Goal: Task Accomplishment & Management: Complete application form

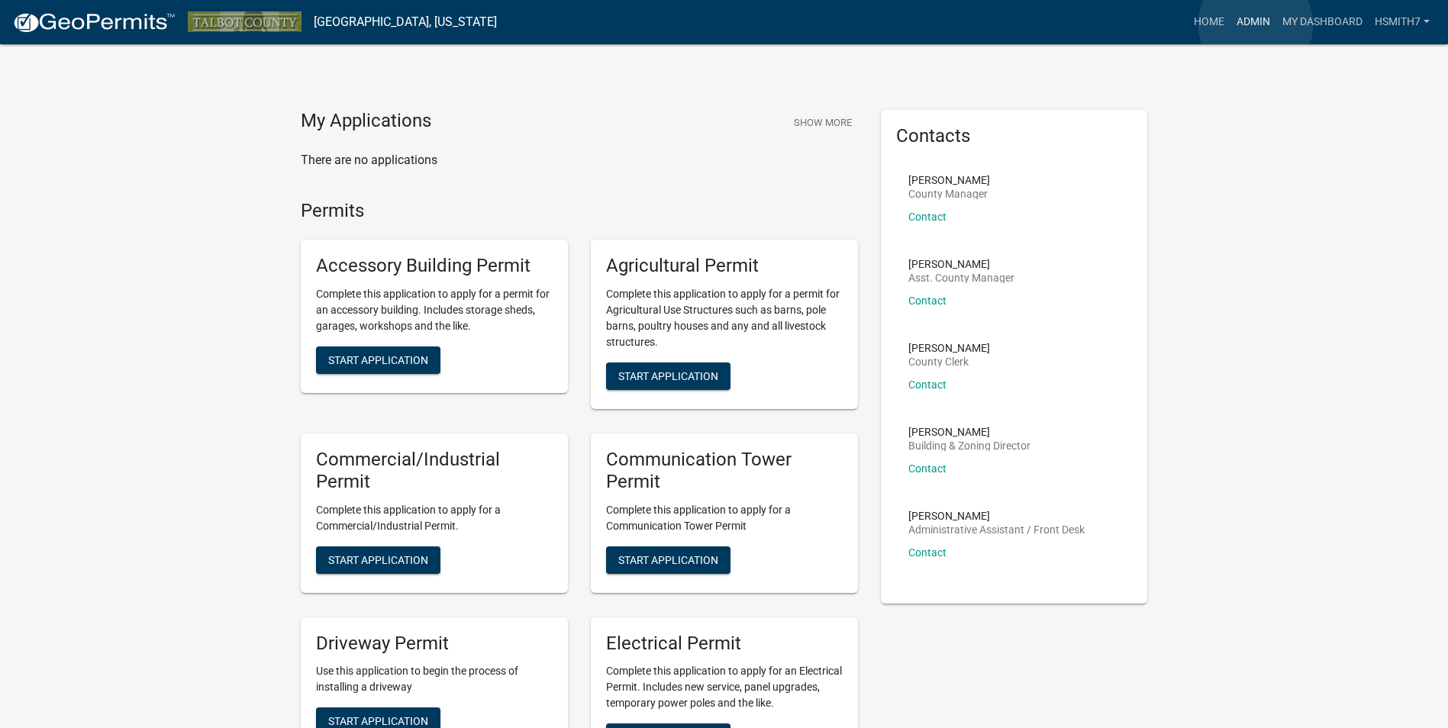
click at [1256, 24] on link "Admin" at bounding box center [1253, 22] width 46 height 29
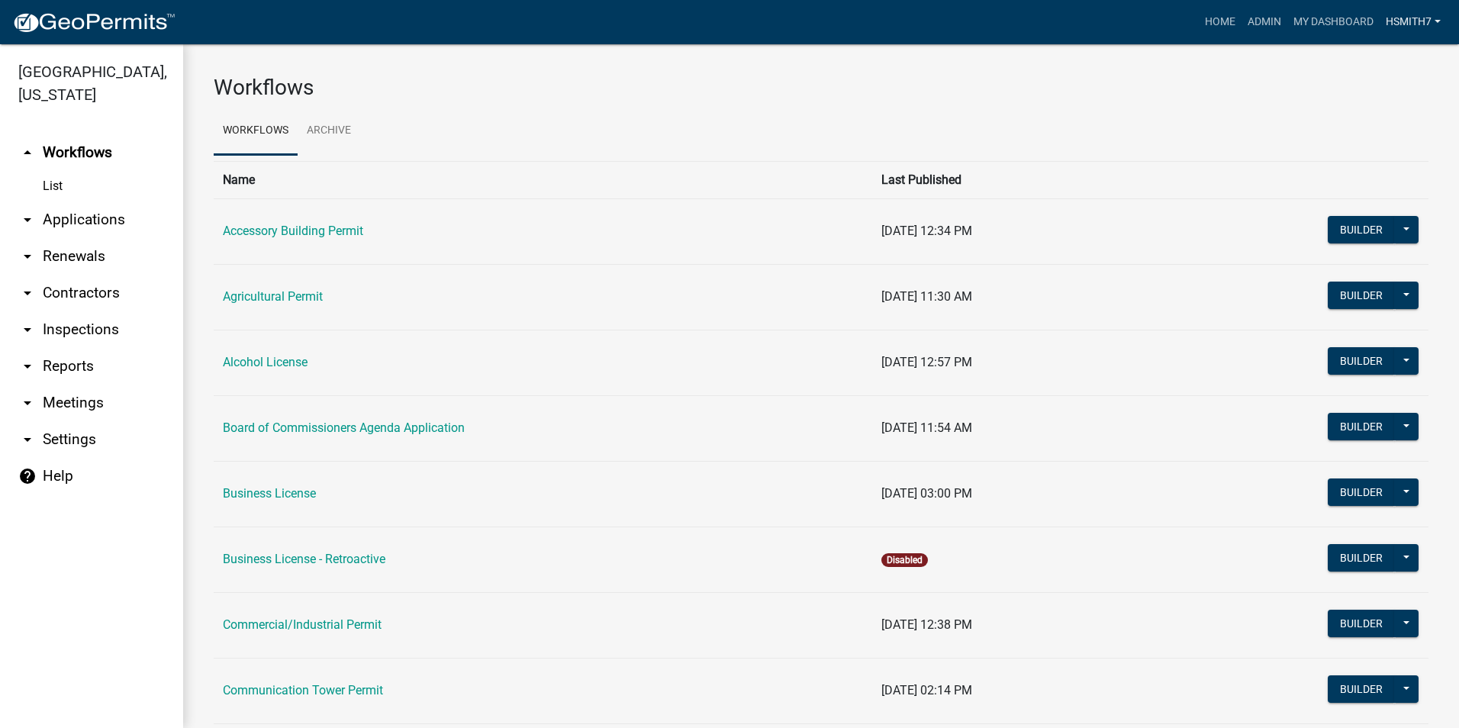
click at [1406, 31] on link "hsmith7" at bounding box center [1413, 22] width 67 height 29
click at [81, 223] on link "arrow_drop_down Applications" at bounding box center [91, 219] width 183 height 37
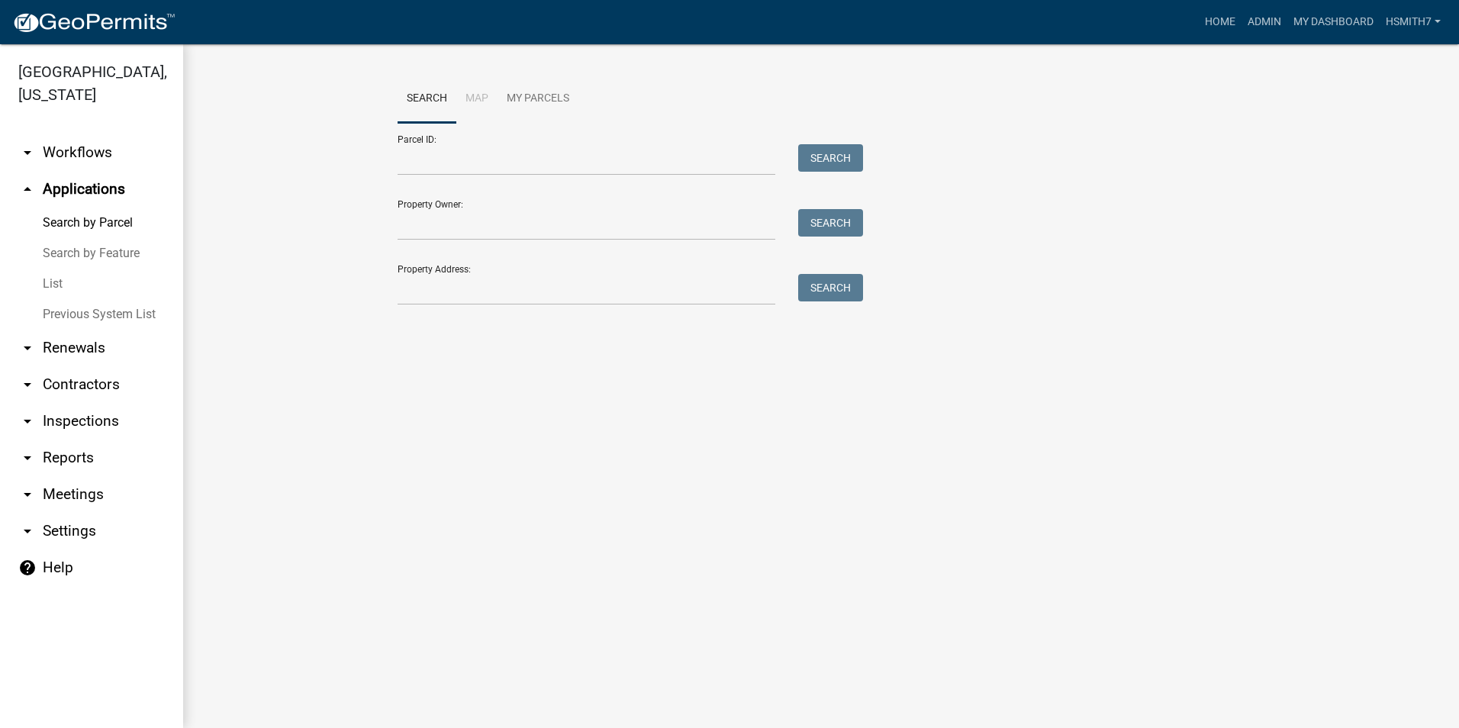
click at [59, 290] on link "List" at bounding box center [91, 284] width 183 height 31
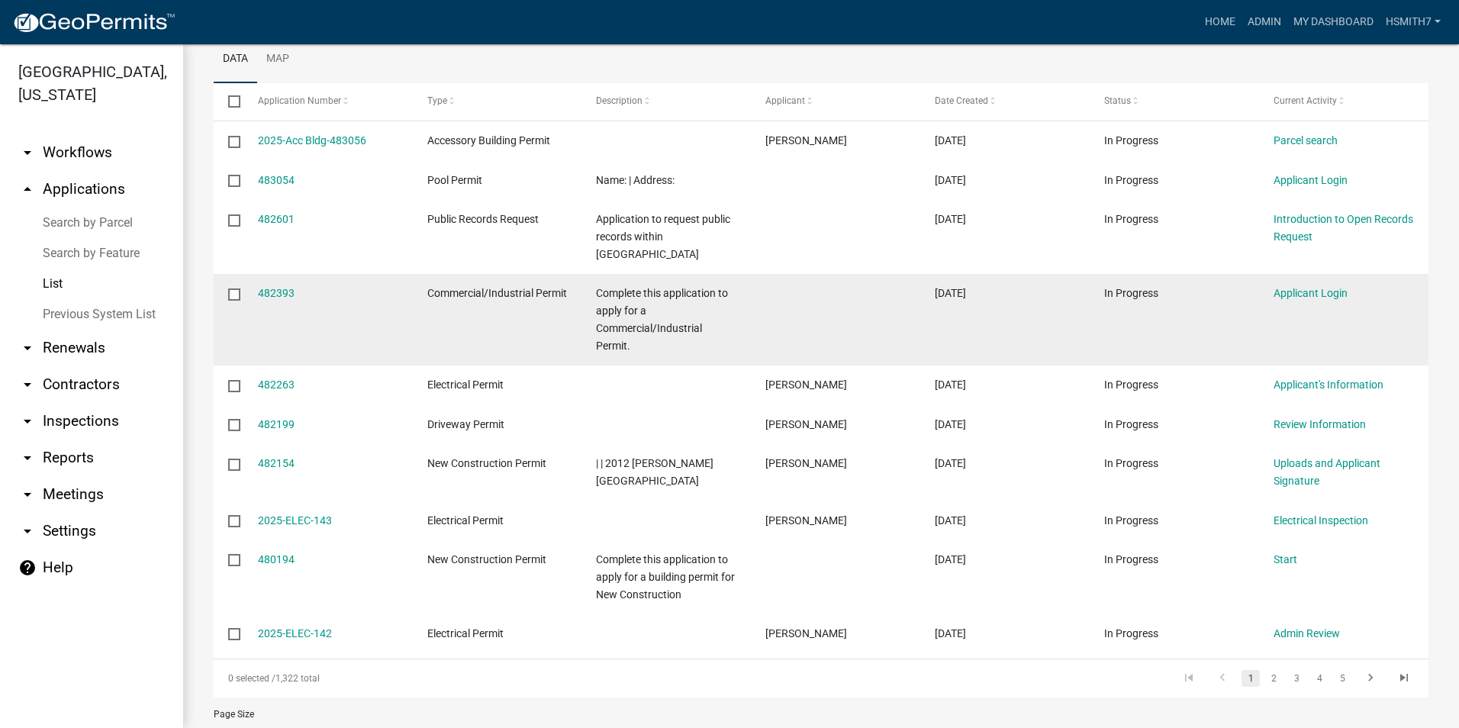
scroll to position [229, 0]
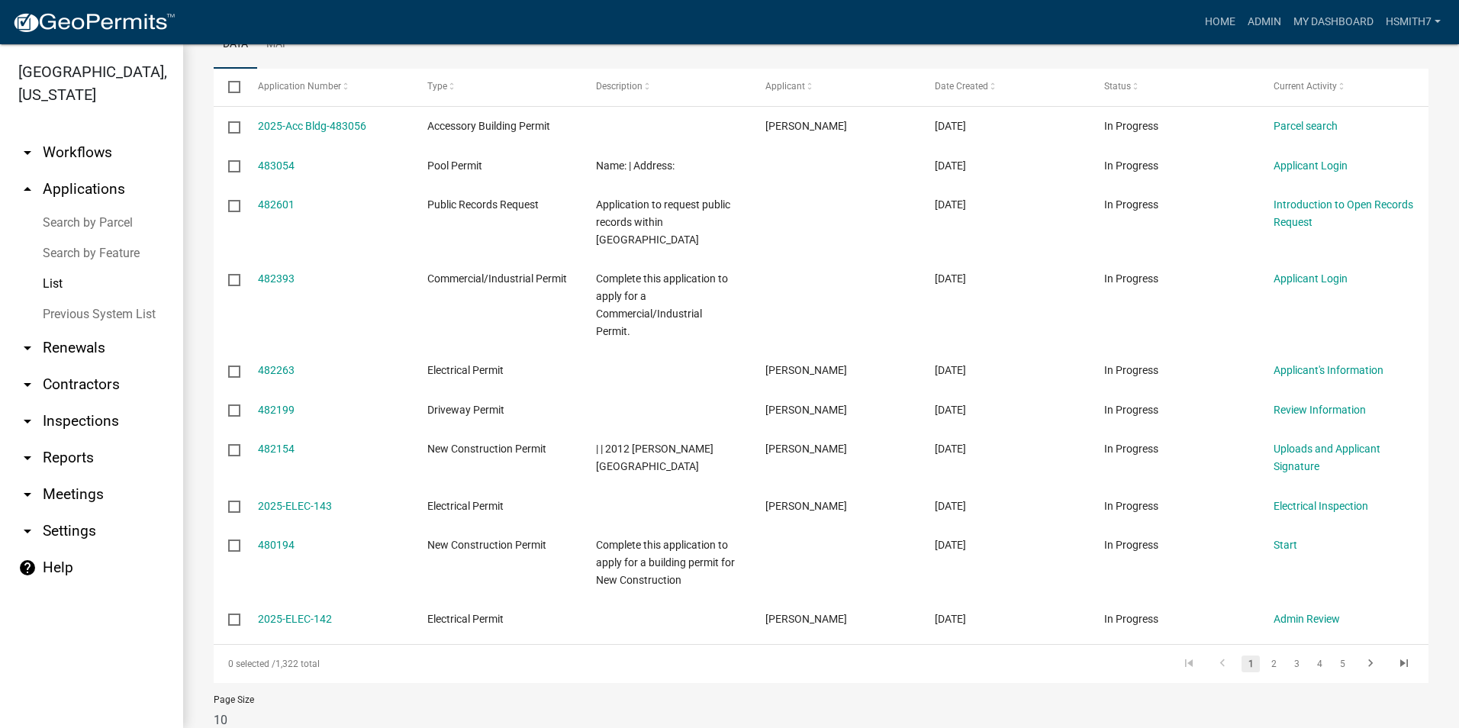
click at [8, 289] on link "List" at bounding box center [91, 284] width 183 height 31
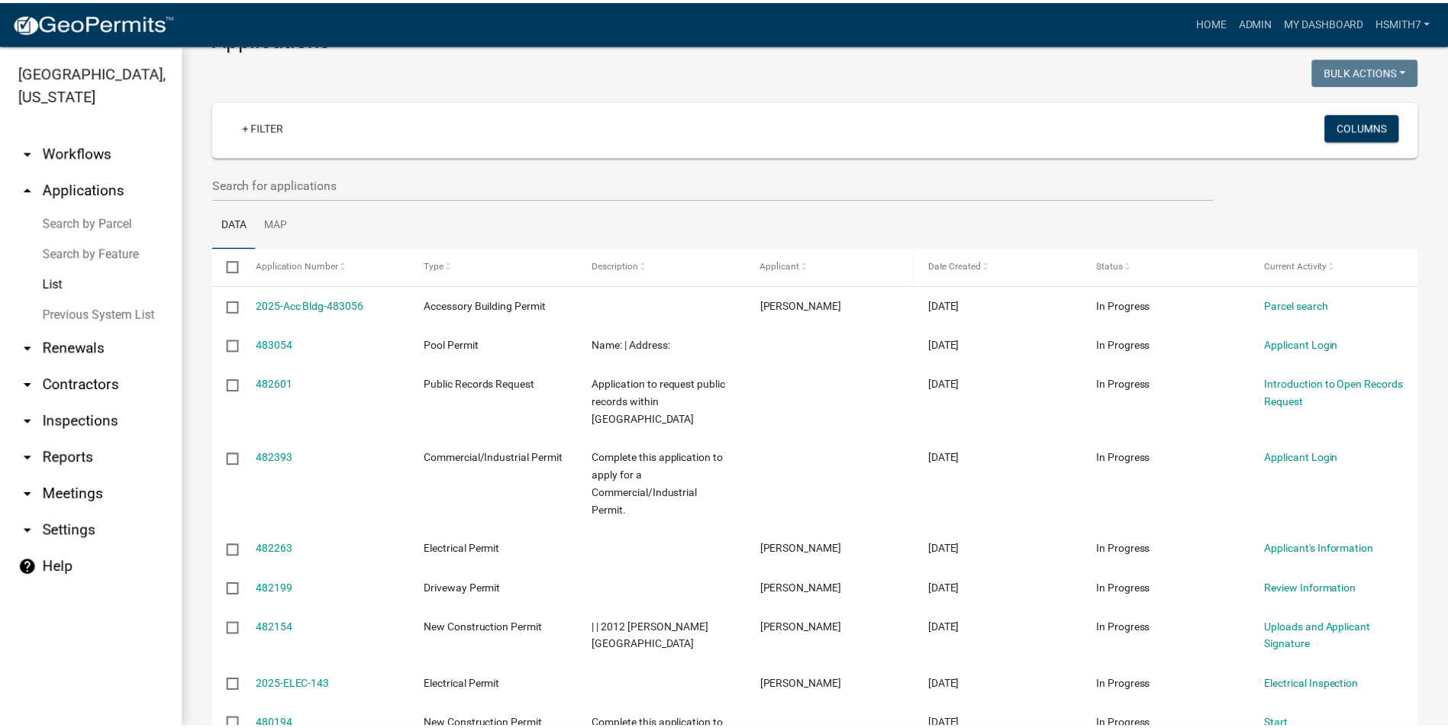
scroll to position [0, 0]
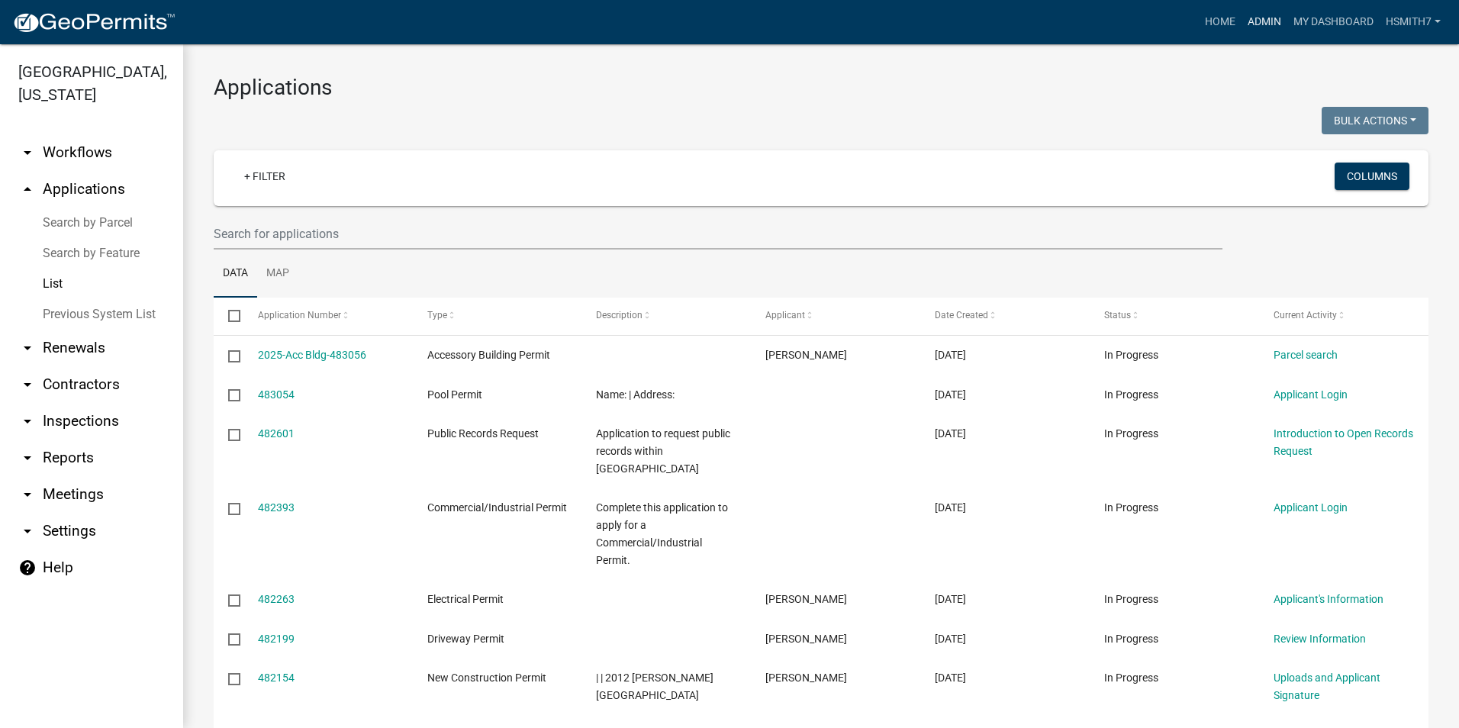
click at [1262, 19] on link "Admin" at bounding box center [1265, 22] width 46 height 29
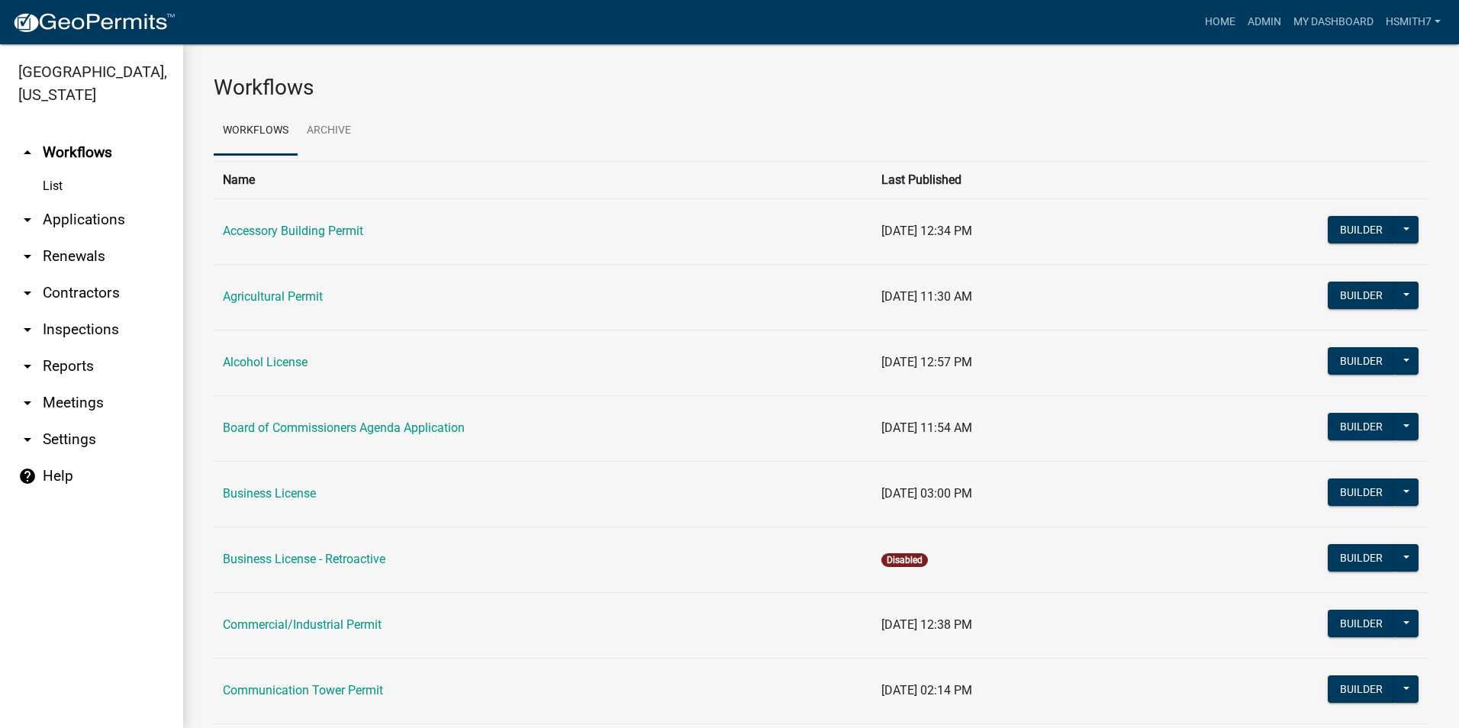
click at [1201, 5] on nav "Toggle drawer menu more_horiz Home Admin My Dashboard hsmith7 Admin Account Log…" at bounding box center [729, 22] width 1459 height 44
click at [1209, 10] on link "Home" at bounding box center [1220, 22] width 43 height 29
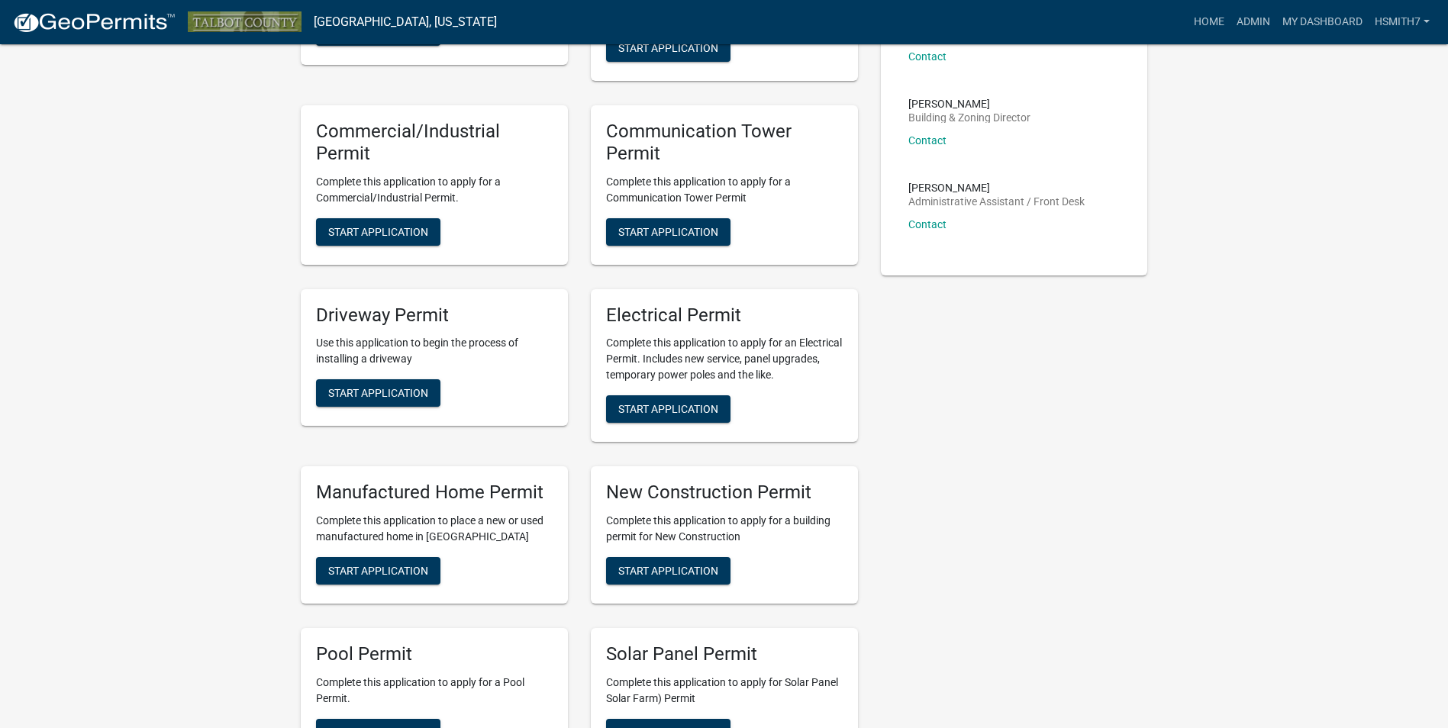
scroll to position [382, 0]
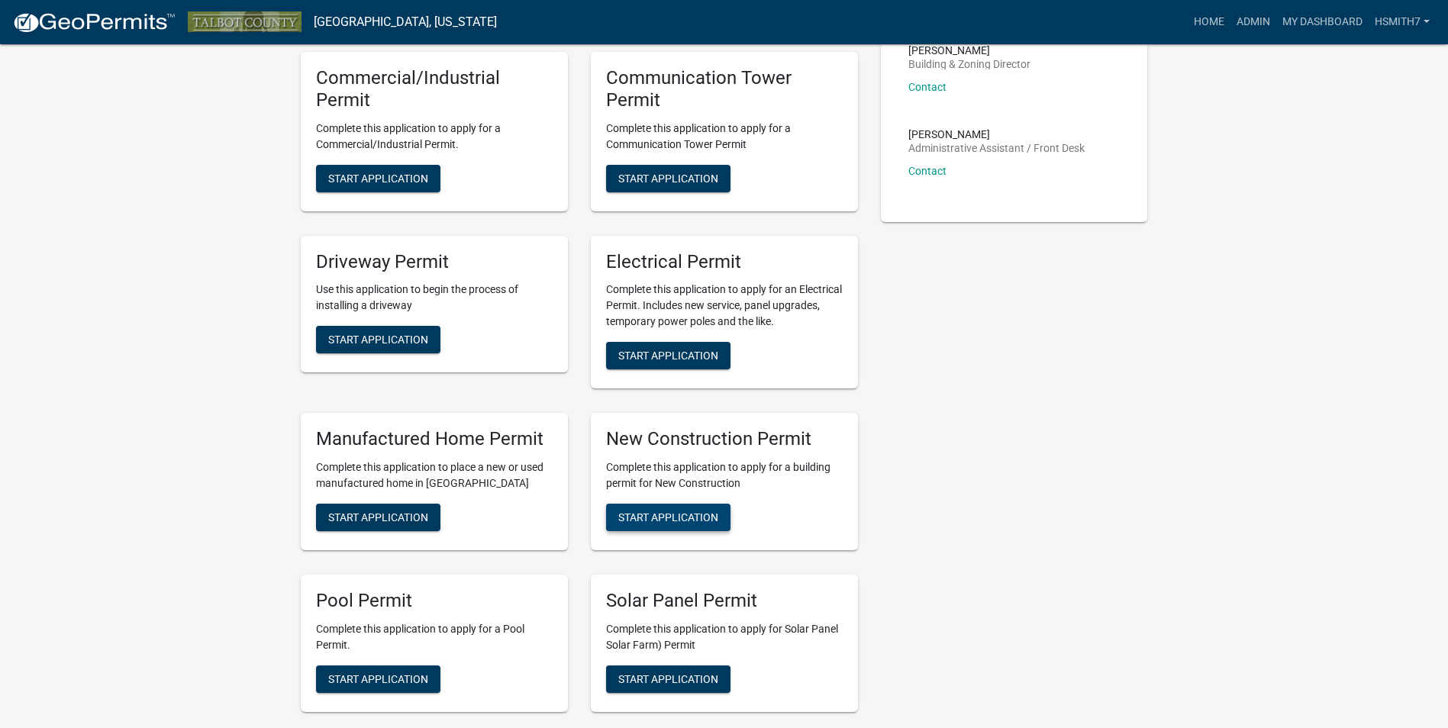
click at [649, 527] on button "Start Application" at bounding box center [668, 517] width 124 height 27
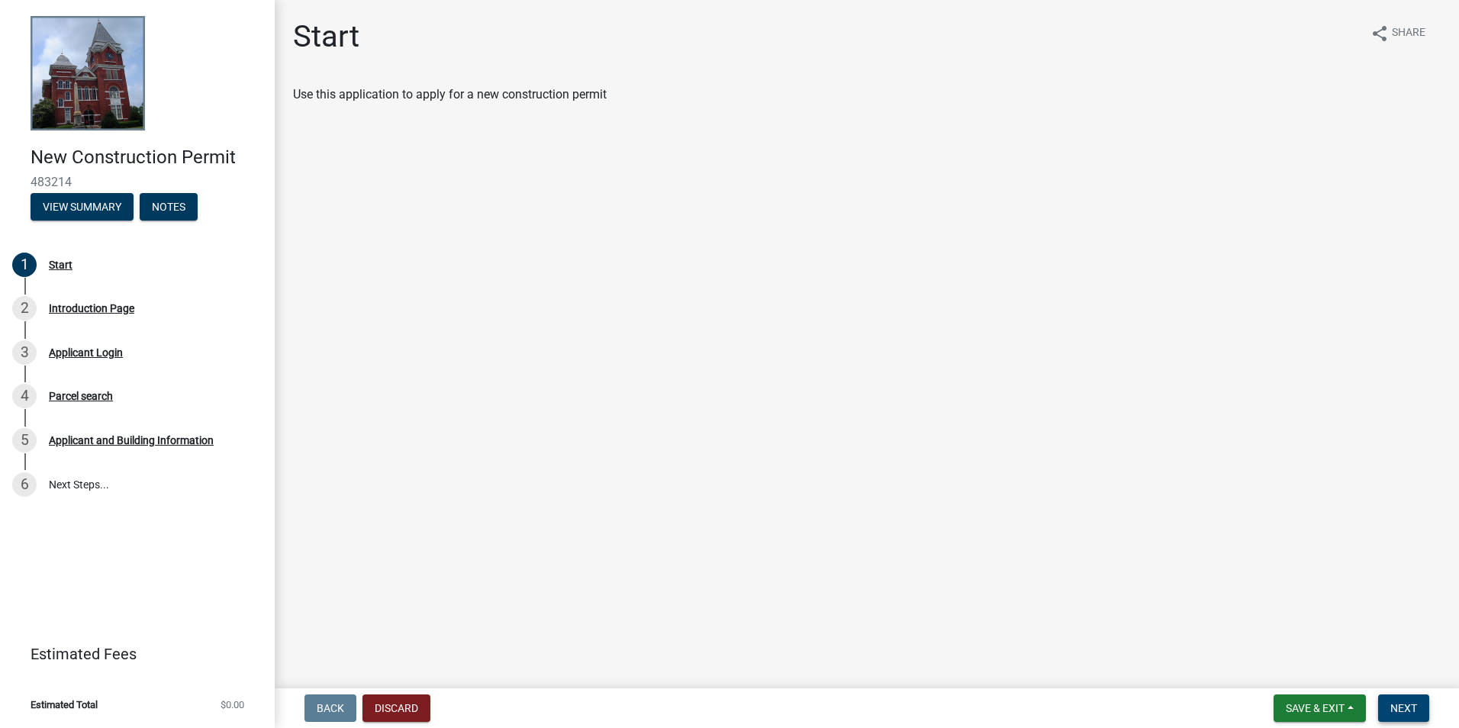
click at [1397, 707] on span "Next" at bounding box center [1404, 708] width 27 height 12
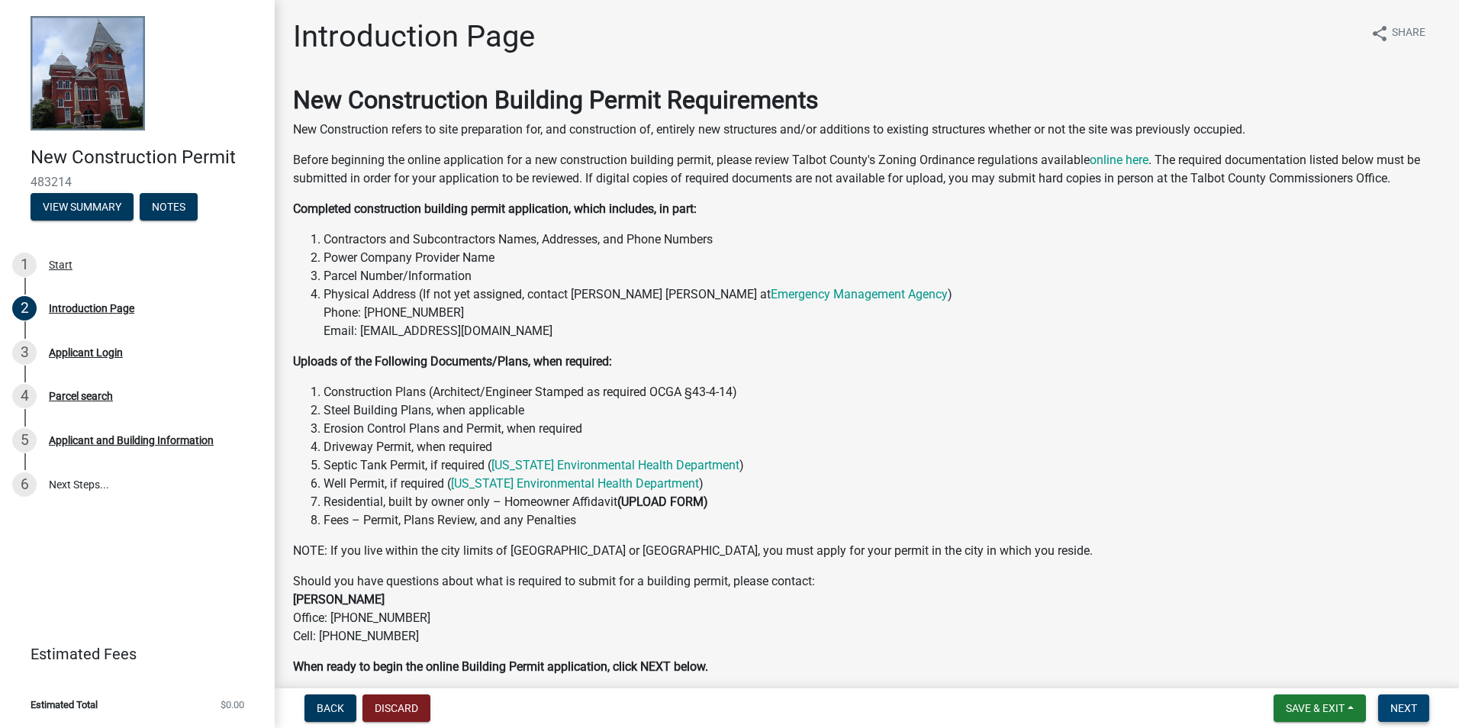
click at [1400, 711] on span "Next" at bounding box center [1404, 708] width 27 height 12
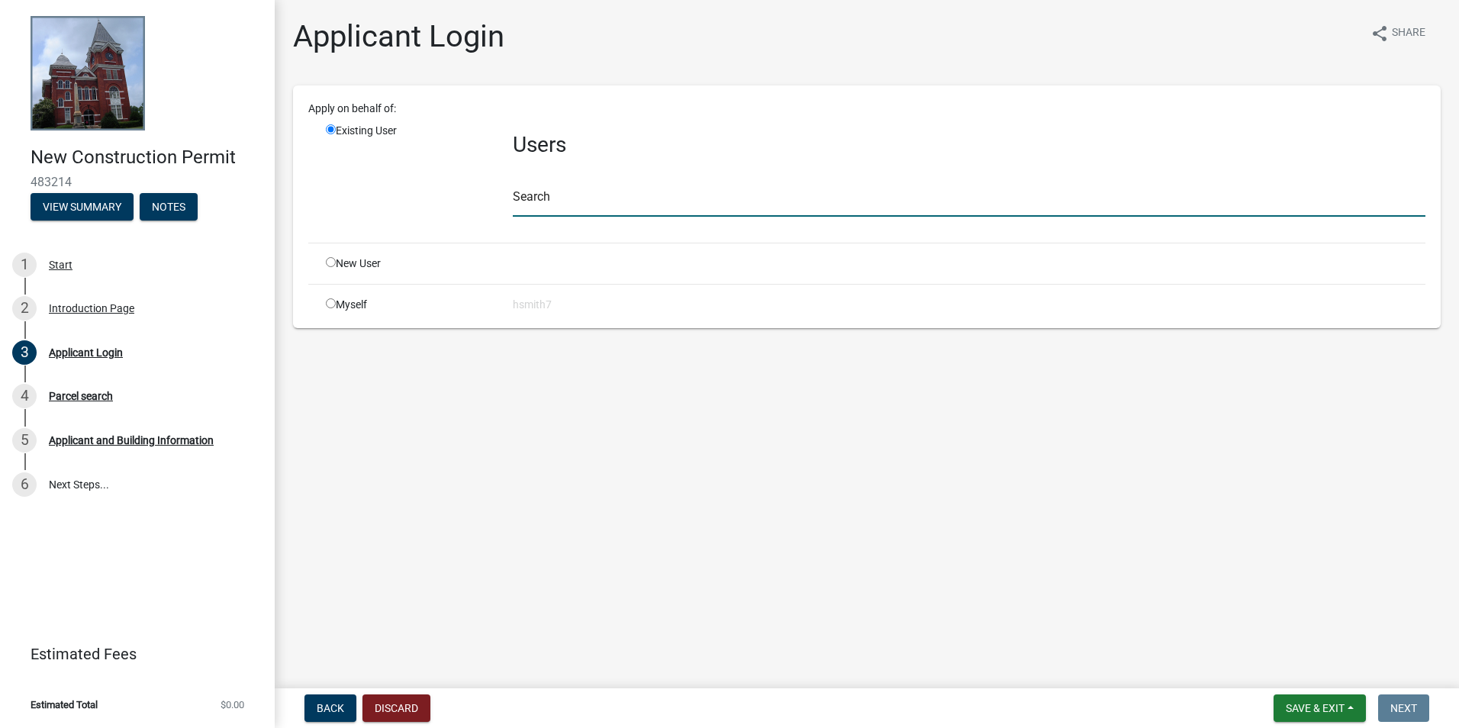
click at [583, 189] on input "text" at bounding box center [969, 200] width 913 height 31
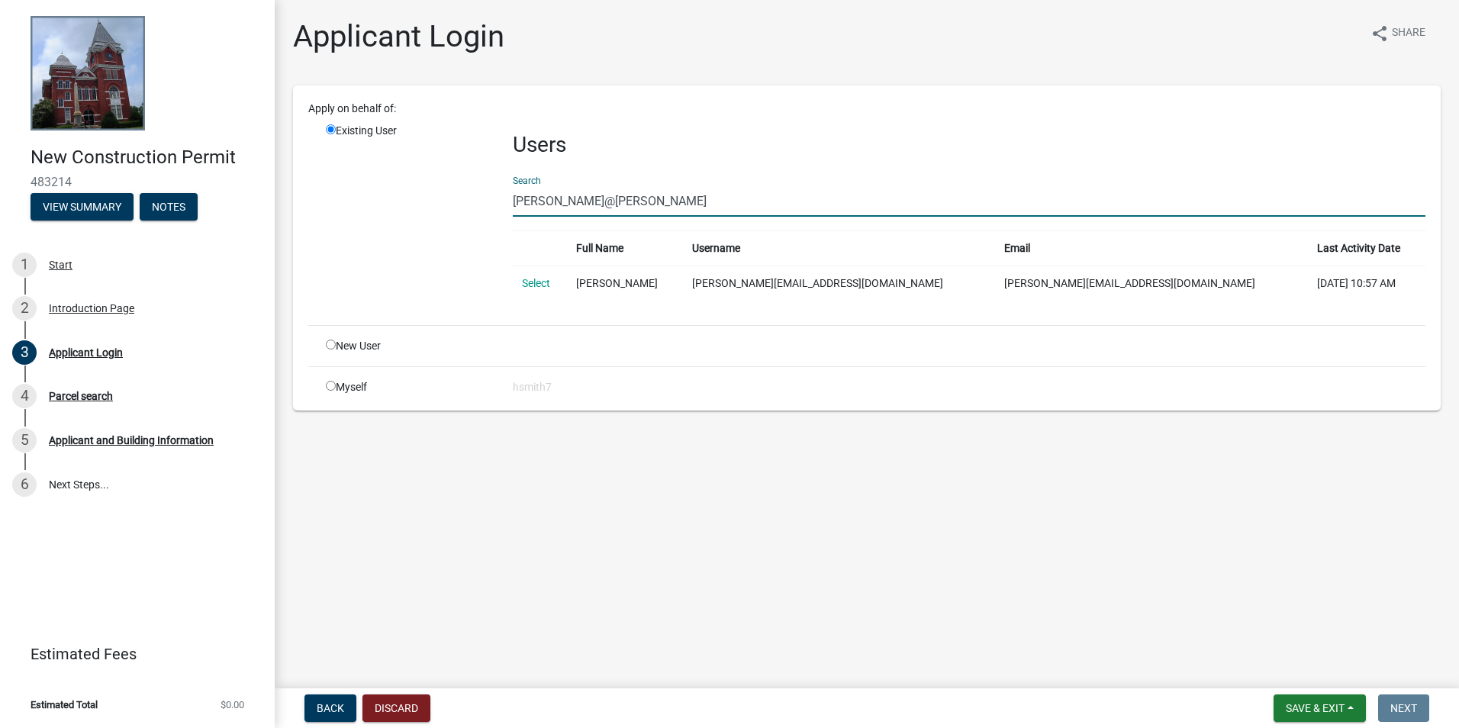
type input "robert@wise"
click at [534, 292] on td "Select" at bounding box center [540, 283] width 54 height 35
click at [531, 287] on link "Select" at bounding box center [536, 283] width 28 height 12
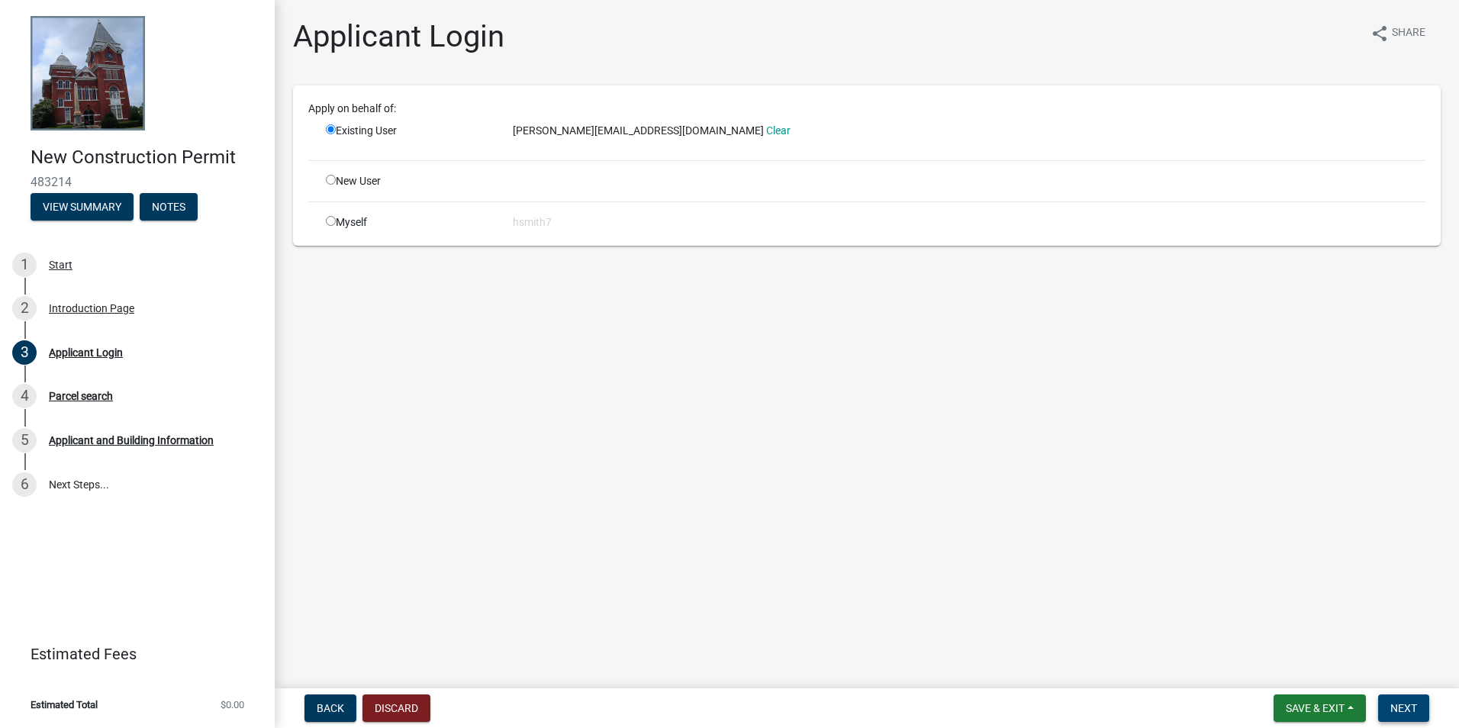
click at [1413, 713] on span "Next" at bounding box center [1404, 708] width 27 height 12
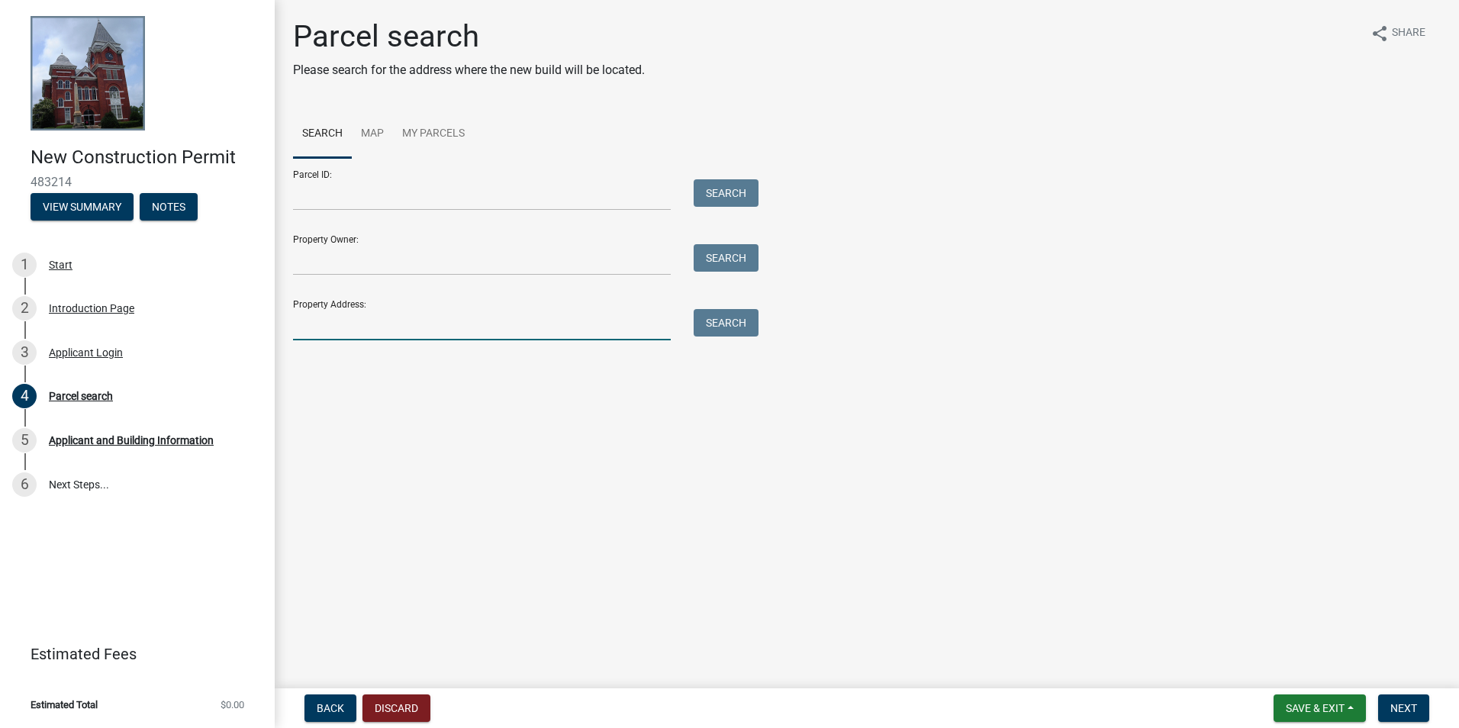
click at [442, 312] on input "Property Address:" at bounding box center [482, 324] width 378 height 31
type input "6"
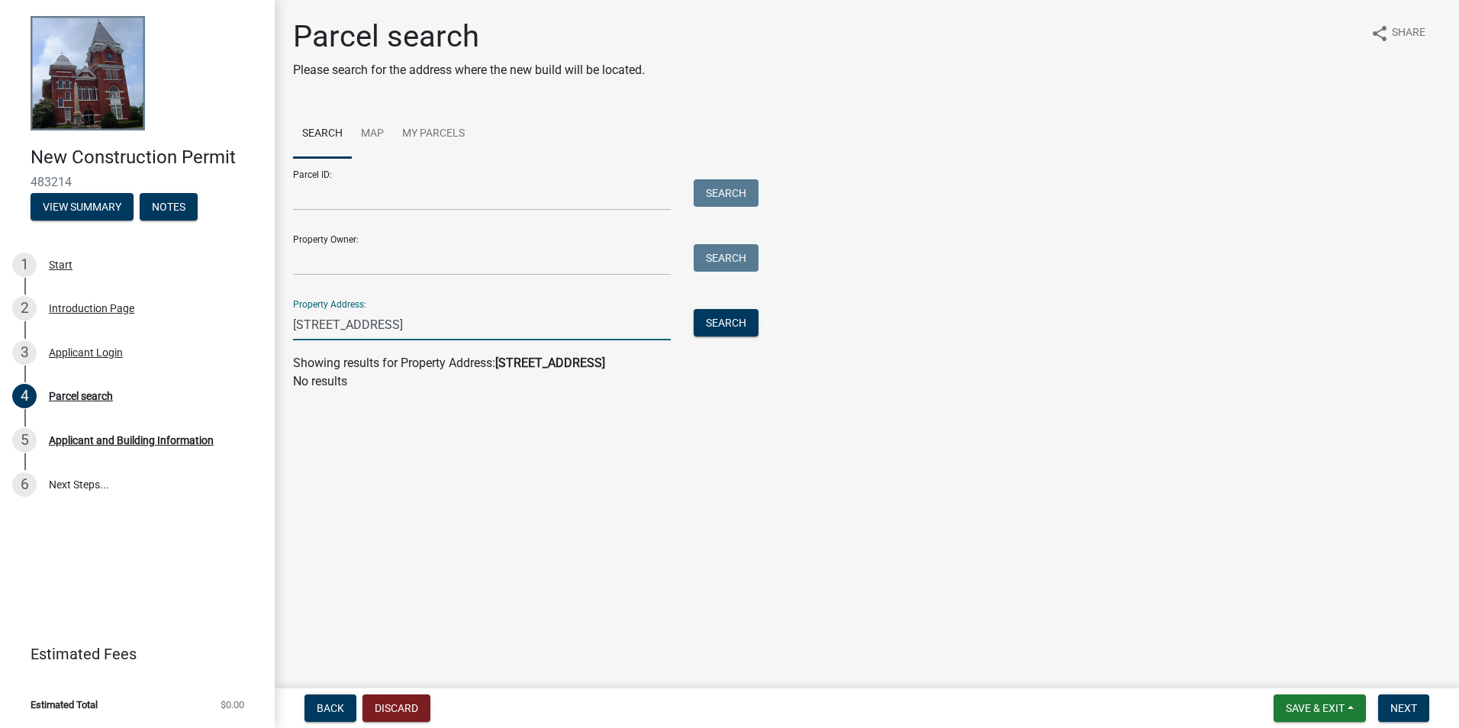
click at [362, 330] on input "960 hwy 36 w woodland" at bounding box center [482, 324] width 378 height 31
drag, startPoint x: 388, startPoint y: 330, endPoint x: 359, endPoint y: 338, distance: 30.0
click at [359, 338] on input "960 hwy 36 woodland" at bounding box center [482, 324] width 378 height 31
drag, startPoint x: 372, startPoint y: 330, endPoint x: 289, endPoint y: 334, distance: 83.3
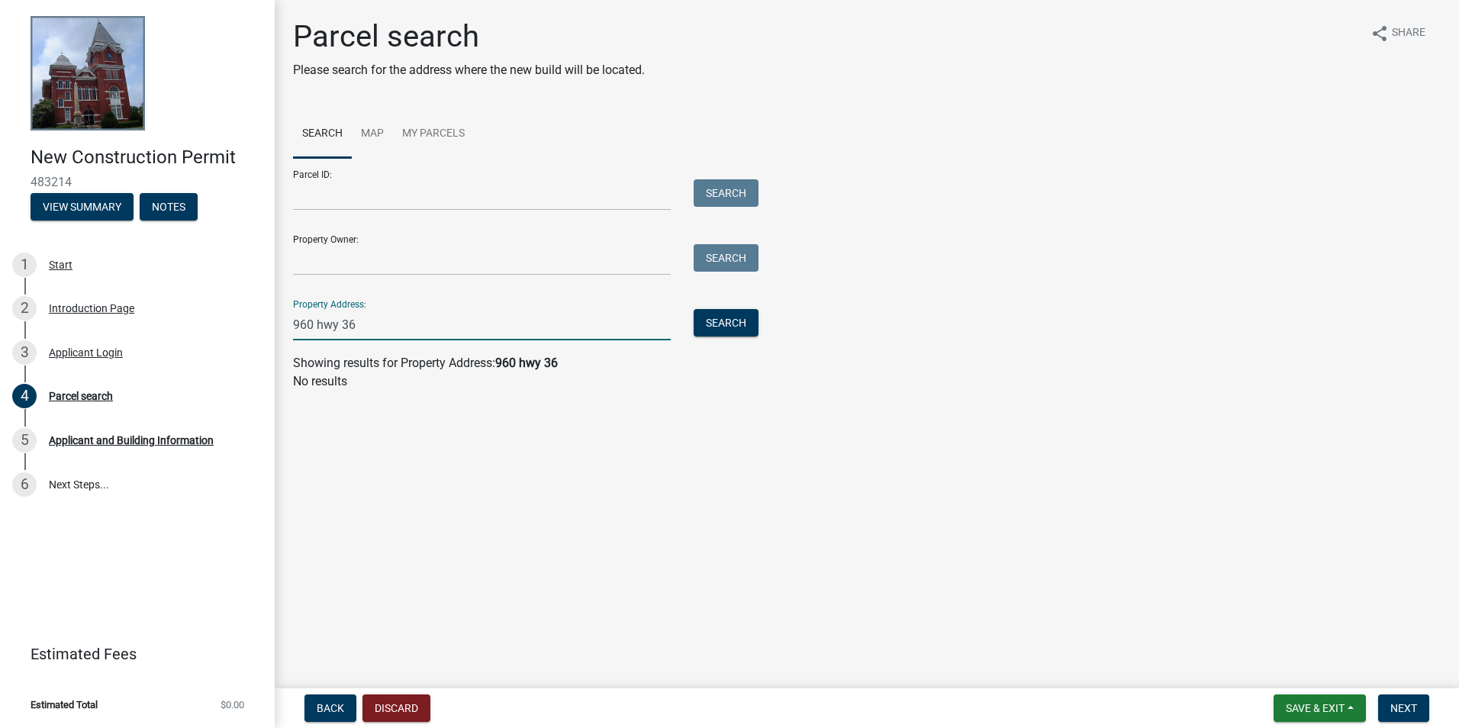
click at [289, 334] on div "960 hwy 36" at bounding box center [482, 324] width 401 height 31
type input "960 hwy 36"
click at [1328, 701] on button "Save & Exit" at bounding box center [1320, 708] width 92 height 27
click at [1308, 669] on button "Save & Exit" at bounding box center [1305, 668] width 122 height 37
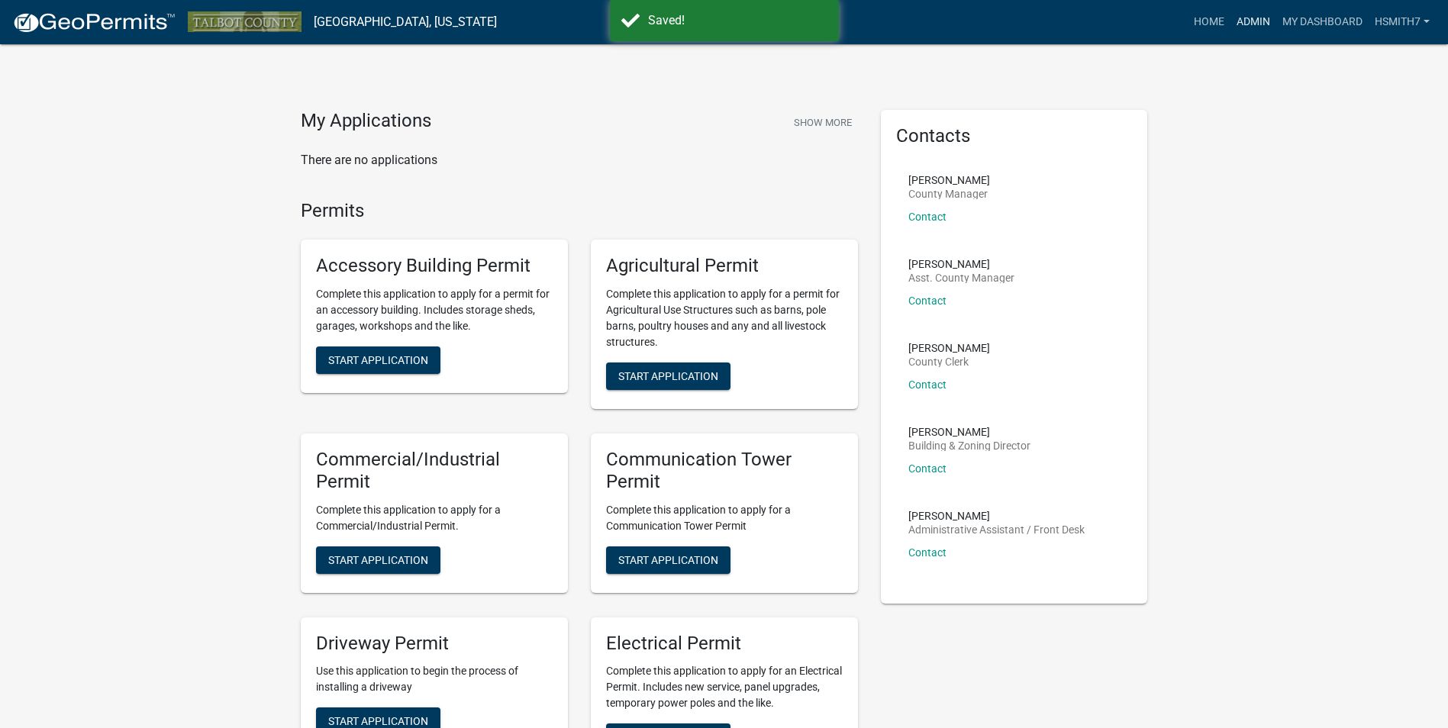
click at [1262, 18] on link "Admin" at bounding box center [1253, 22] width 46 height 29
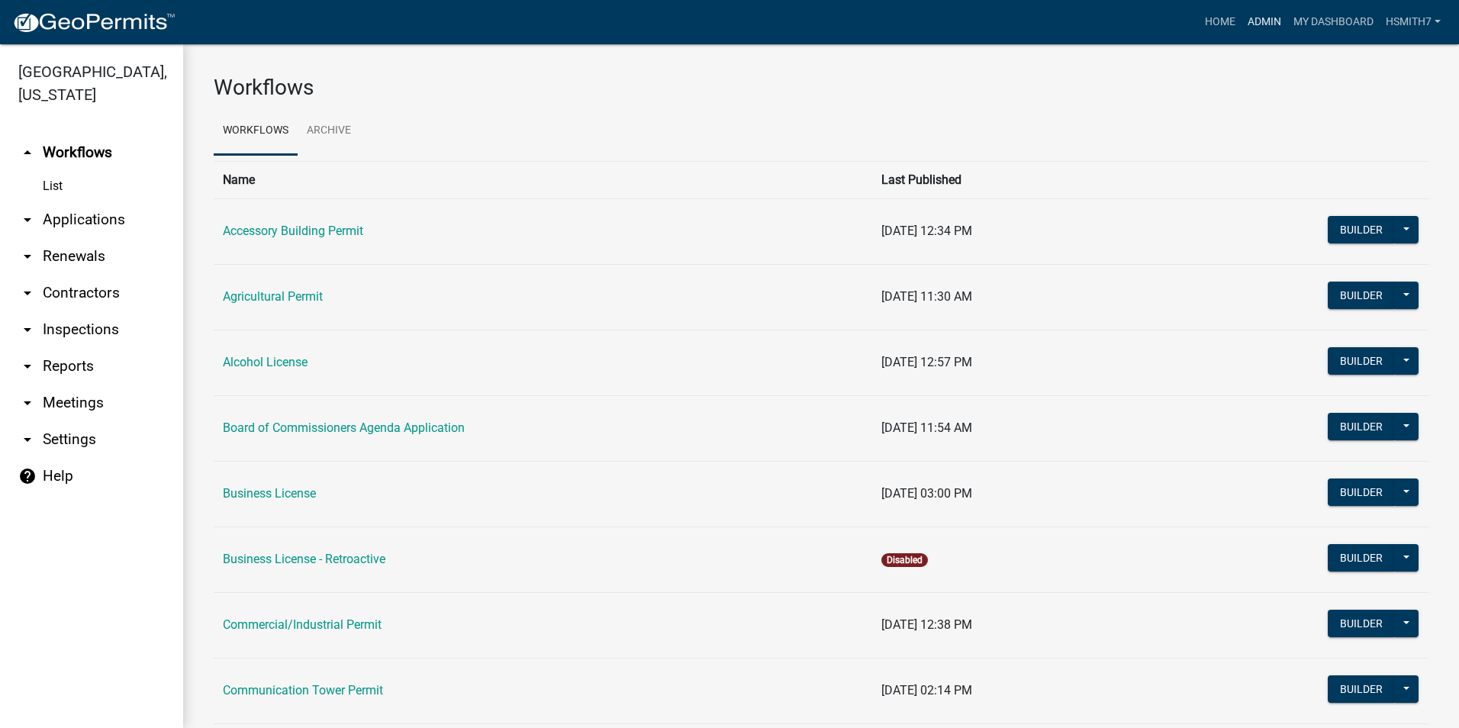
click at [1277, 31] on link "Admin" at bounding box center [1265, 22] width 46 height 29
click at [1265, 27] on link "Admin" at bounding box center [1265, 22] width 46 height 29
click at [1288, 17] on link "My Dashboard" at bounding box center [1334, 22] width 92 height 29
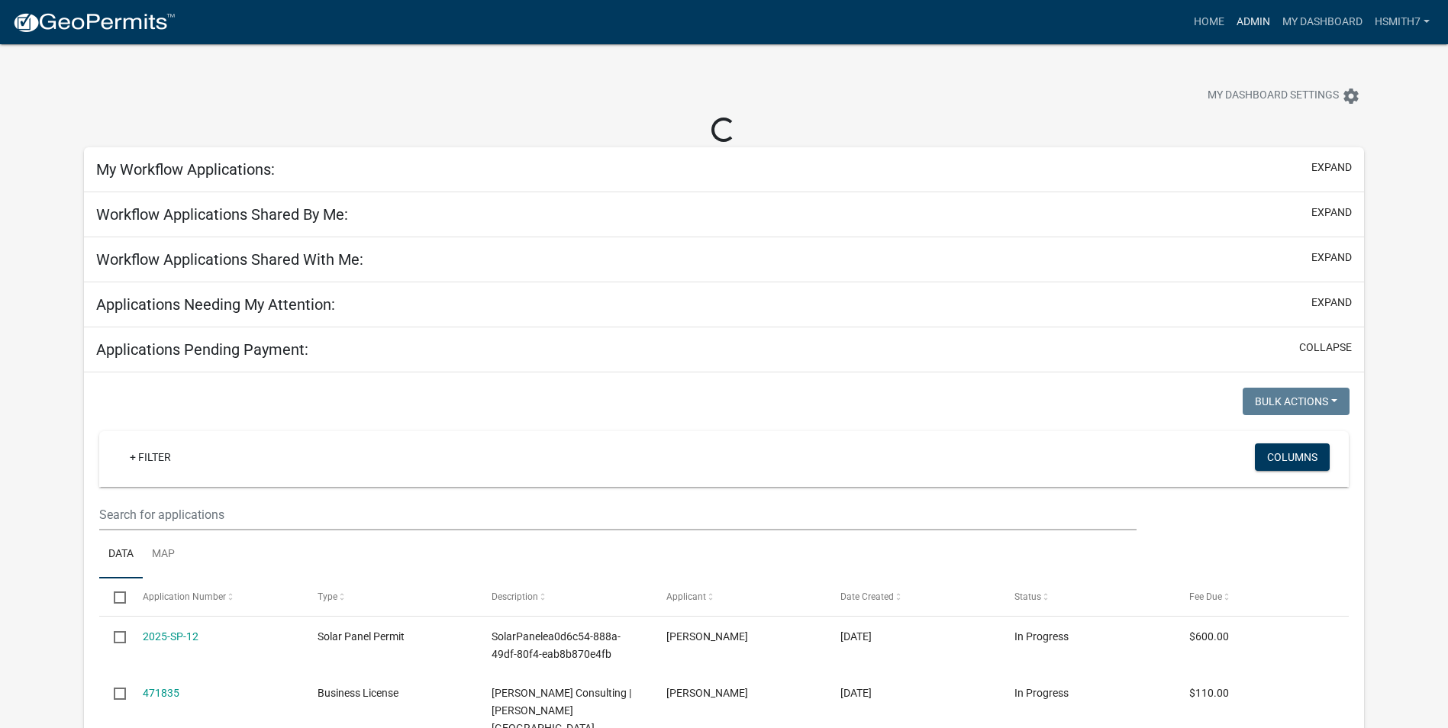
click at [1256, 13] on link "Admin" at bounding box center [1253, 22] width 46 height 29
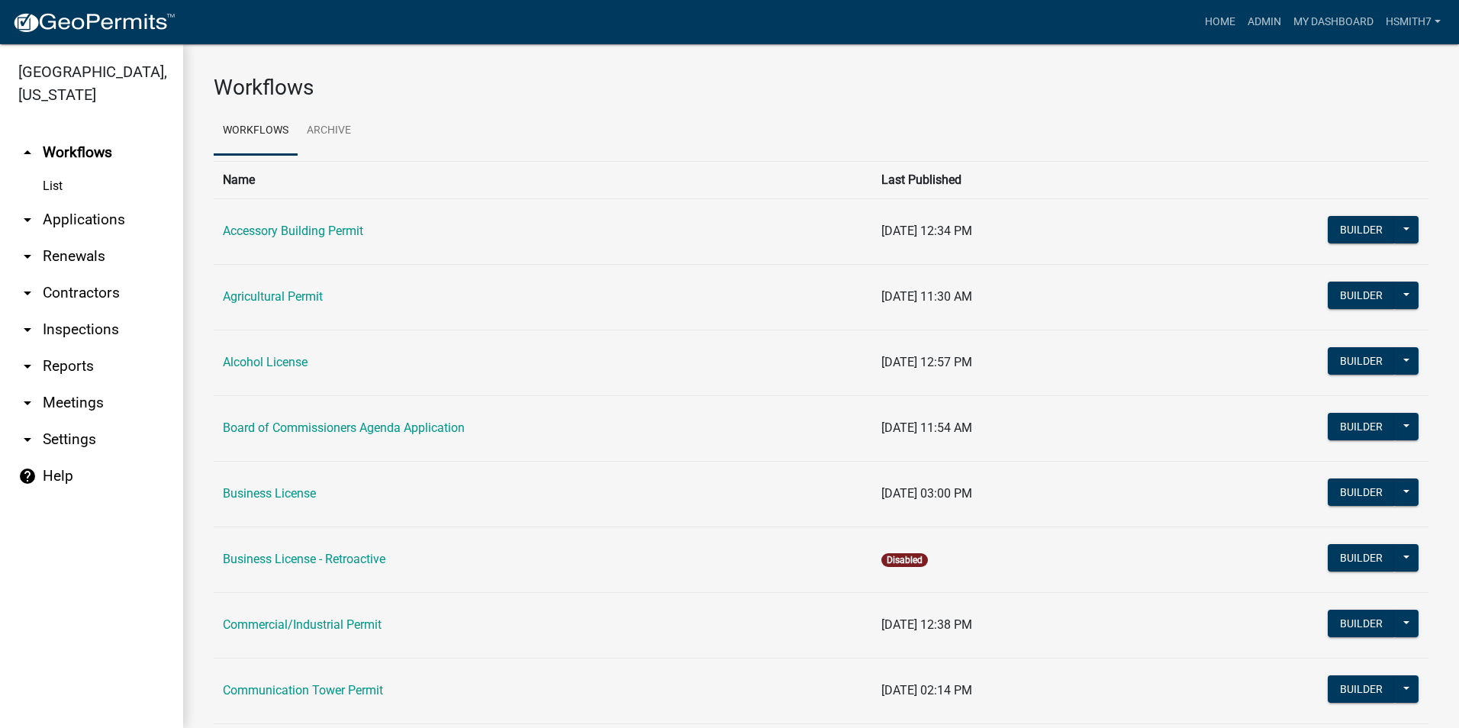
click at [76, 230] on link "arrow_drop_down Applications" at bounding box center [91, 219] width 183 height 37
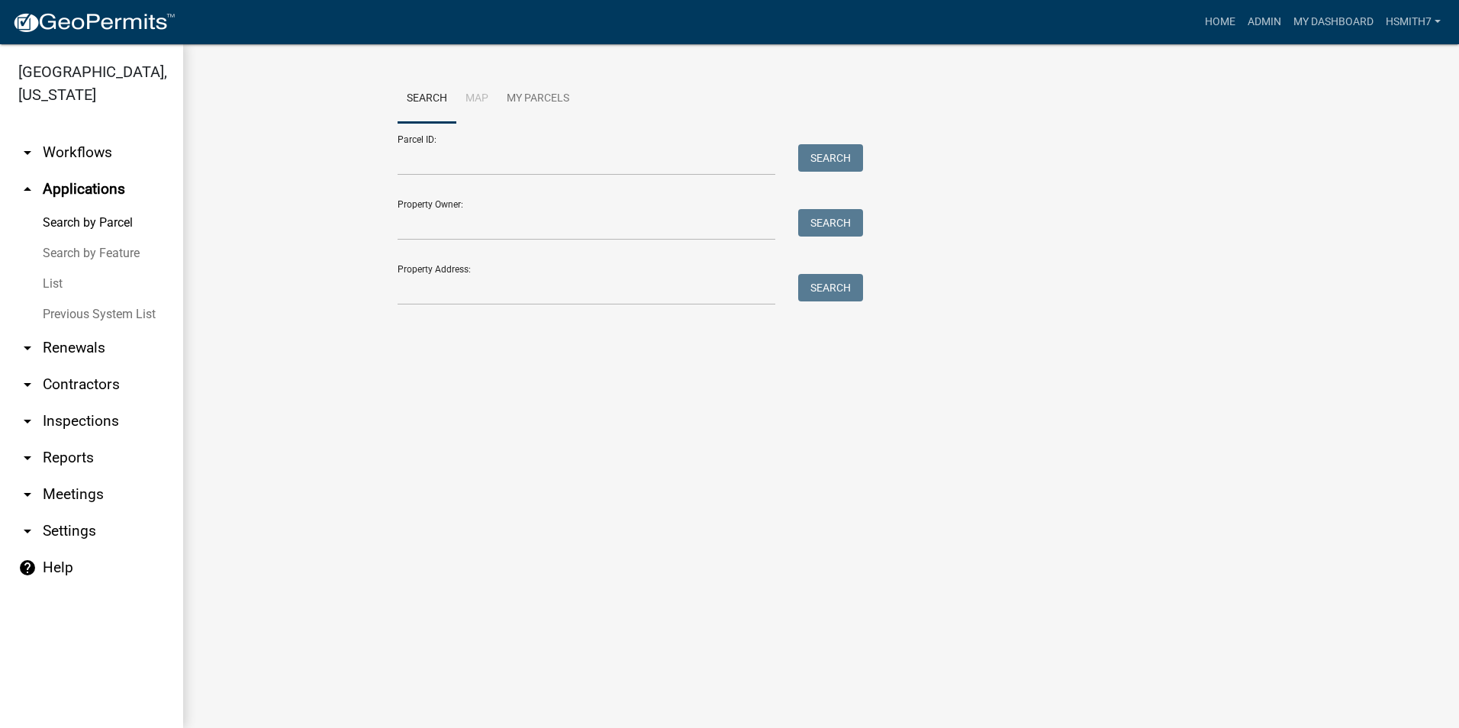
click at [56, 278] on link "List" at bounding box center [91, 284] width 183 height 31
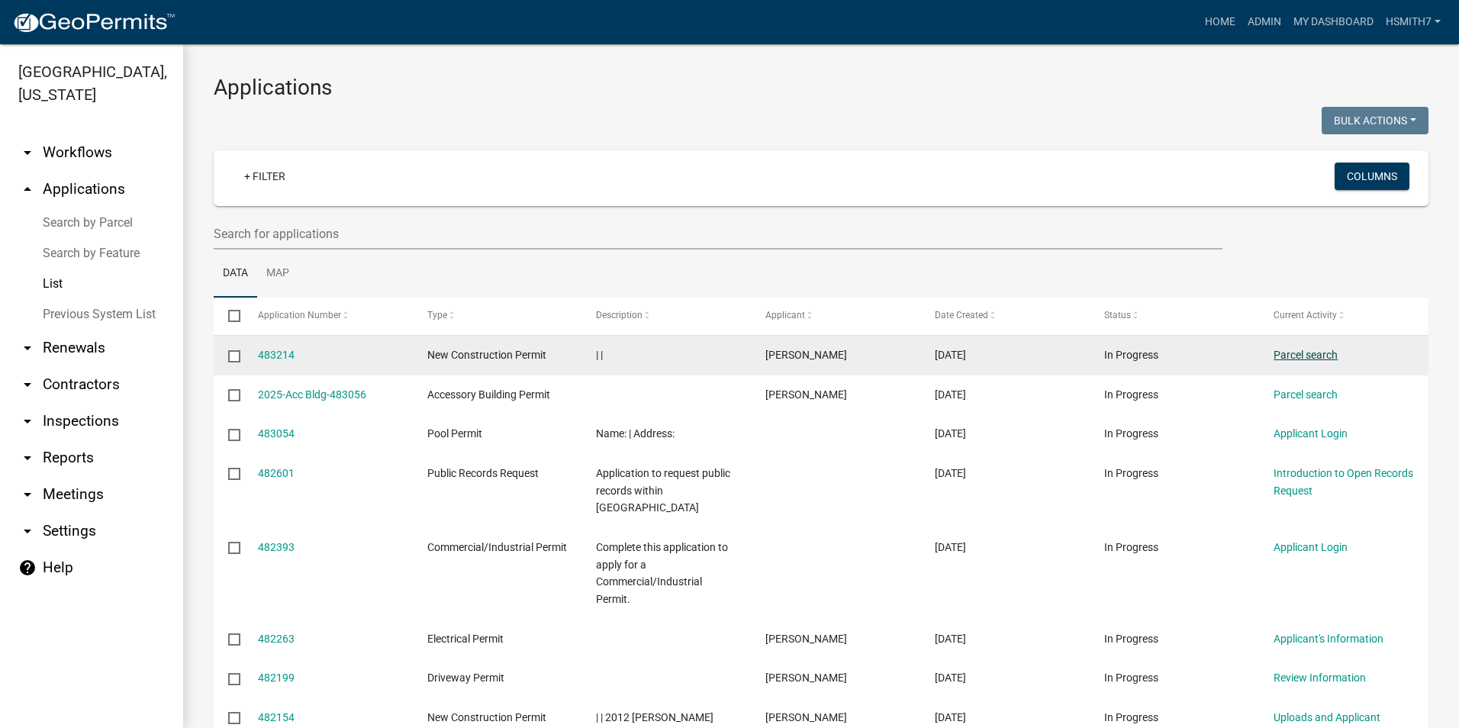
click at [1310, 353] on link "Parcel search" at bounding box center [1306, 355] width 64 height 12
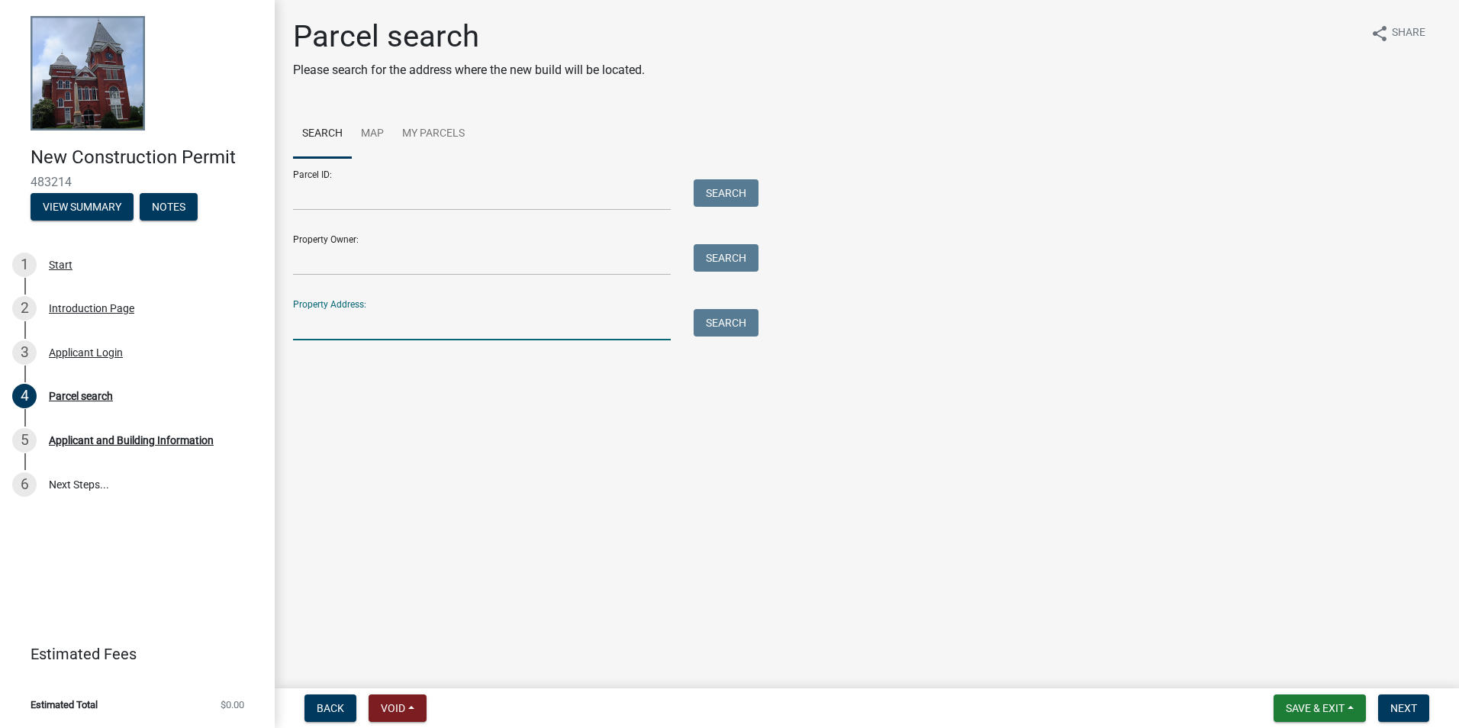
click at [395, 313] on input "Property Address:" at bounding box center [482, 324] width 378 height 31
click at [376, 205] on input "Parcel ID:" at bounding box center [482, 194] width 378 height 31
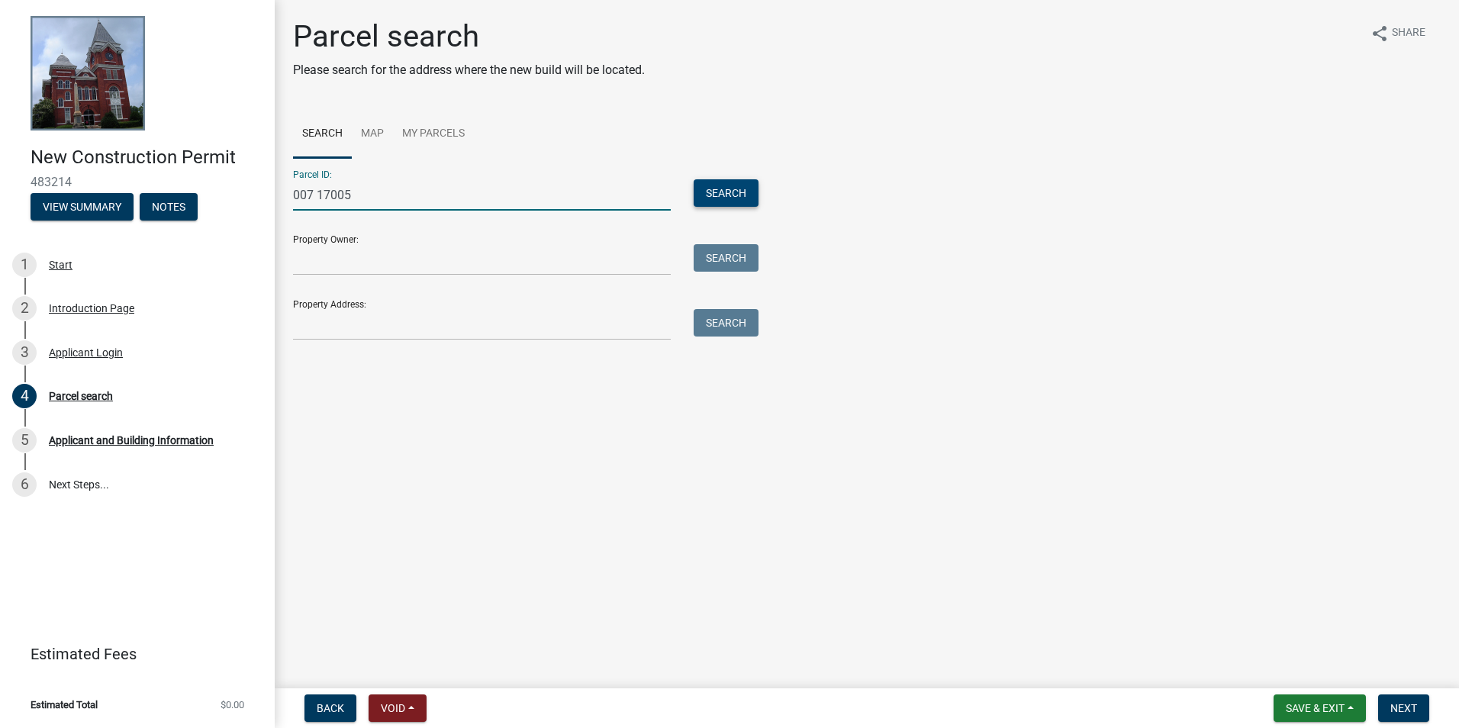
type input "007 17005"
click at [720, 189] on button "Search" at bounding box center [726, 192] width 65 height 27
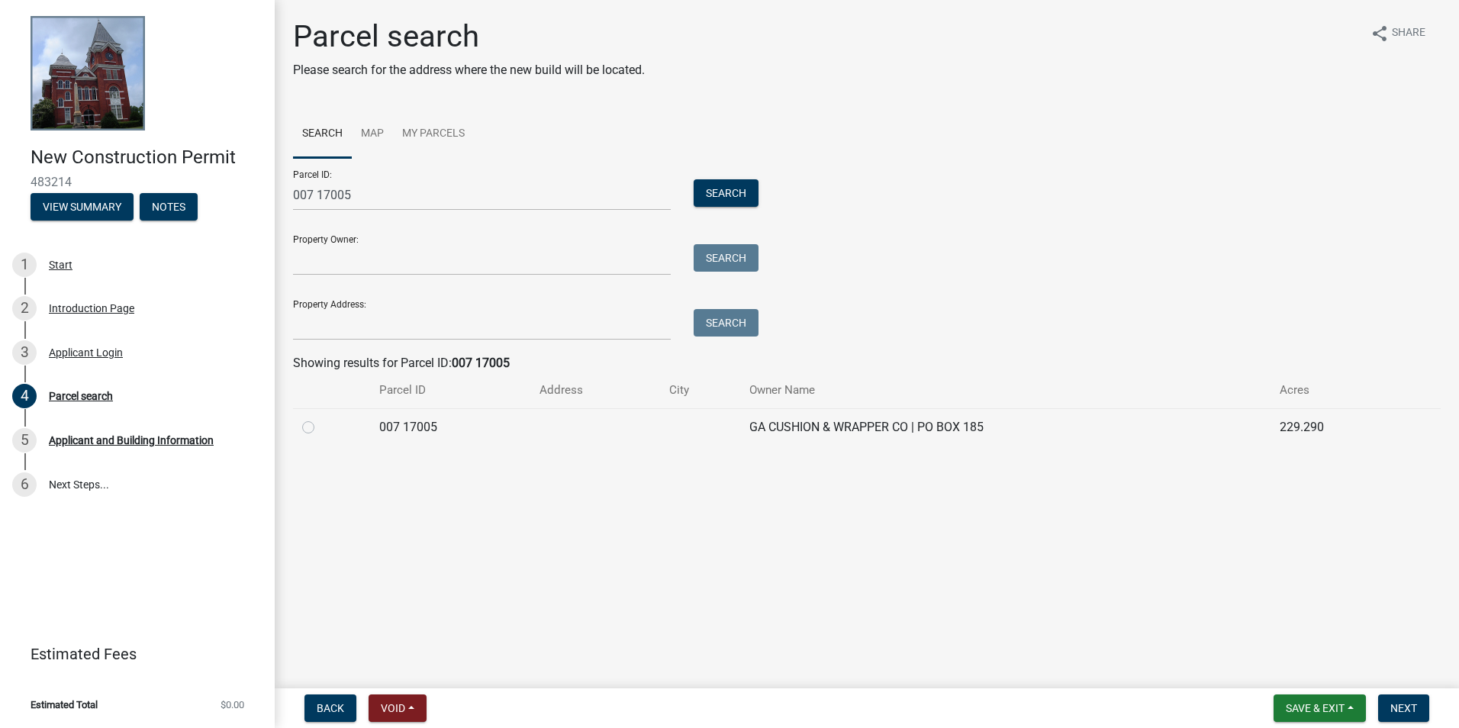
click at [512, 428] on td "007 17005" at bounding box center [450, 426] width 160 height 37
click at [319, 427] on div at bounding box center [331, 427] width 59 height 18
click at [315, 431] on div at bounding box center [331, 427] width 59 height 18
click at [321, 418] on label at bounding box center [321, 418] width 0 height 0
click at [321, 428] on 17005 "radio" at bounding box center [326, 423] width 10 height 10
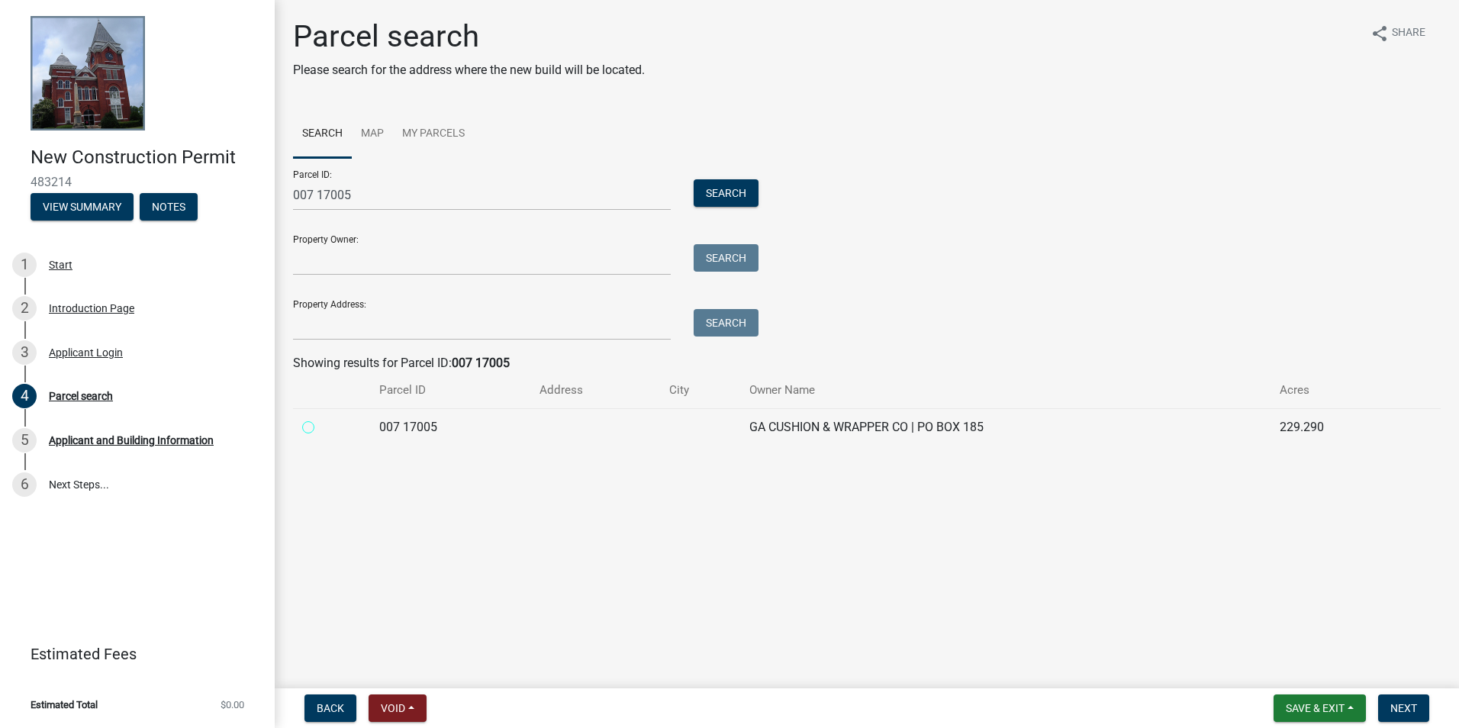
radio 17005 "true"
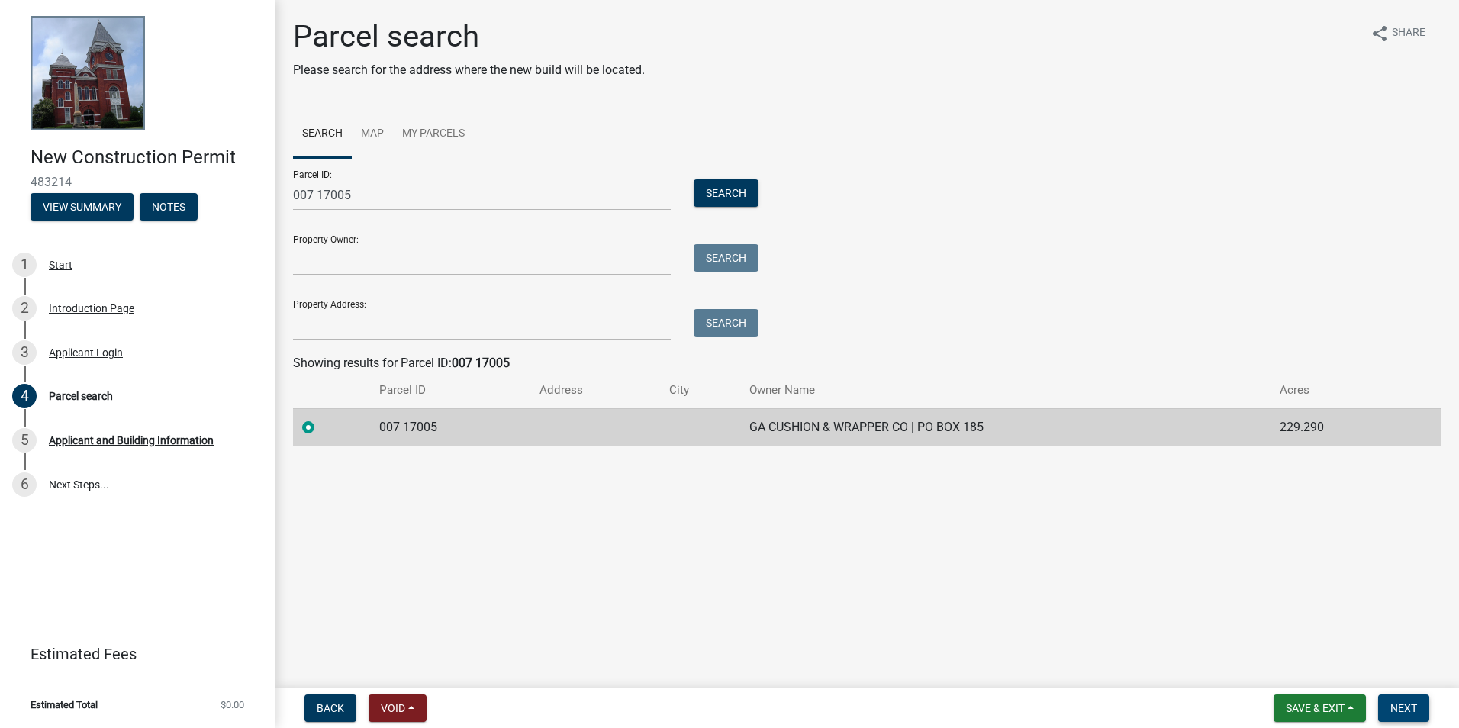
click at [1394, 716] on button "Next" at bounding box center [1403, 708] width 51 height 27
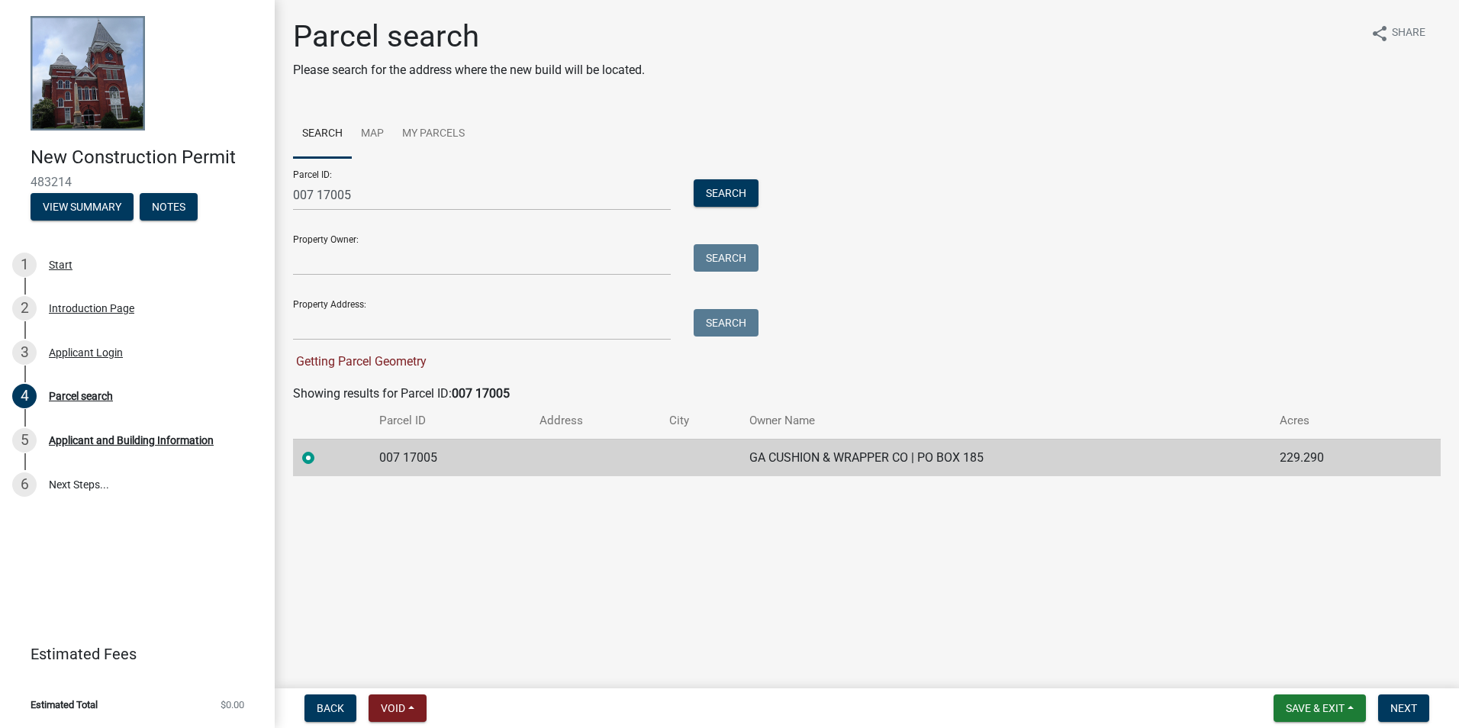
click at [675, 505] on main "Parcel search Please search for the address where the new build will be located…" at bounding box center [867, 341] width 1185 height 682
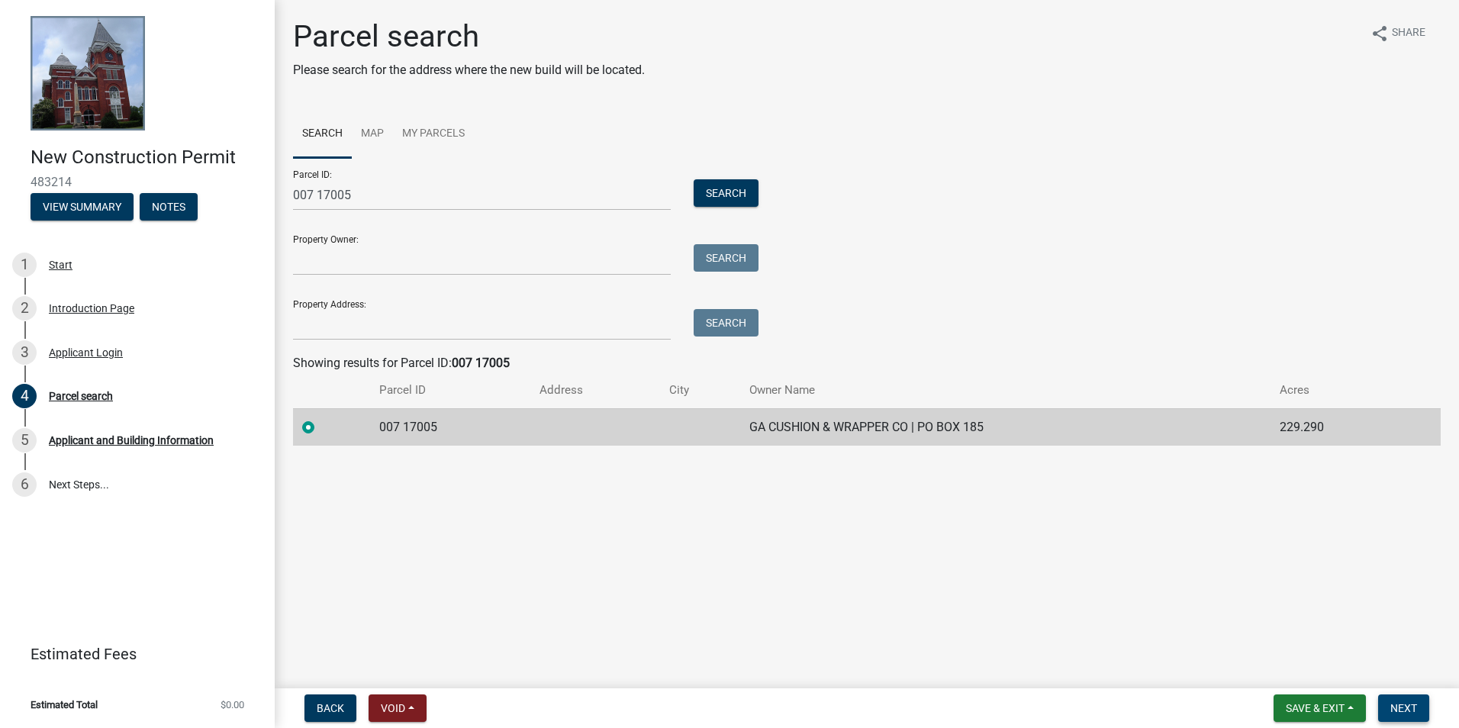
click at [1414, 701] on button "Next" at bounding box center [1403, 708] width 51 height 27
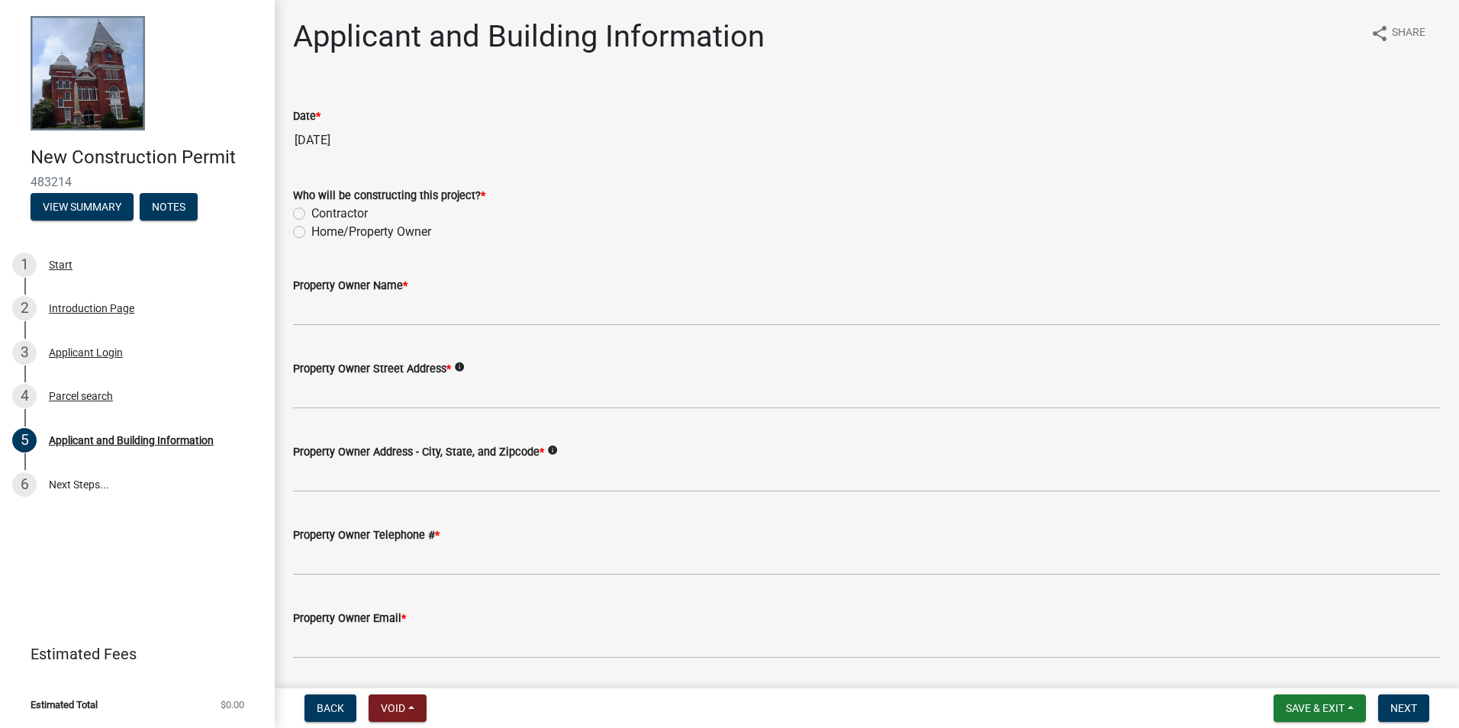
click at [346, 223] on label "Home/Property Owner" at bounding box center [371, 232] width 120 height 18
click at [321, 223] on input "Home/Property Owner" at bounding box center [316, 228] width 10 height 10
radio input "true"
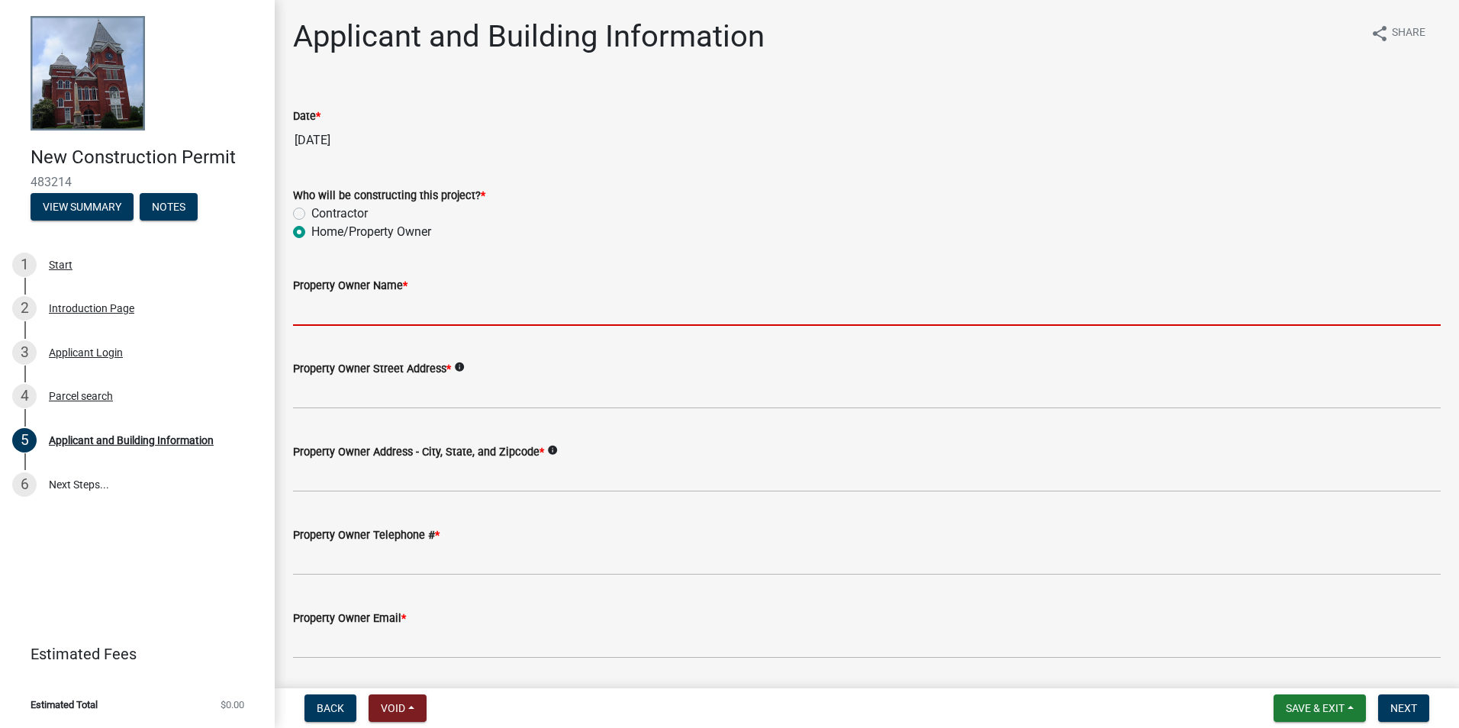
drag, startPoint x: 356, startPoint y: 304, endPoint x: 372, endPoint y: 294, distance: 18.2
click at [356, 304] on input "Property Owner Name *" at bounding box center [867, 310] width 1148 height 31
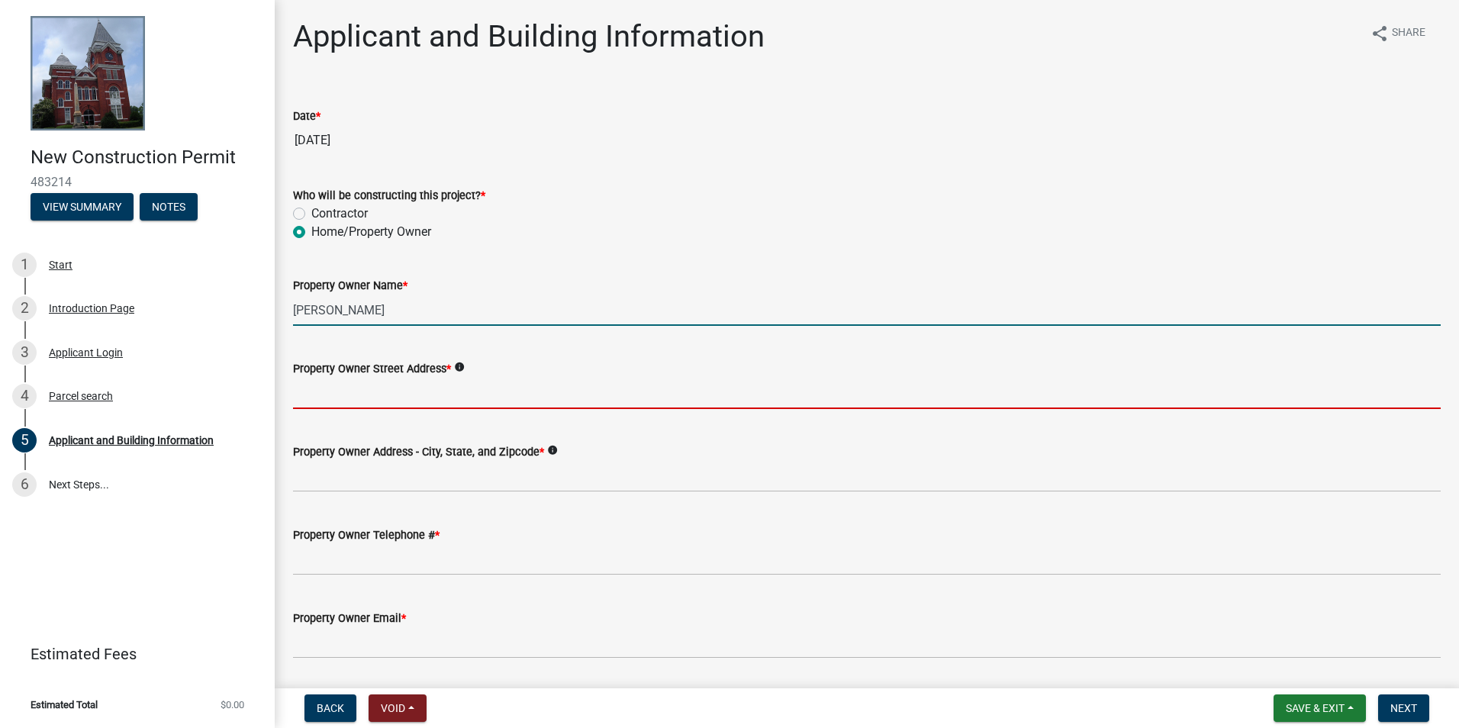
click at [374, 304] on input "Jenny" at bounding box center [867, 310] width 1148 height 31
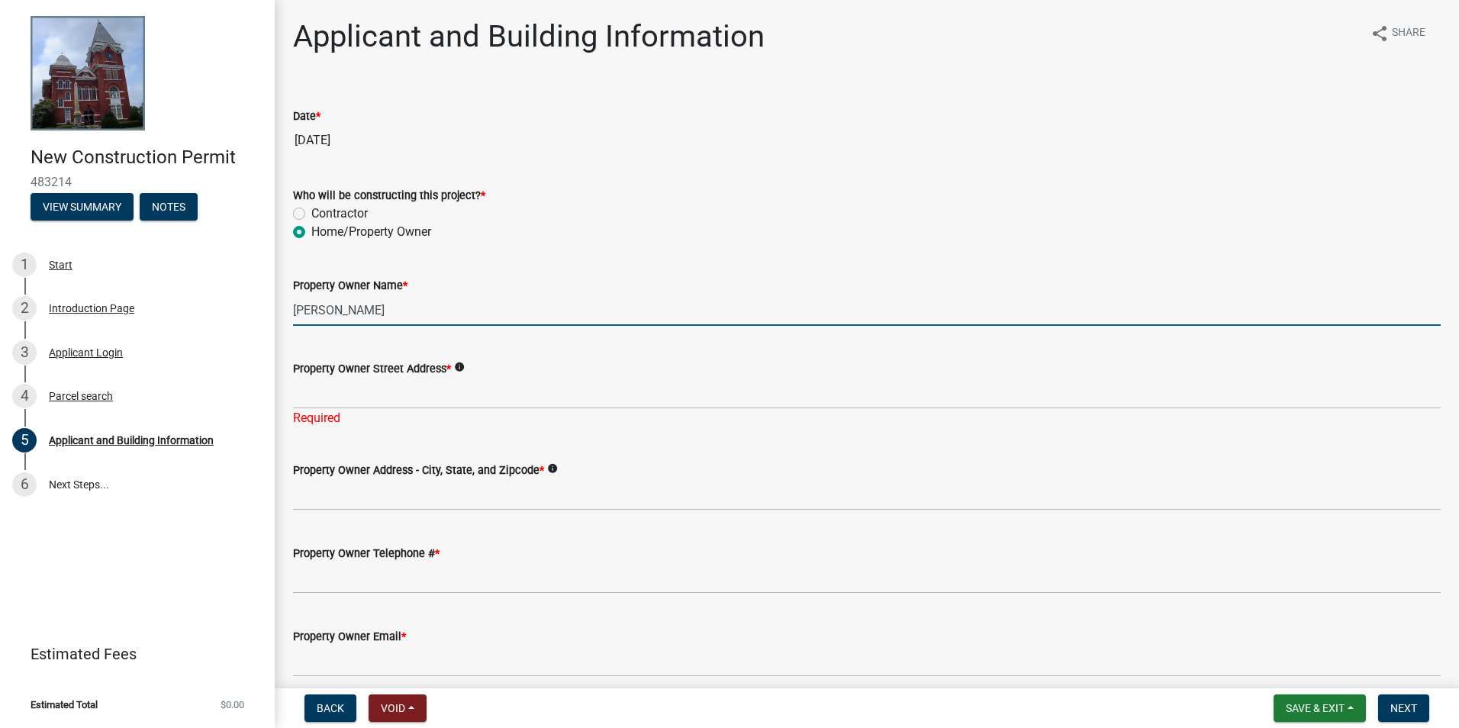
click at [343, 318] on input "Jenny Gid" at bounding box center [867, 310] width 1148 height 31
paste input "deons"
type input "Jenny Giddeons"
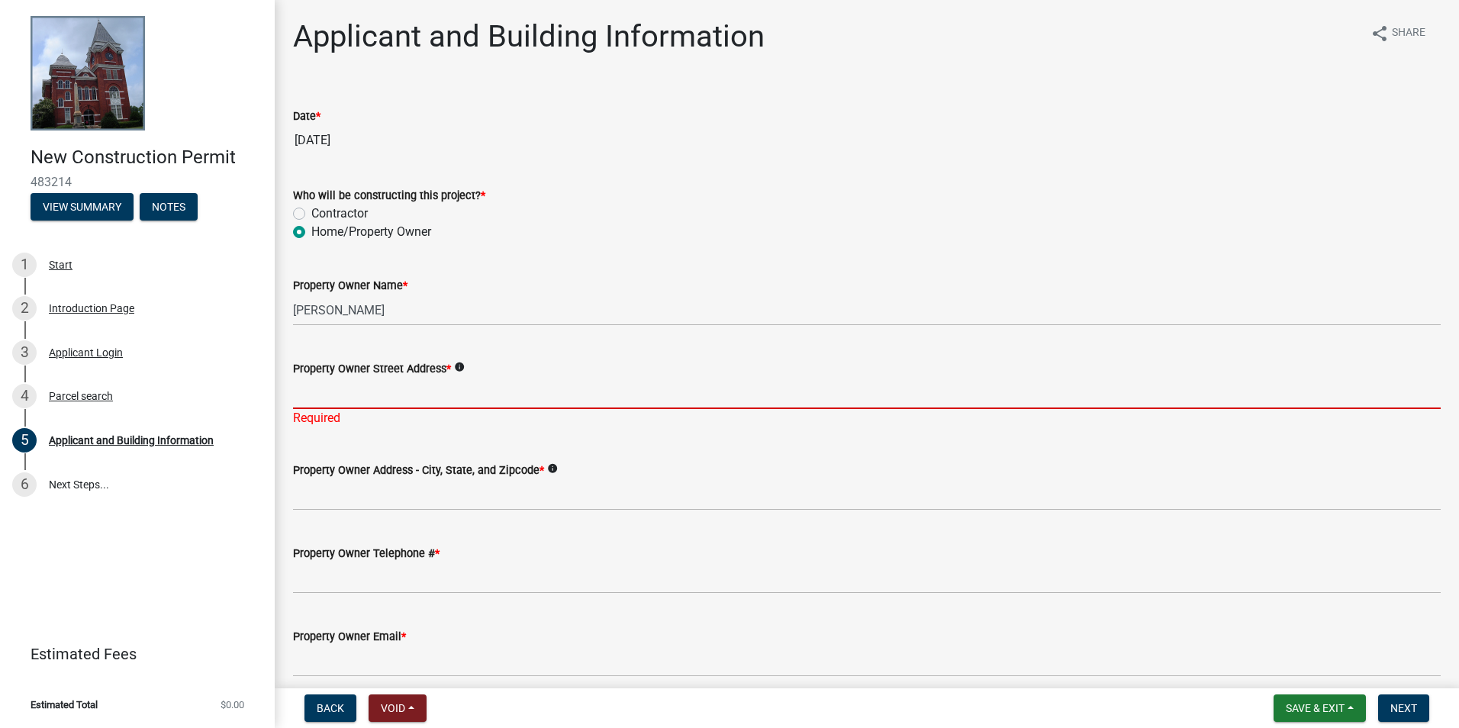
click at [379, 391] on input "Property Owner Street Address *" at bounding box center [867, 393] width 1148 height 31
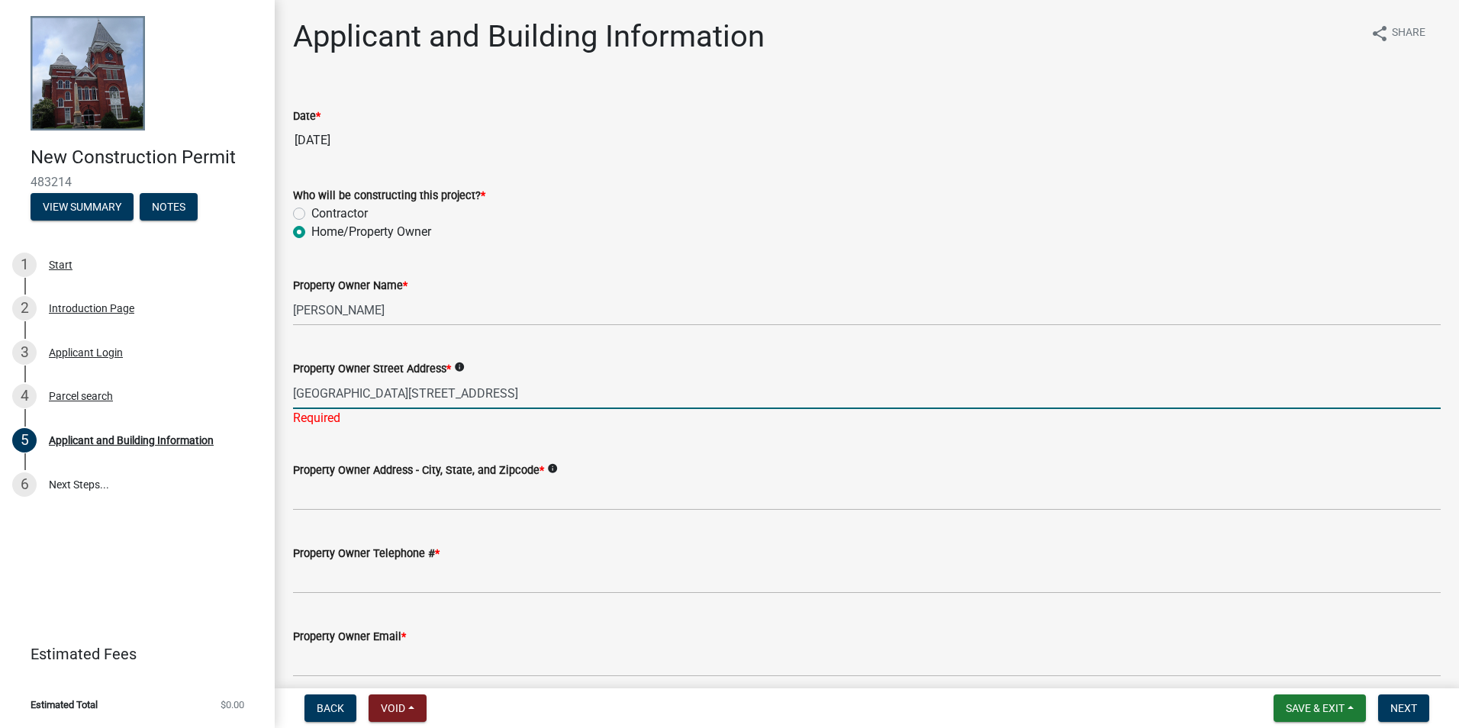
type input "960 HWY 36 WEST WOODLAND"
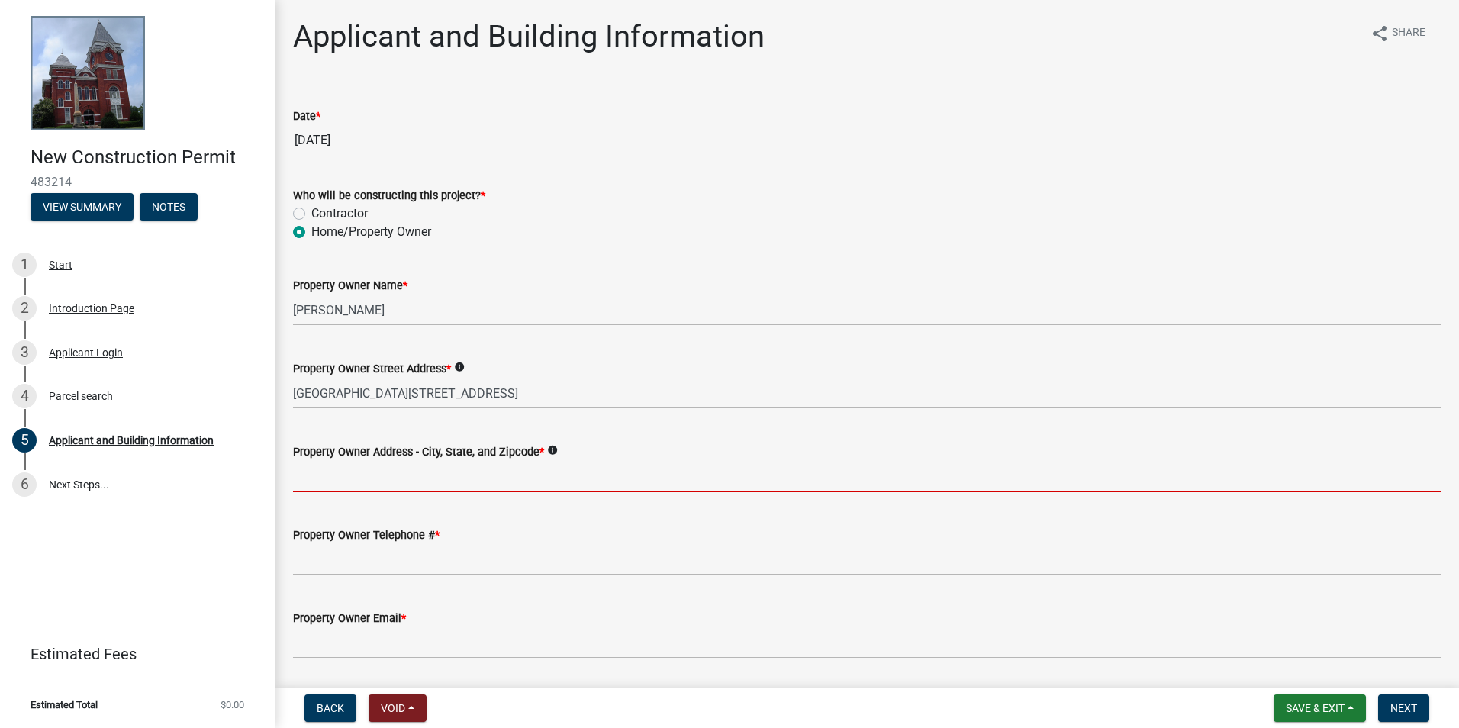
click at [496, 497] on wm-data-entity-input "Property Owner Address - City, State, and Zipcode * info" at bounding box center [867, 462] width 1148 height 83
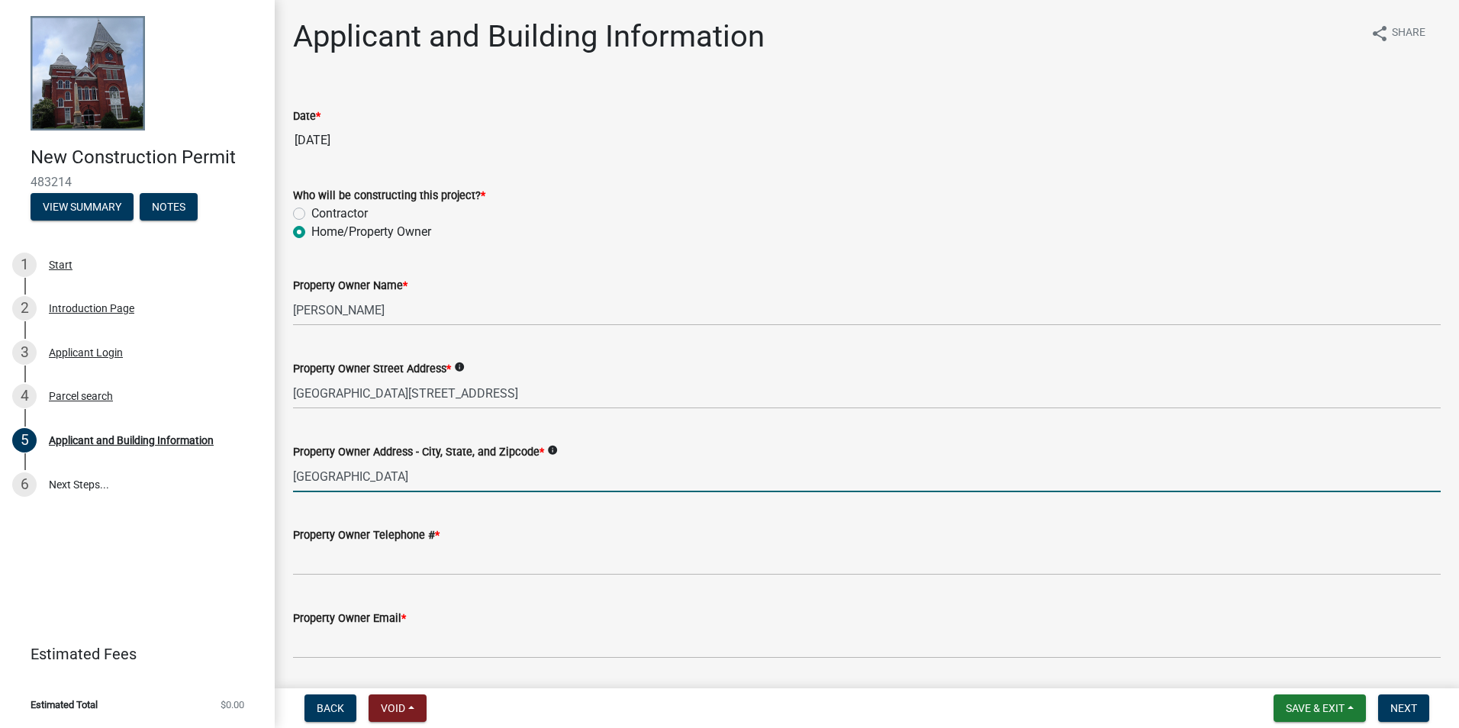
type input "WOODLAND,GA 31836"
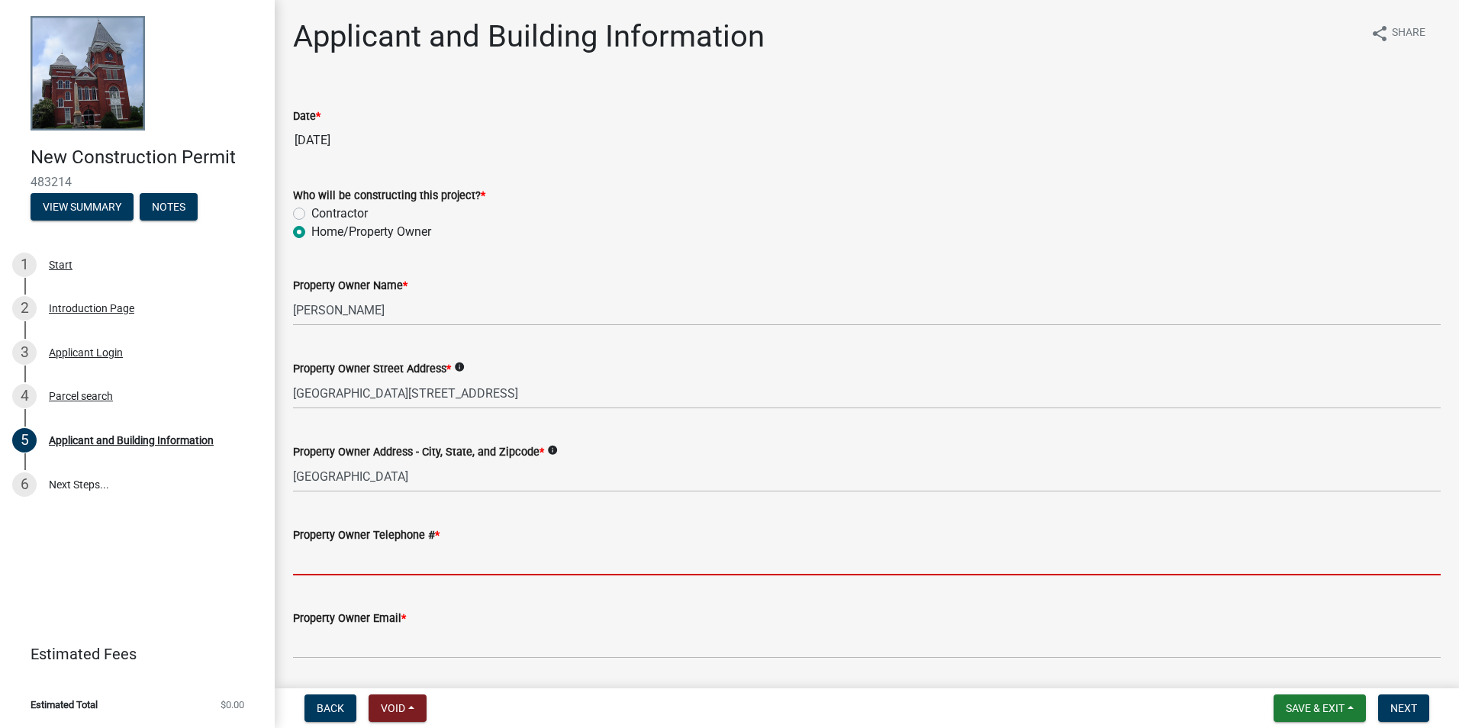
click at [466, 563] on input "Property Owner Telephone # *" at bounding box center [867, 559] width 1148 height 31
paste input "7066167517"
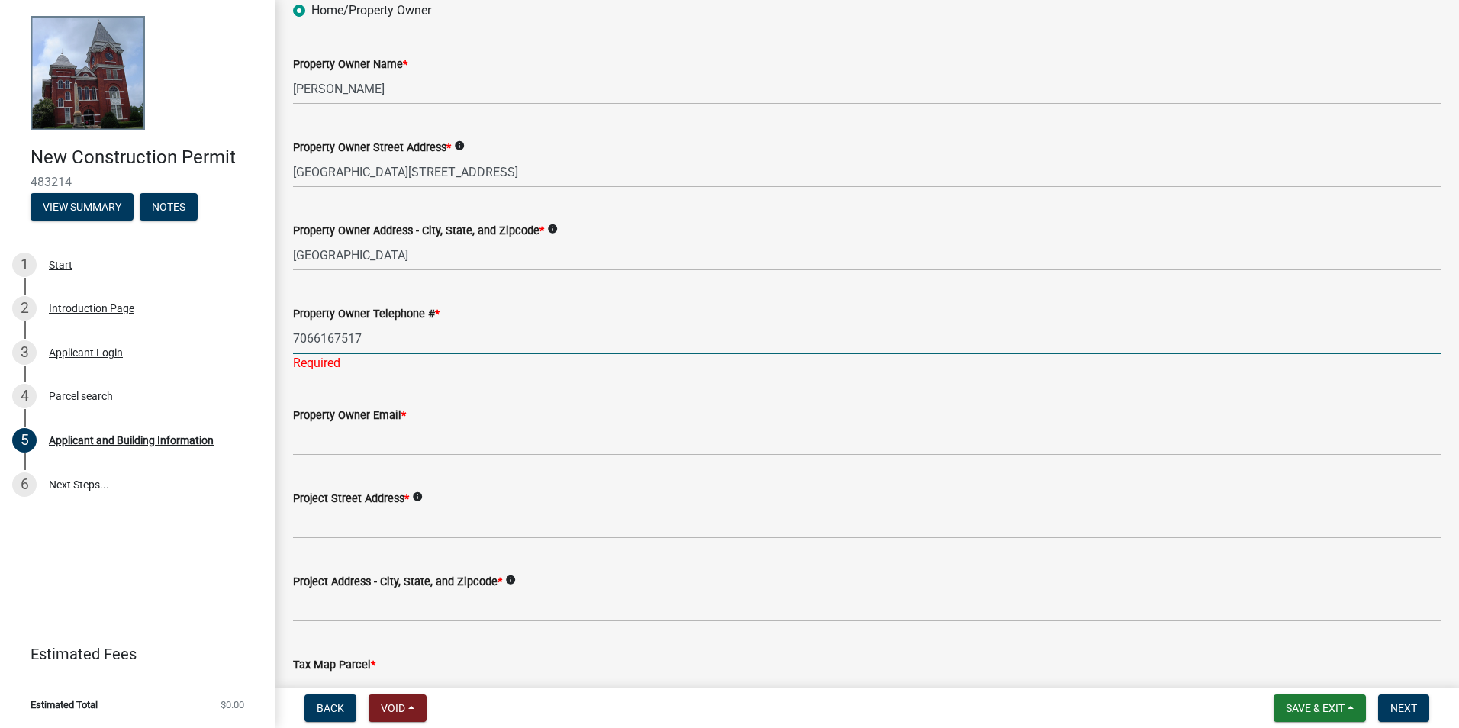
scroll to position [229, 0]
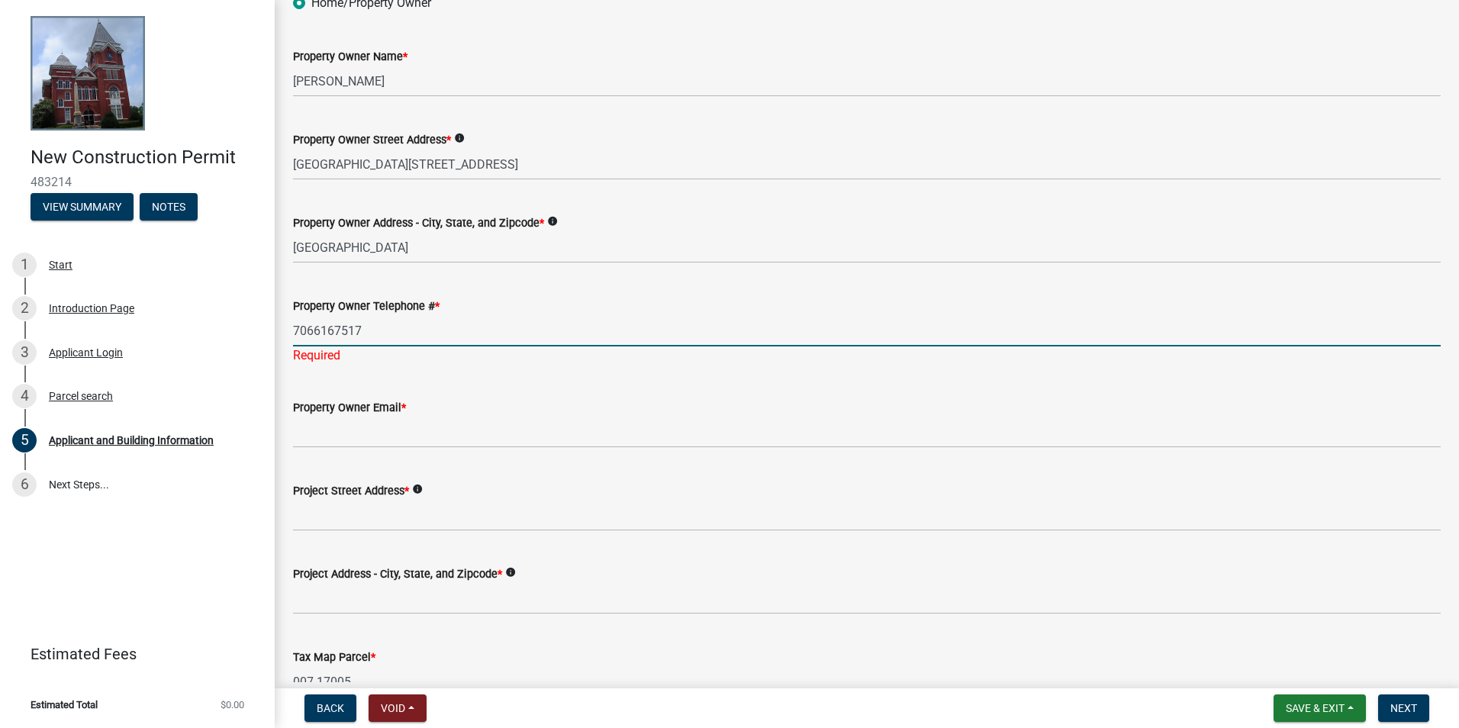
type input "7066167517"
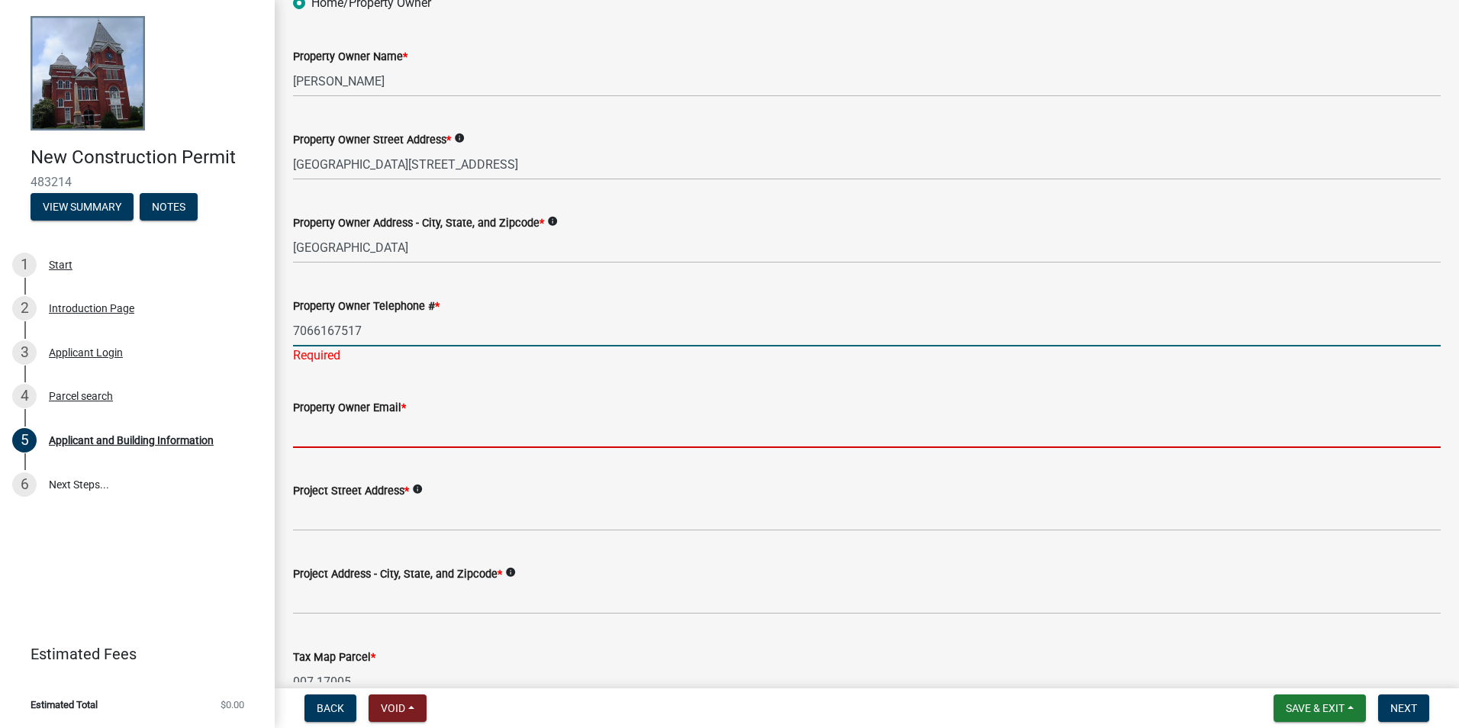
click at [424, 426] on input "Property Owner Email *" at bounding box center [867, 432] width 1148 height 31
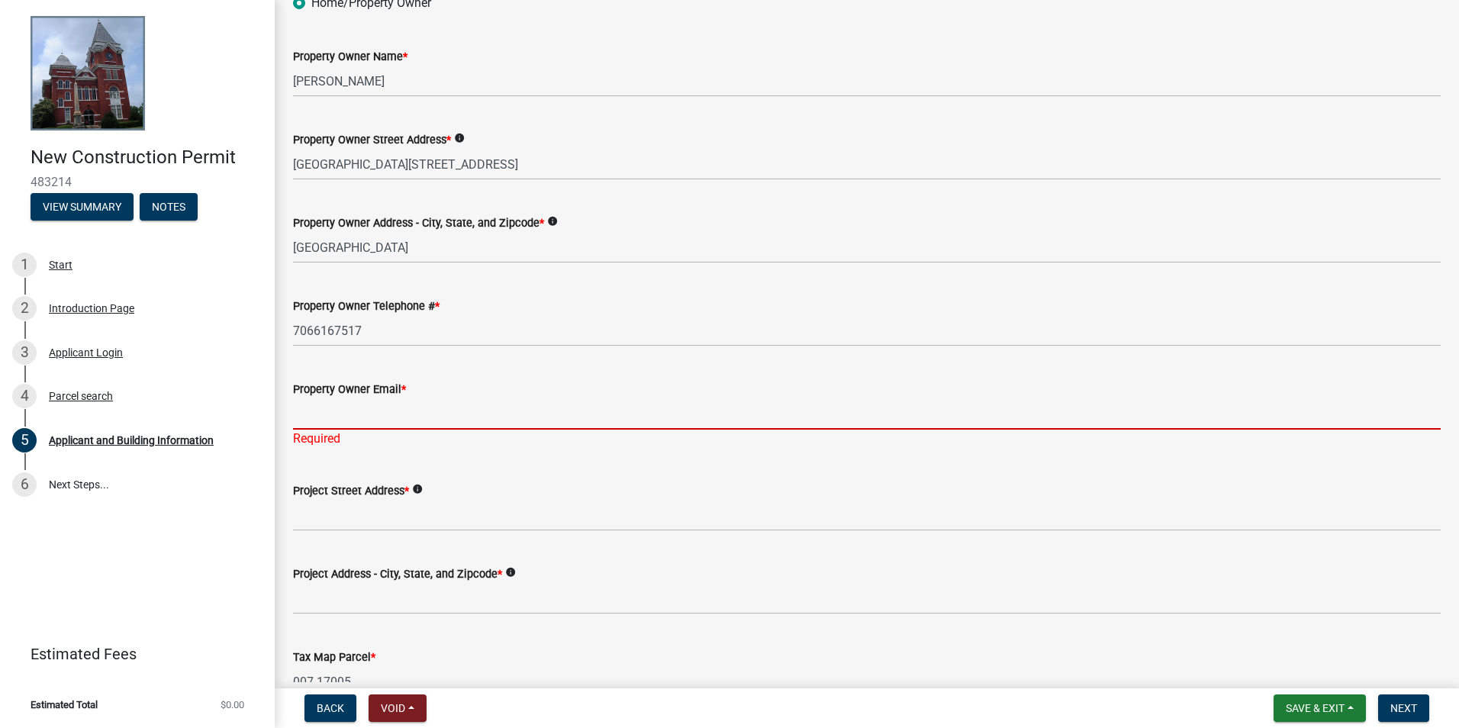
paste input "[DOMAIN_NAME][EMAIL_ADDRESS][DOMAIN_NAME]"
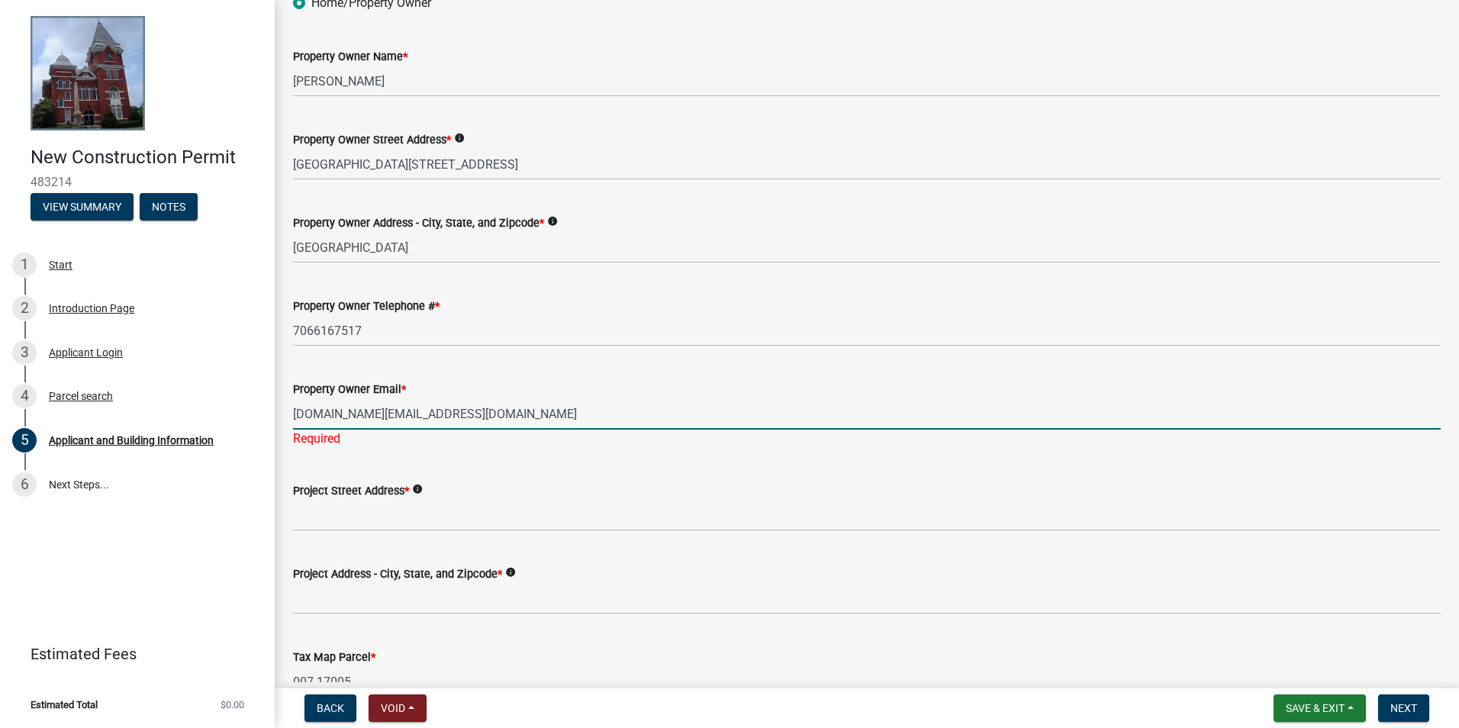
type input "[DOMAIN_NAME][EMAIL_ADDRESS][DOMAIN_NAME]"
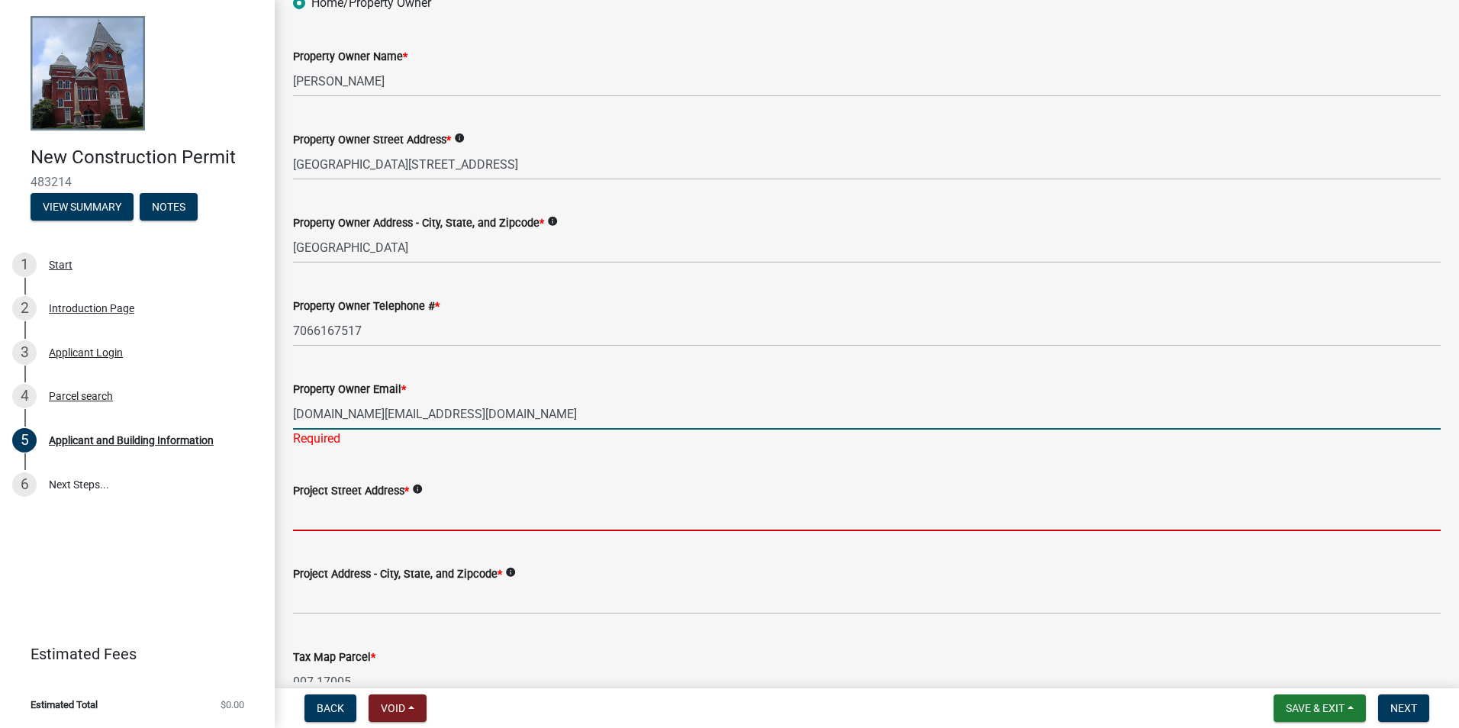
click at [428, 521] on wm-data-entity-input "Project Street Address * info" at bounding box center [867, 501] width 1148 height 83
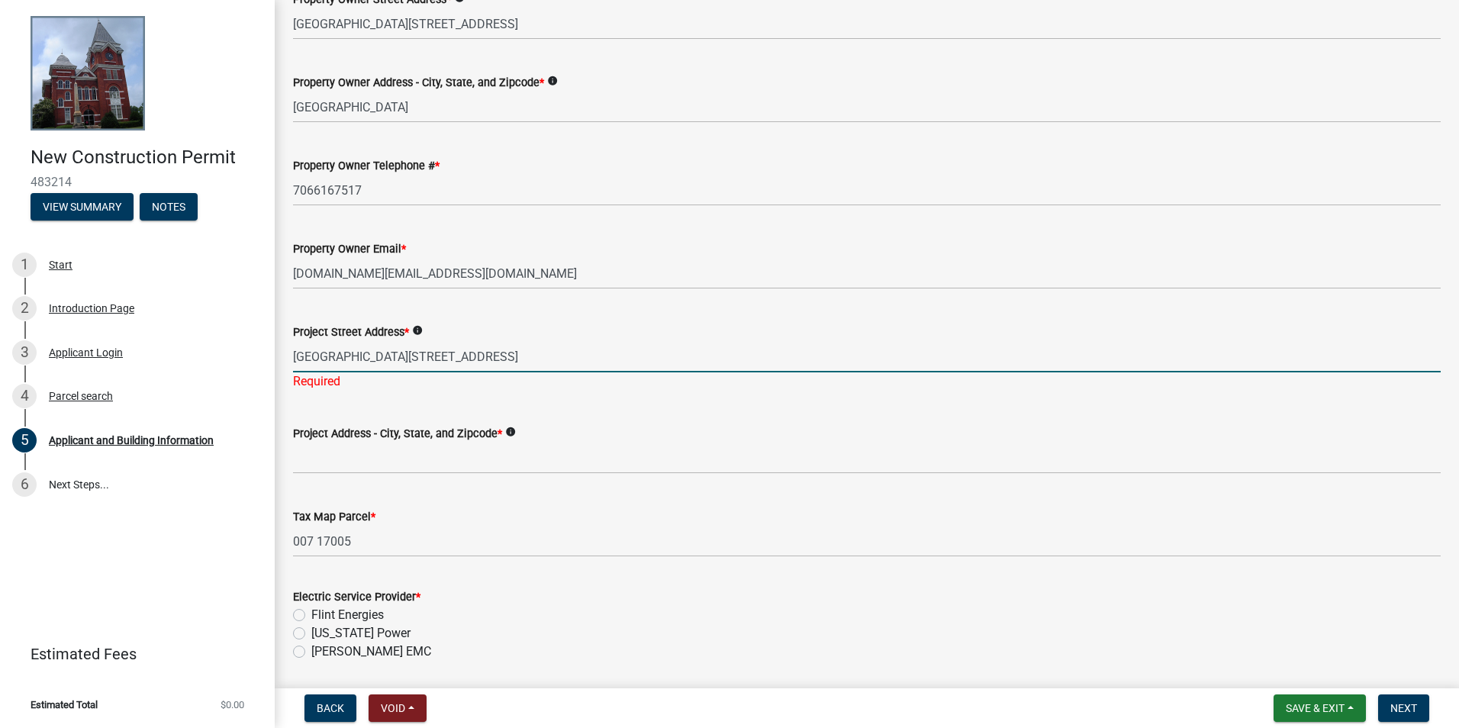
scroll to position [382, 0]
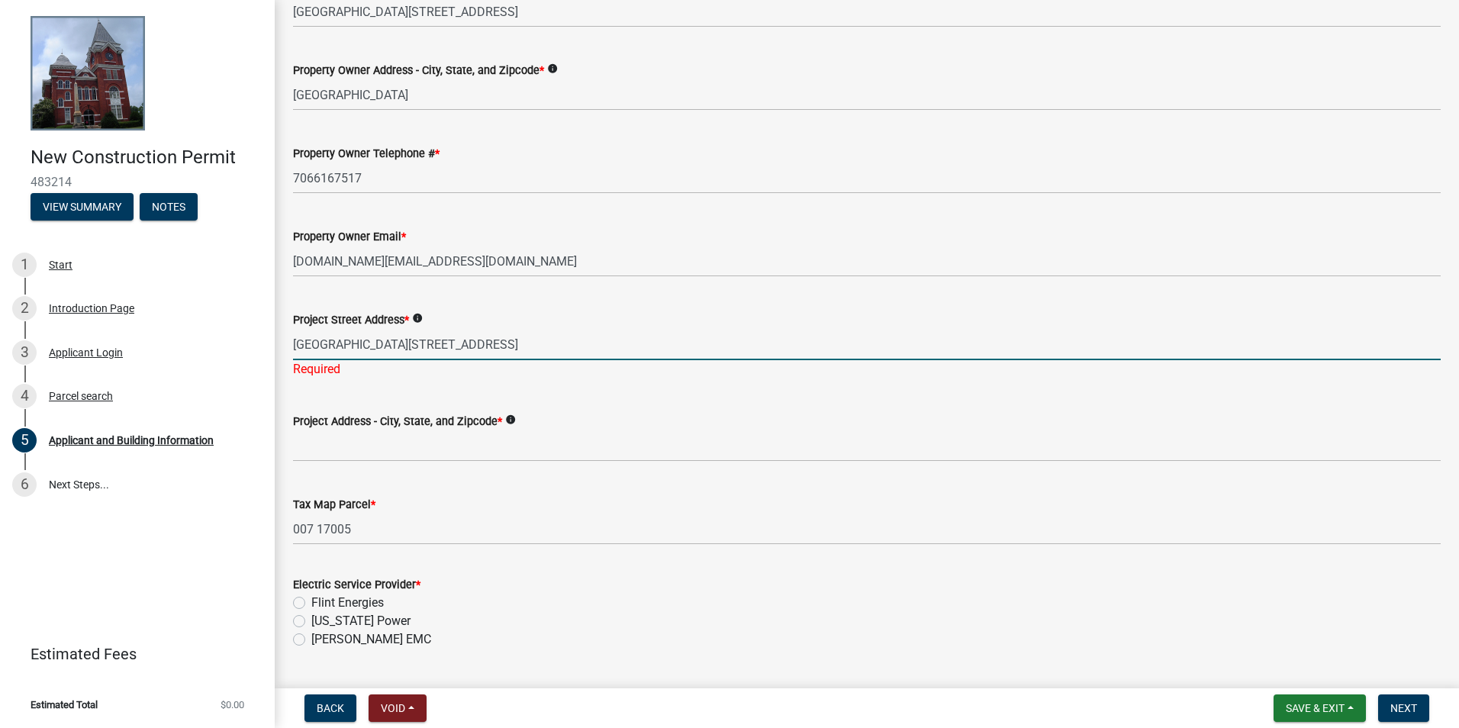
type input "960 HWY 36 WEST WOODLAND"
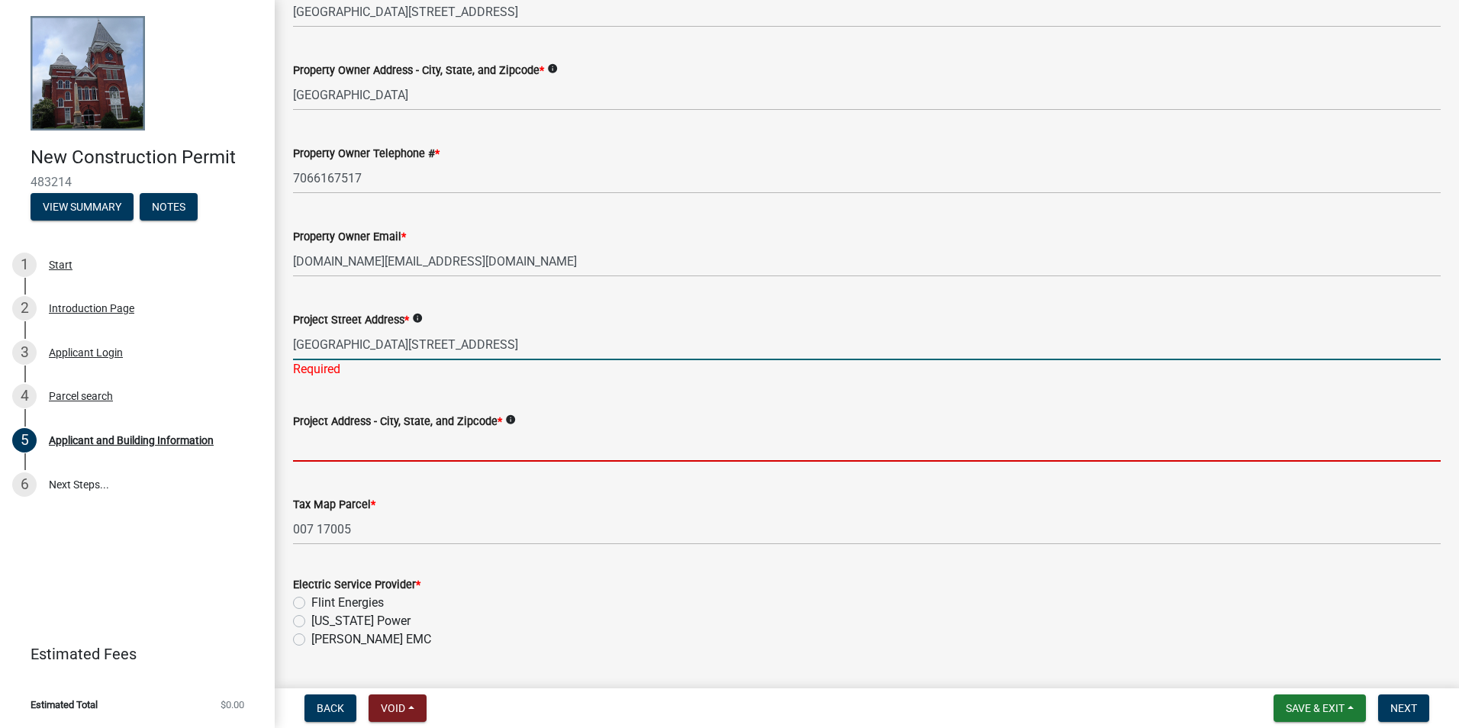
click at [369, 454] on wm-data-entity-input "Project Address - City, State, and Zipcode * info" at bounding box center [867, 432] width 1148 height 83
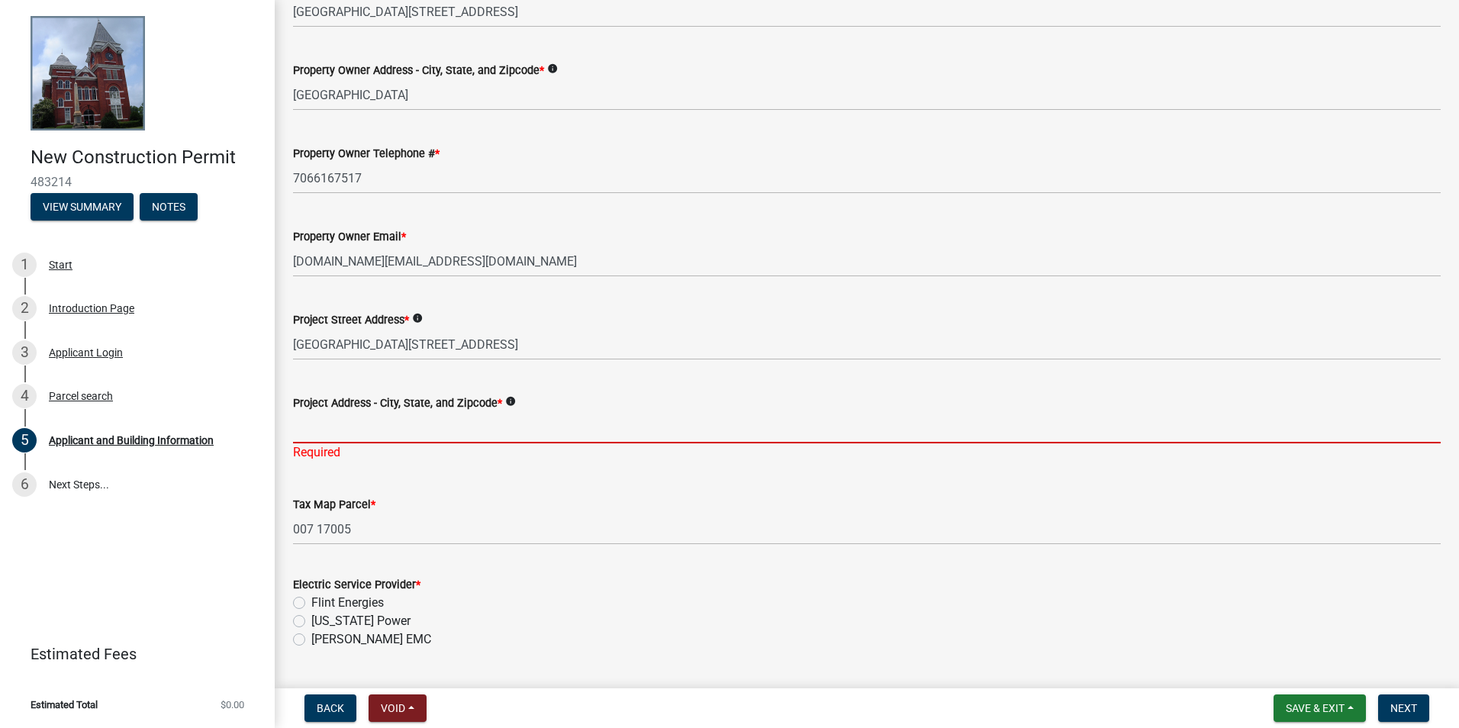
paste input "Woodland ga 31836"
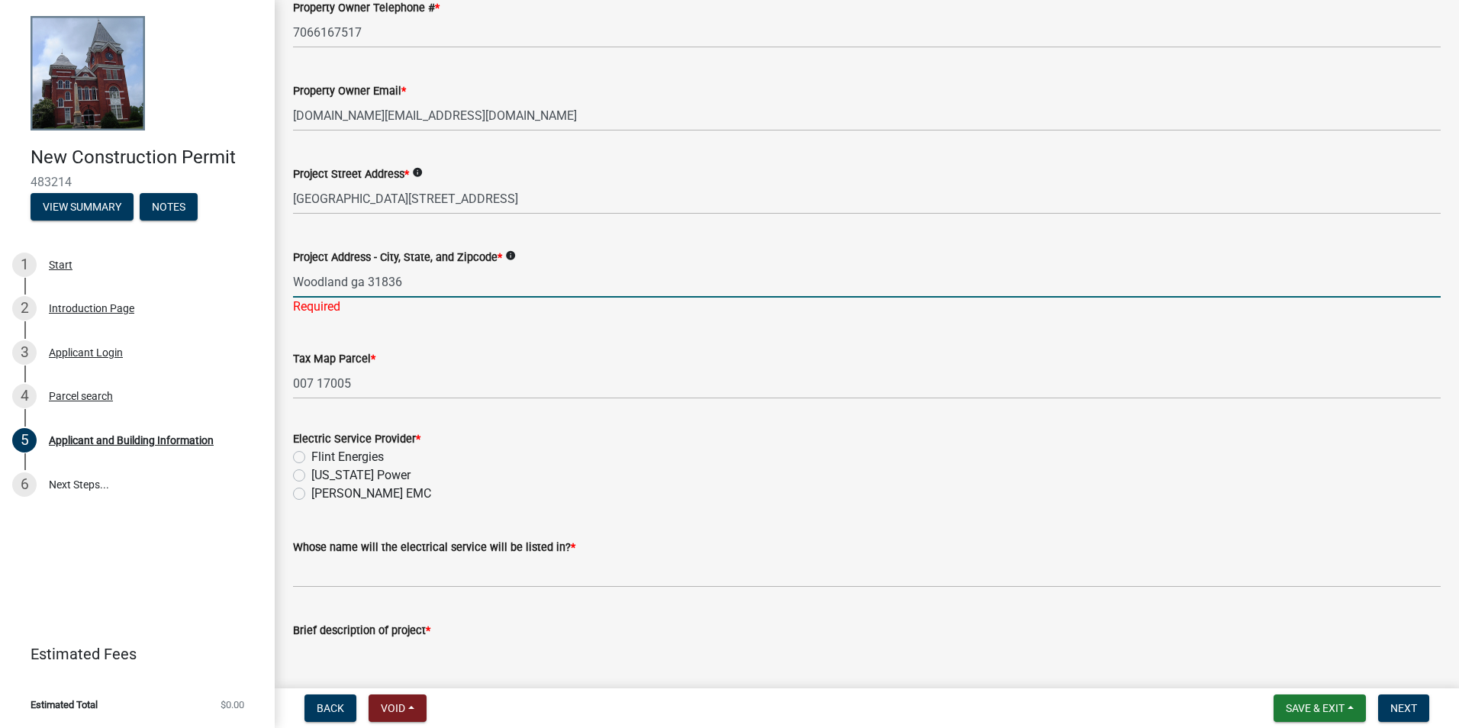
scroll to position [534, 0]
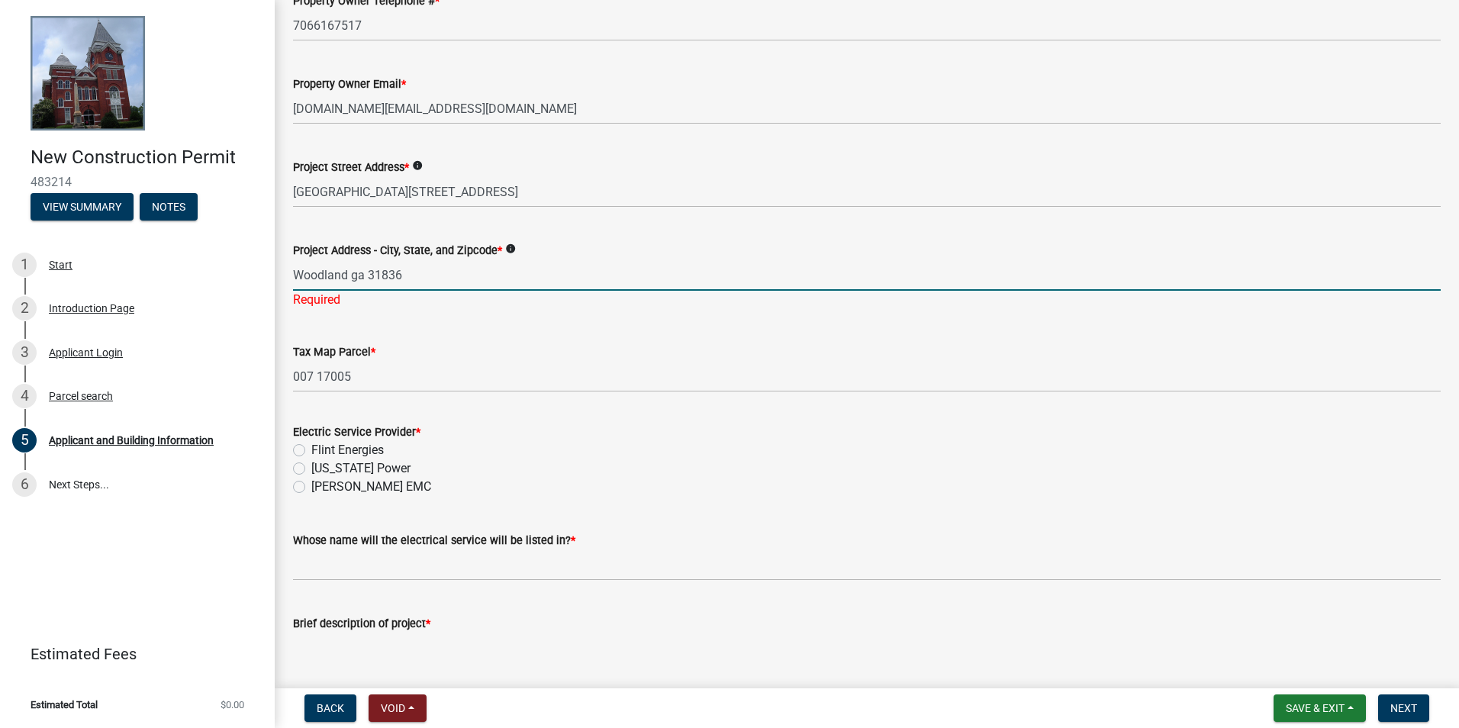
type input "Woodland ga 31836"
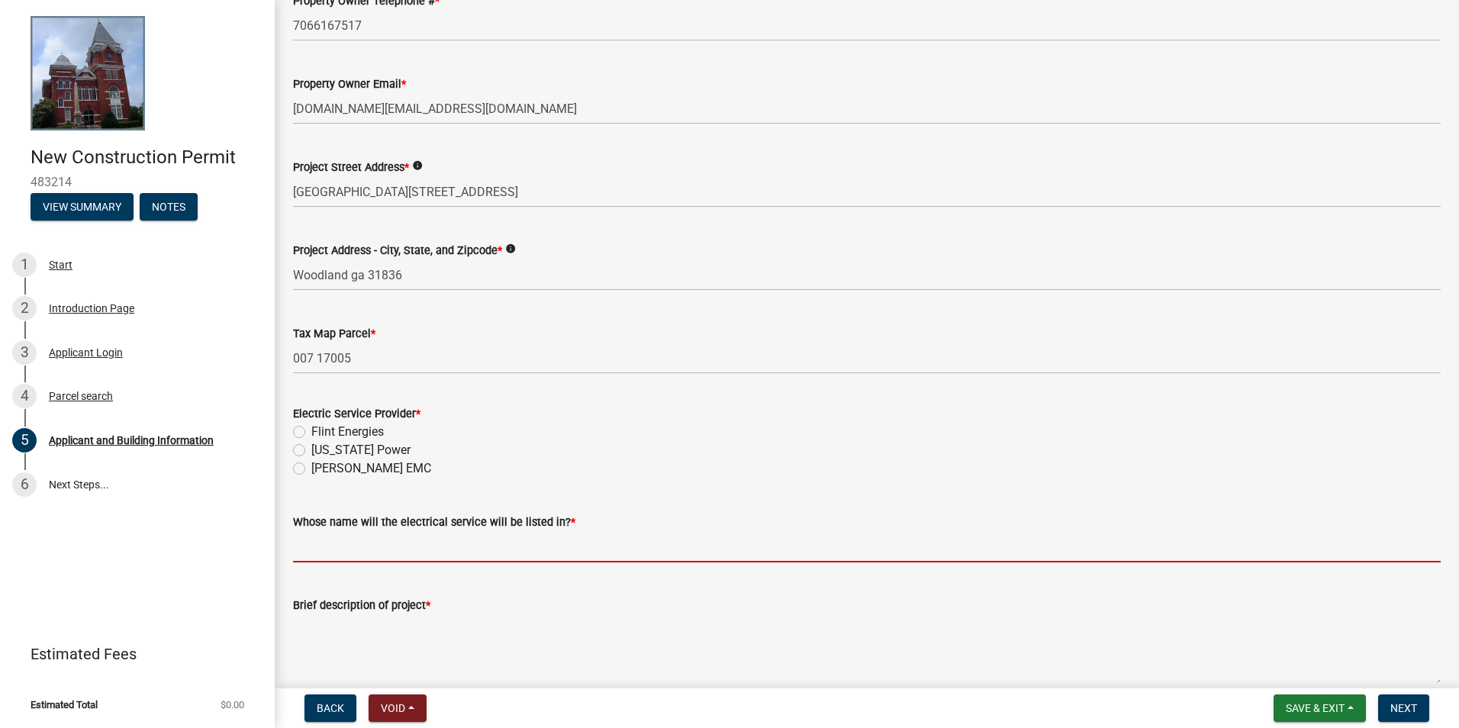
click at [484, 577] on wm-data-entity-input-list "Date * 09/24/2025 Who will be constructing this project? * Contractor Home/Prop…" at bounding box center [867, 233] width 1148 height 1365
click at [889, 513] on div "Whose name will the electrical service will be listed in? *" at bounding box center [867, 522] width 1148 height 18
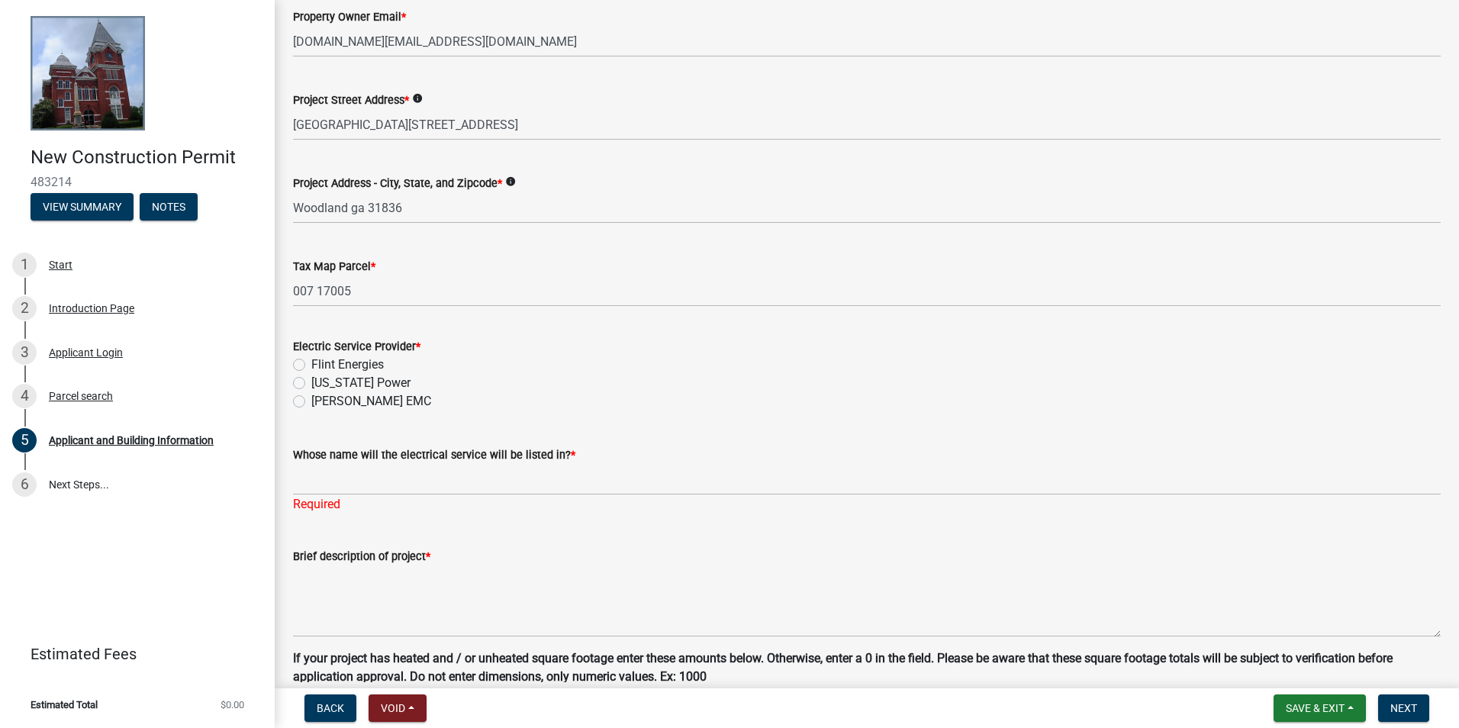
scroll to position [687, 0]
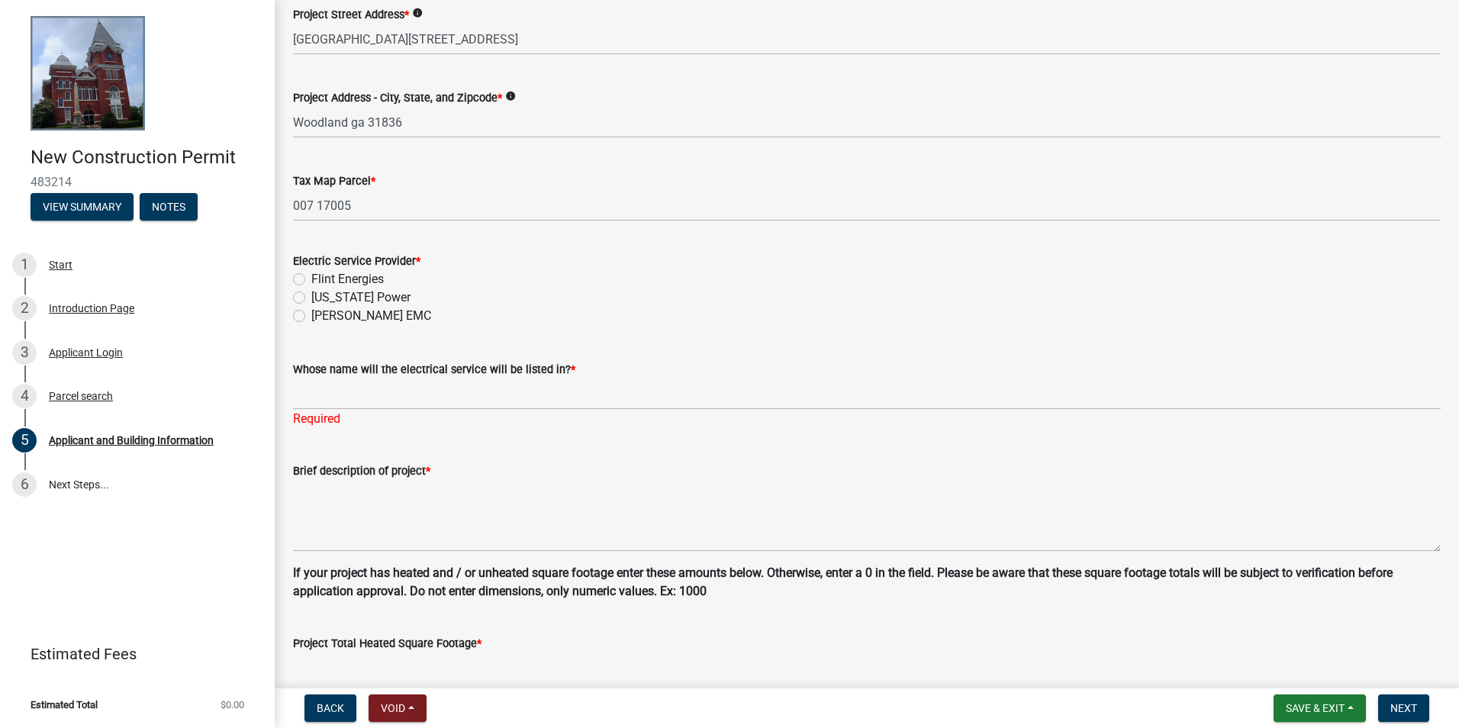
click at [347, 314] on label "[PERSON_NAME] EMC" at bounding box center [371, 316] width 120 height 18
click at [321, 314] on input "[PERSON_NAME] EMC" at bounding box center [316, 312] width 10 height 10
radio input "true"
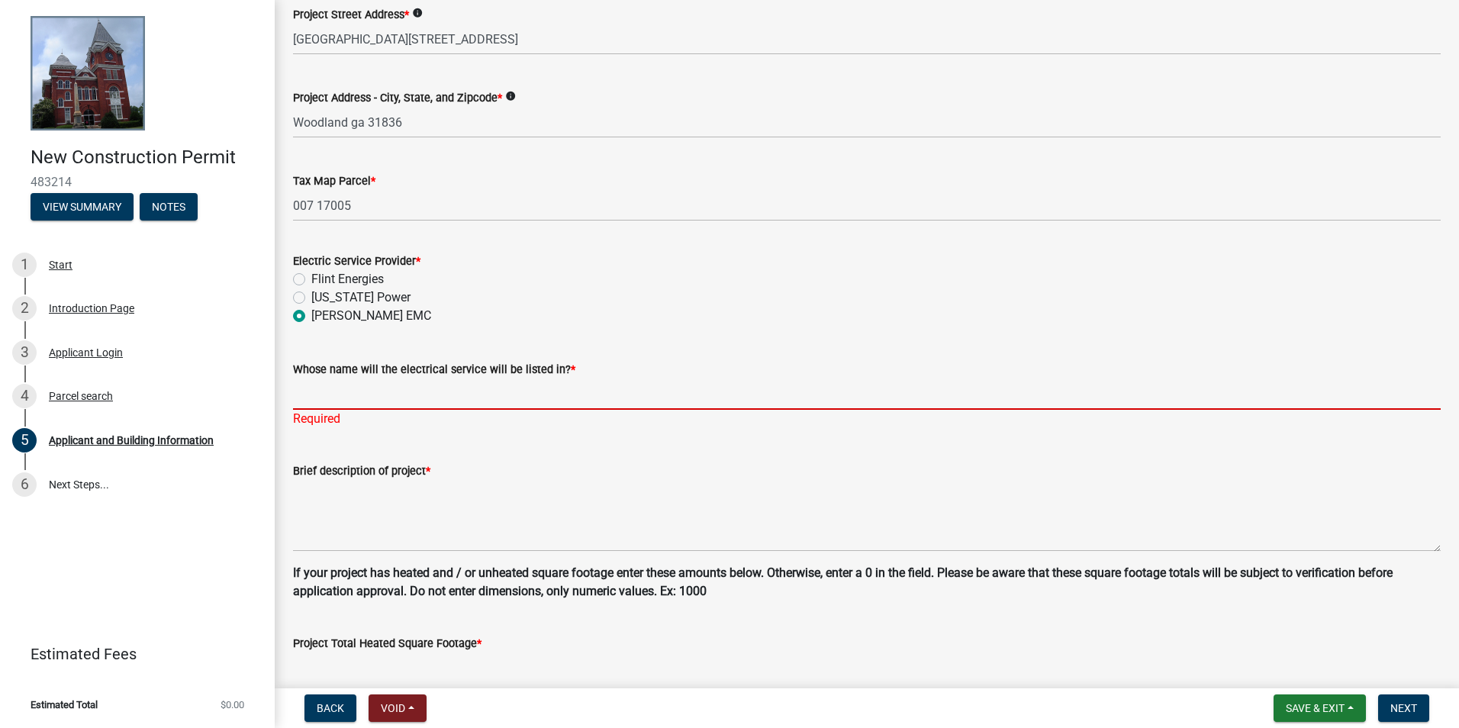
click at [372, 408] on input "Whose name will the electrical service will be listed in? *" at bounding box center [867, 394] width 1148 height 31
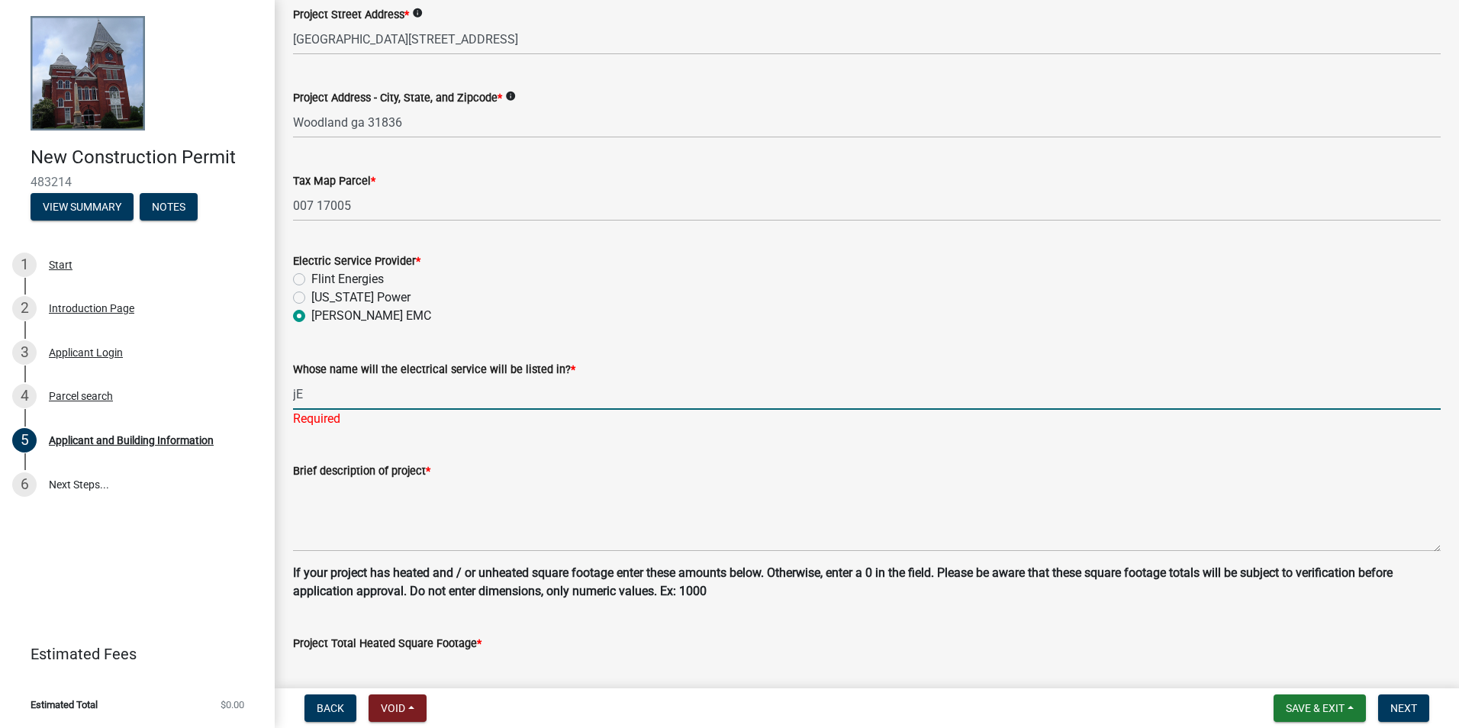
type input "j"
type input "JENNY GIDDEONS"
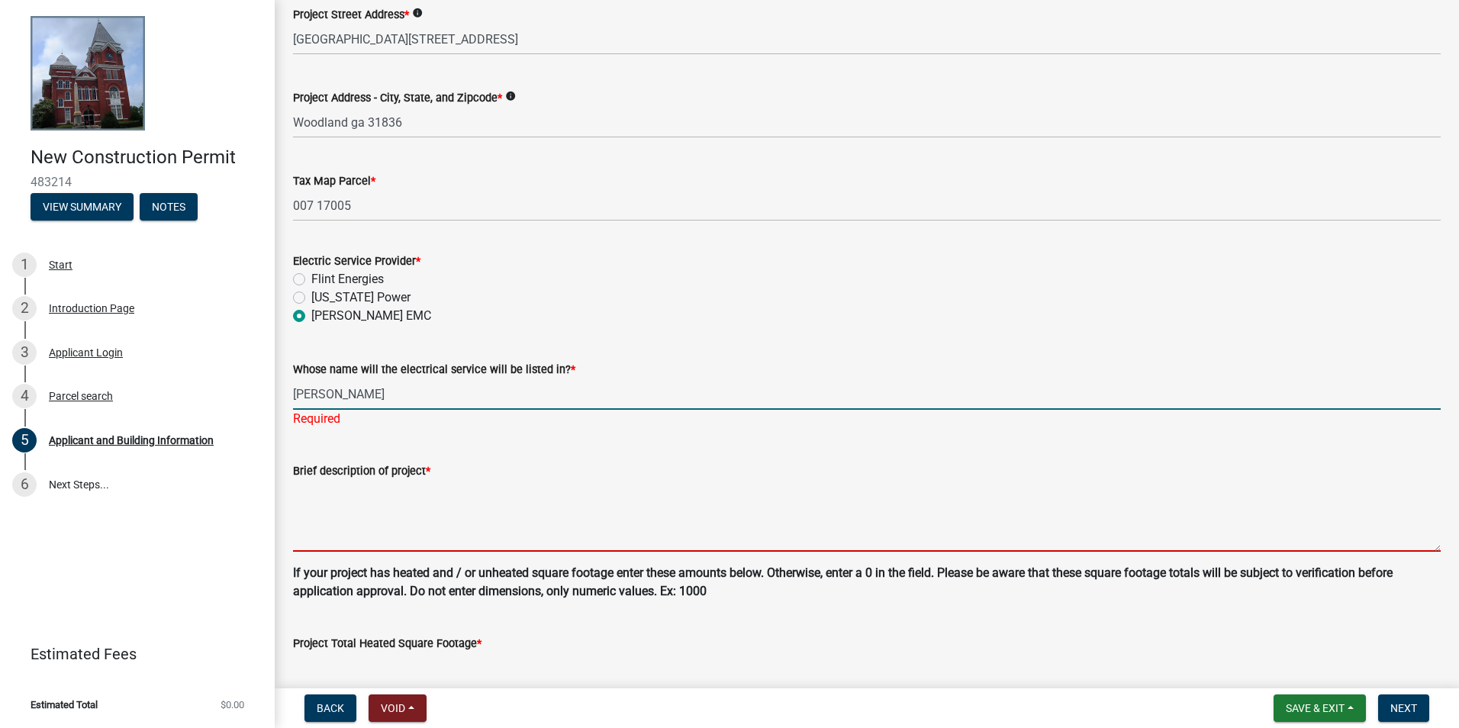
click at [430, 508] on textarea "Brief description of project *" at bounding box center [867, 516] width 1148 height 72
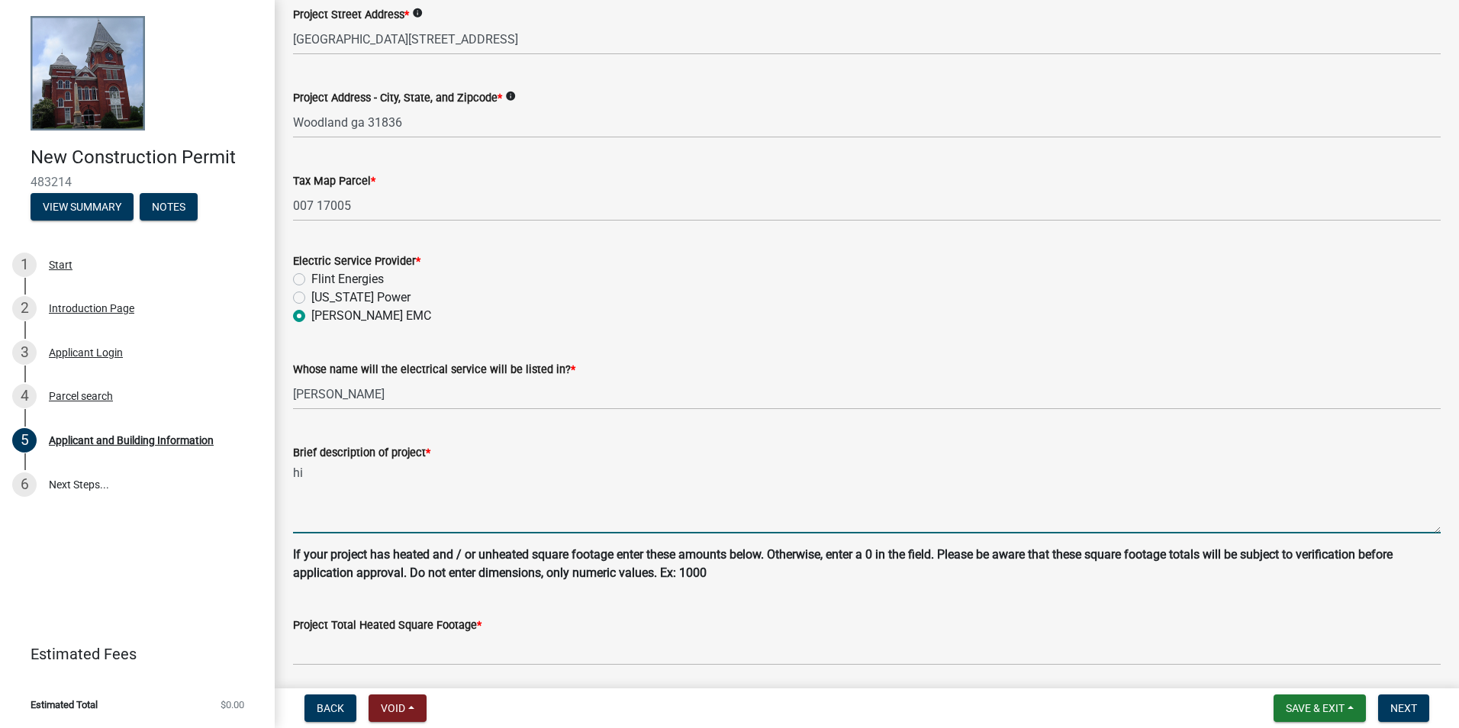
type textarea "h"
type textarea "building a house"
click at [708, 557] on strong "If your project has heated and / or unheated square footage enter these amounts…" at bounding box center [843, 563] width 1100 height 33
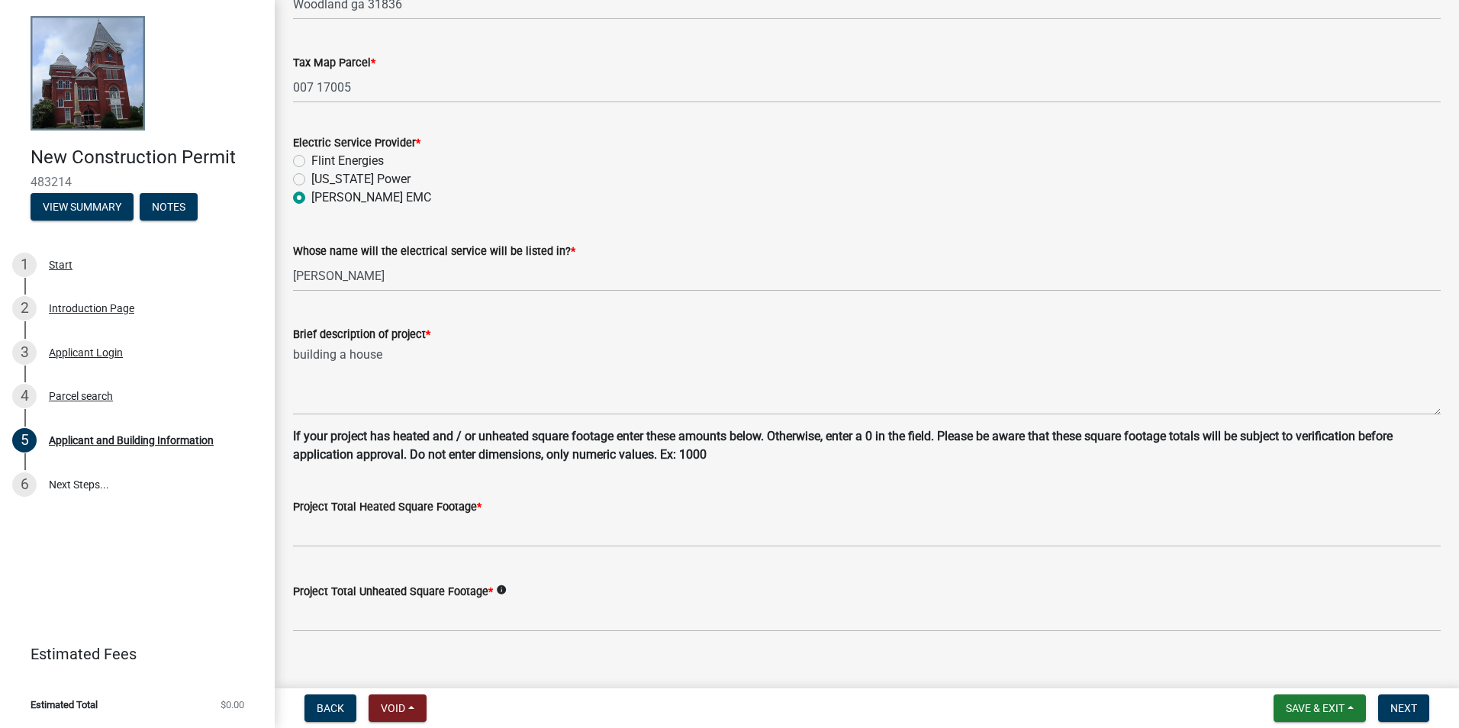
scroll to position [828, 0]
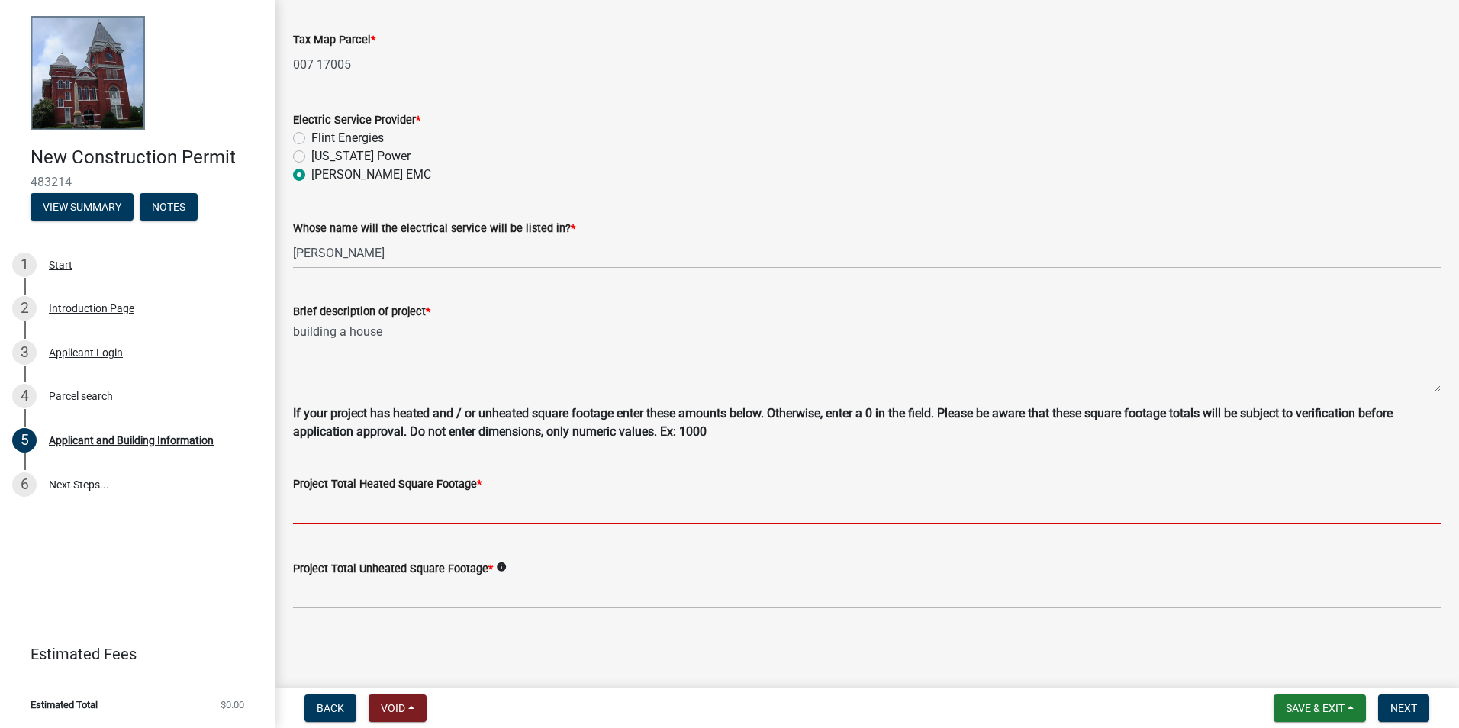
click at [433, 518] on input "text" at bounding box center [867, 508] width 1148 height 31
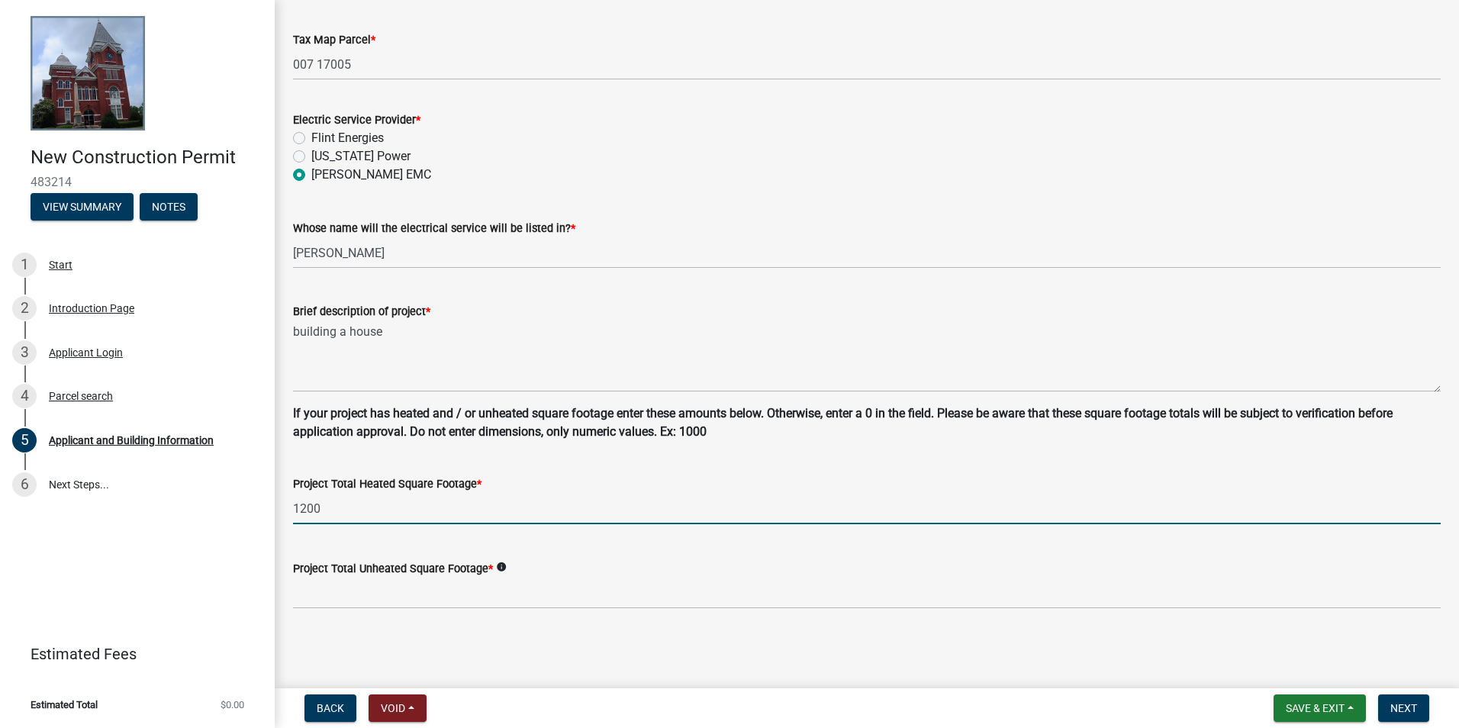
type input "1200"
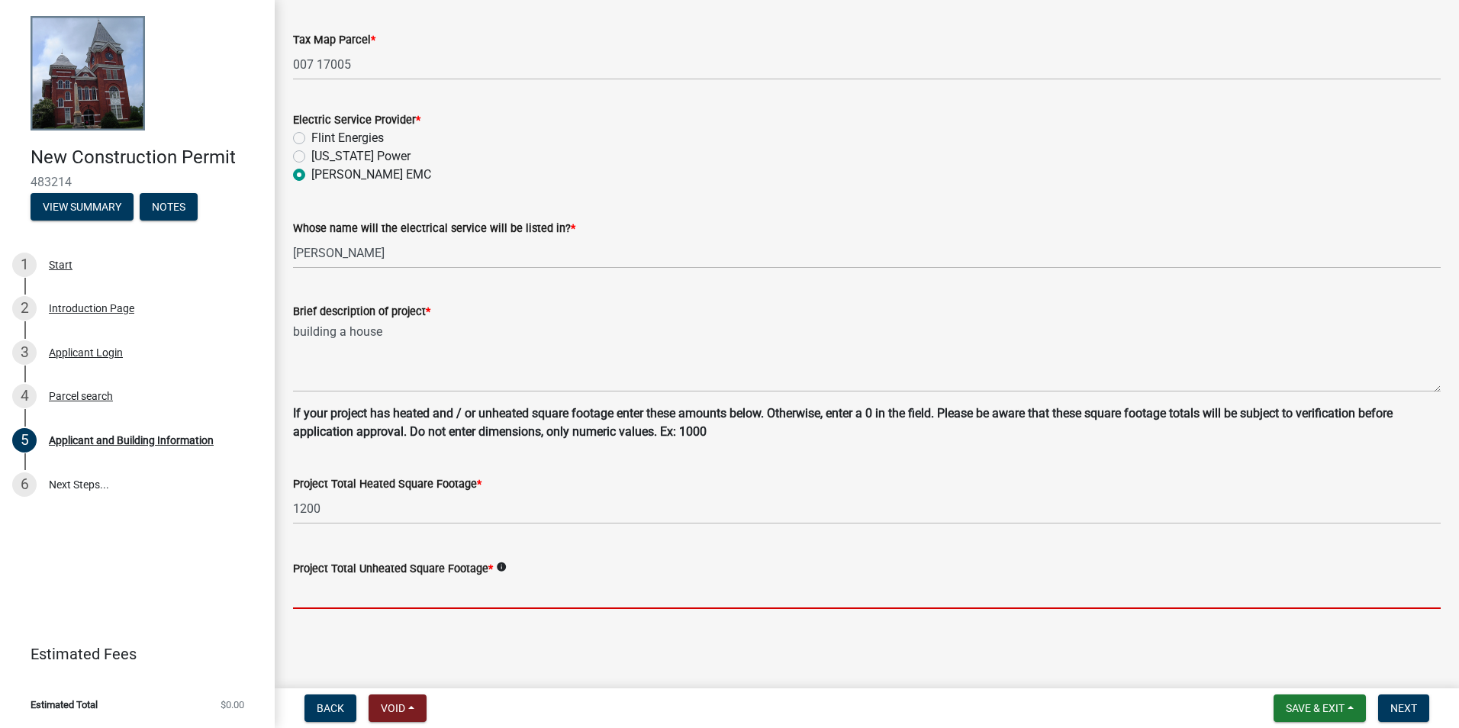
click at [411, 593] on input "text" at bounding box center [867, 593] width 1148 height 31
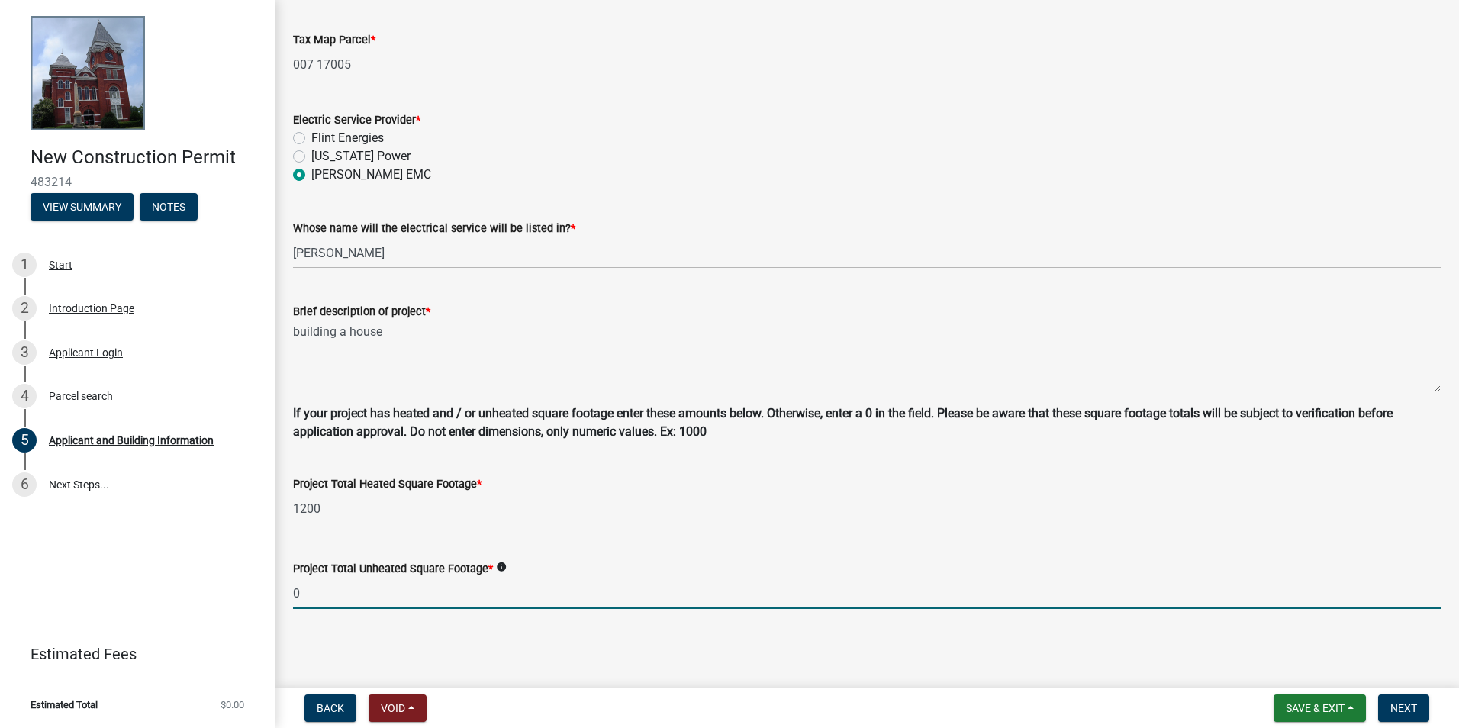
type input "0"
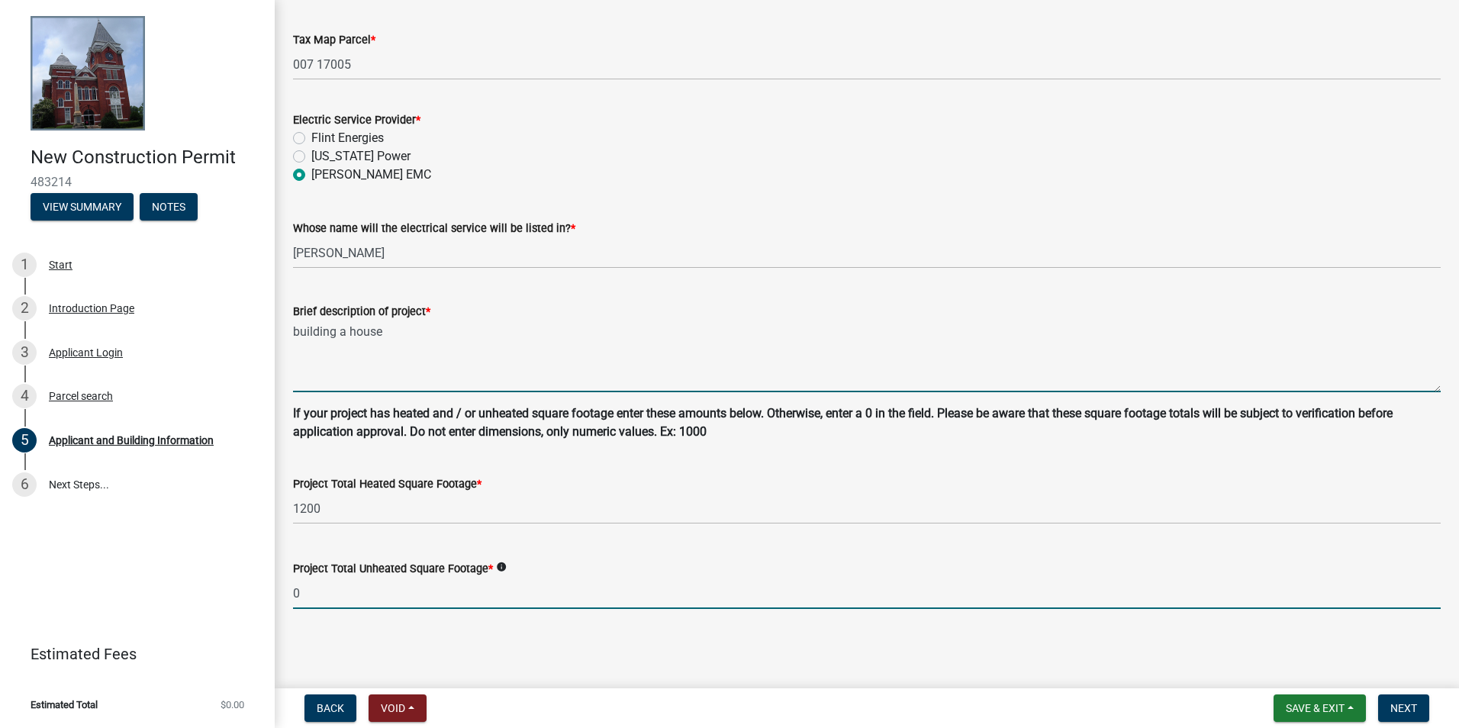
click at [550, 375] on textarea "building a house" at bounding box center [867, 357] width 1148 height 72
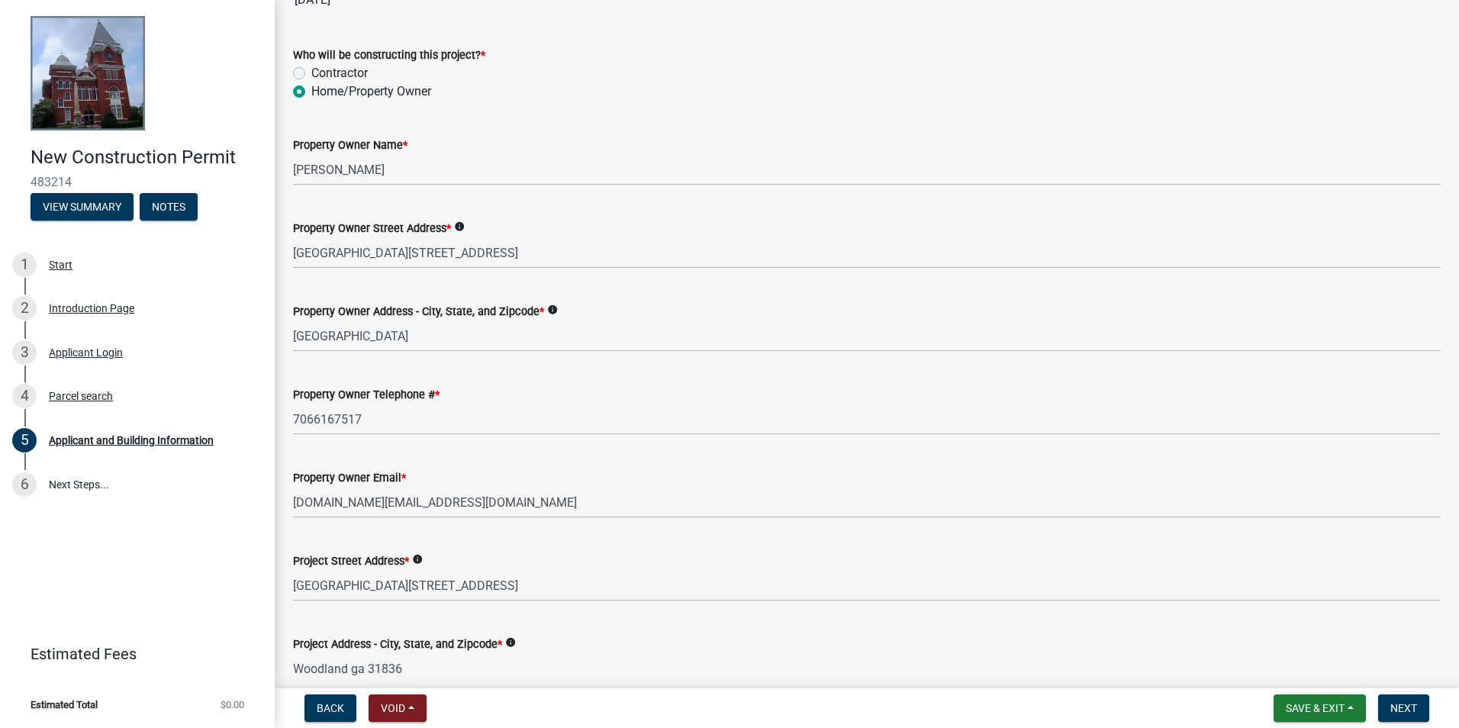
scroll to position [382, 0]
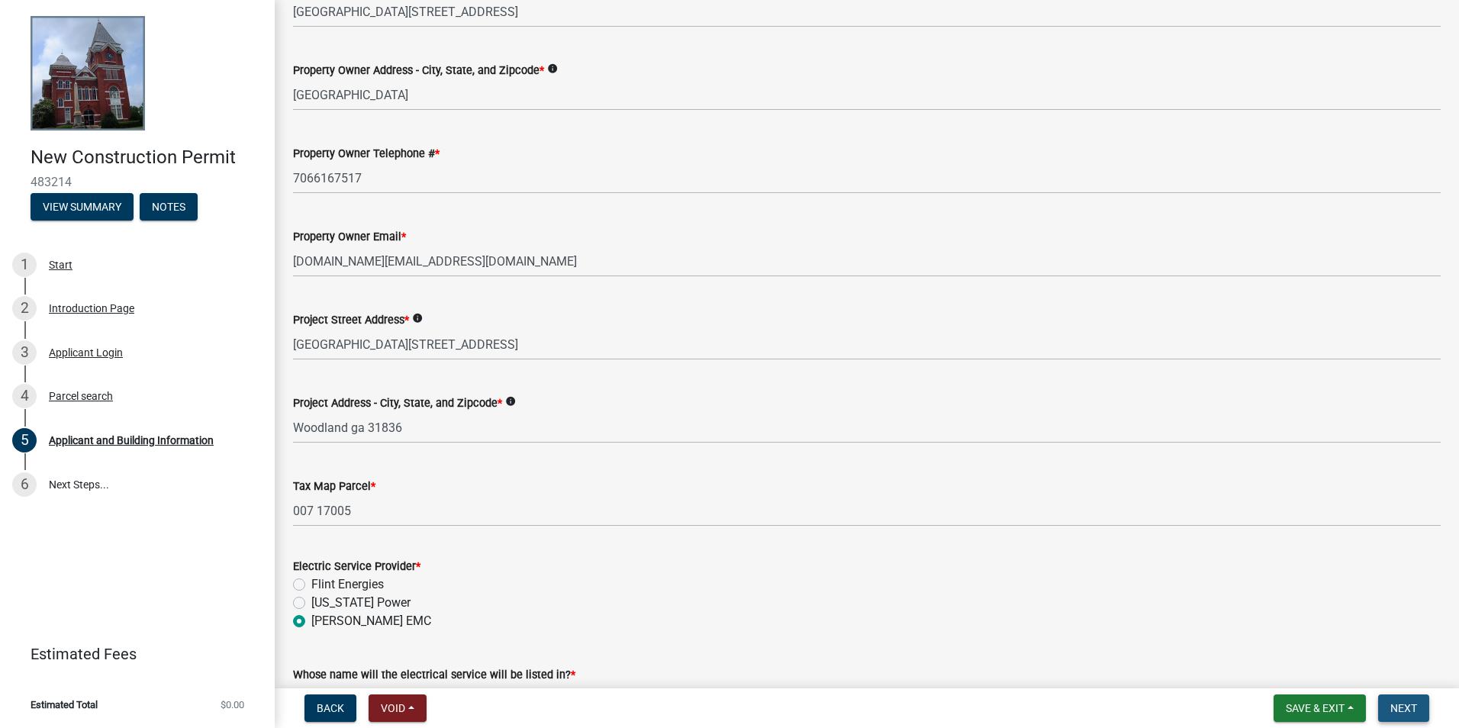
click at [1426, 704] on button "Next" at bounding box center [1403, 708] width 51 height 27
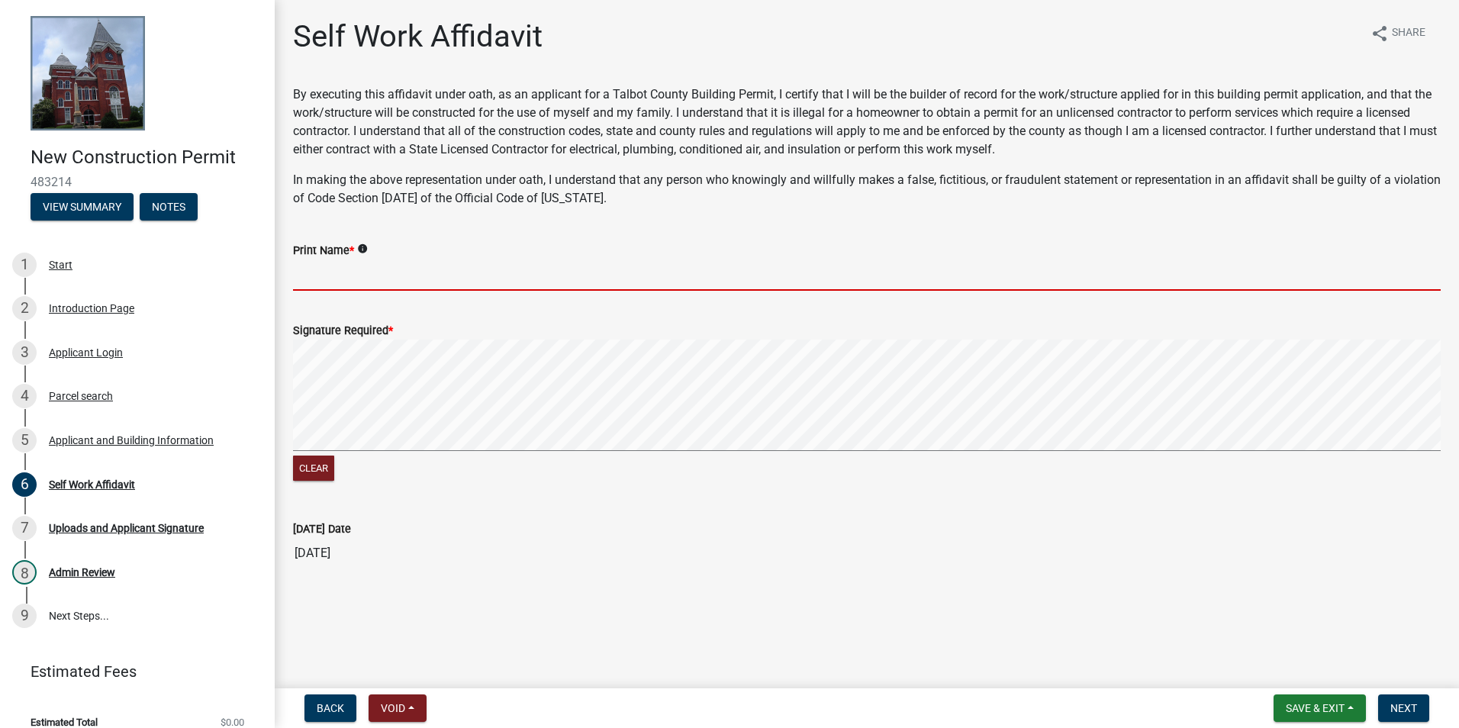
click at [379, 266] on input "Print Name *" at bounding box center [867, 274] width 1148 height 31
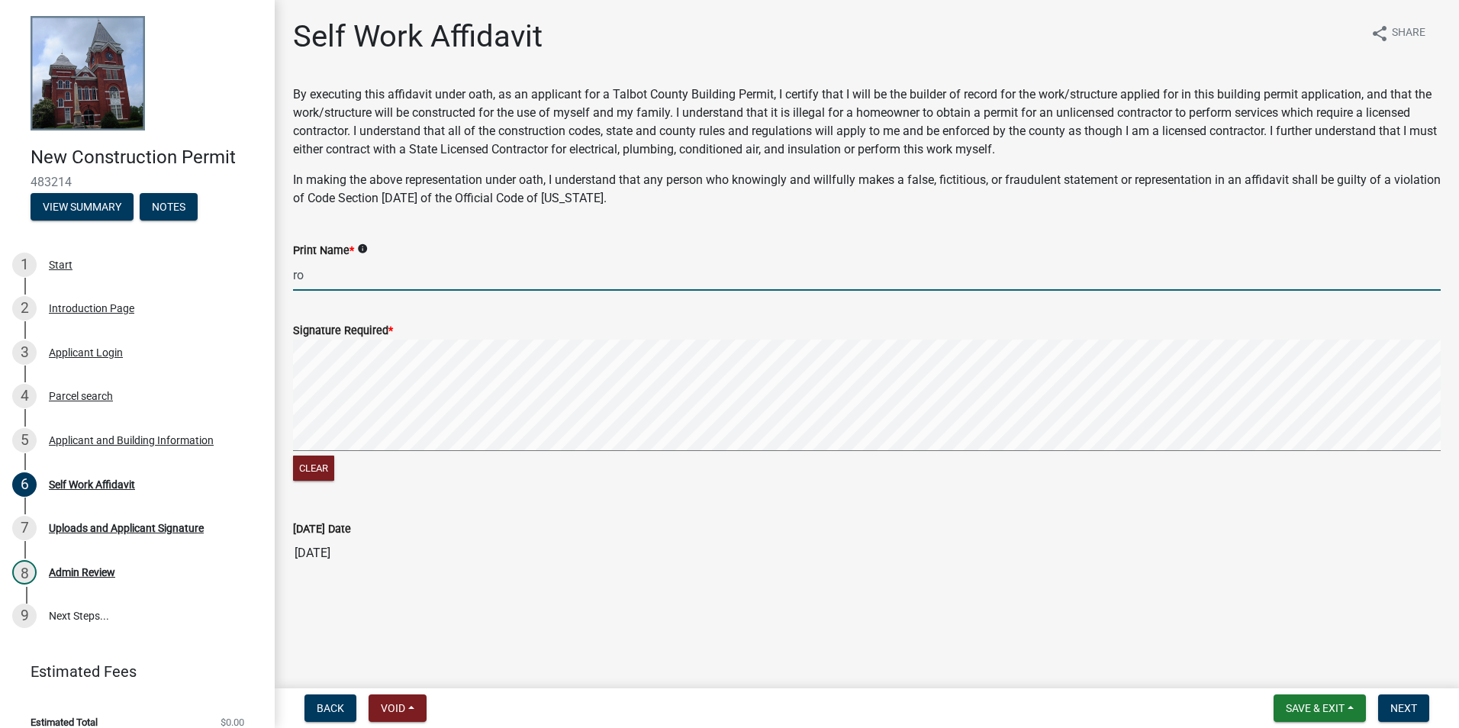
type input "r"
type input "Robert C. Wise"
click at [1411, 704] on span "Next" at bounding box center [1404, 708] width 27 height 12
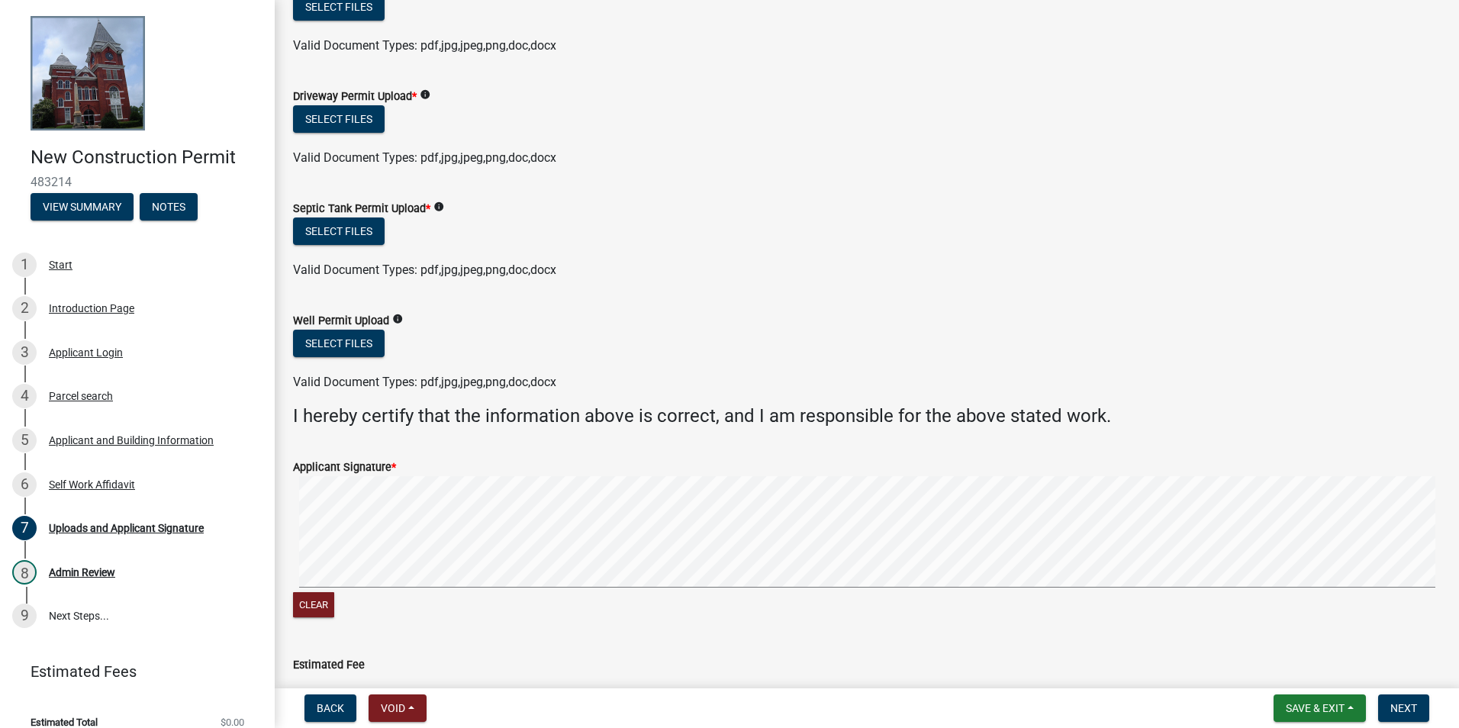
scroll to position [534, 0]
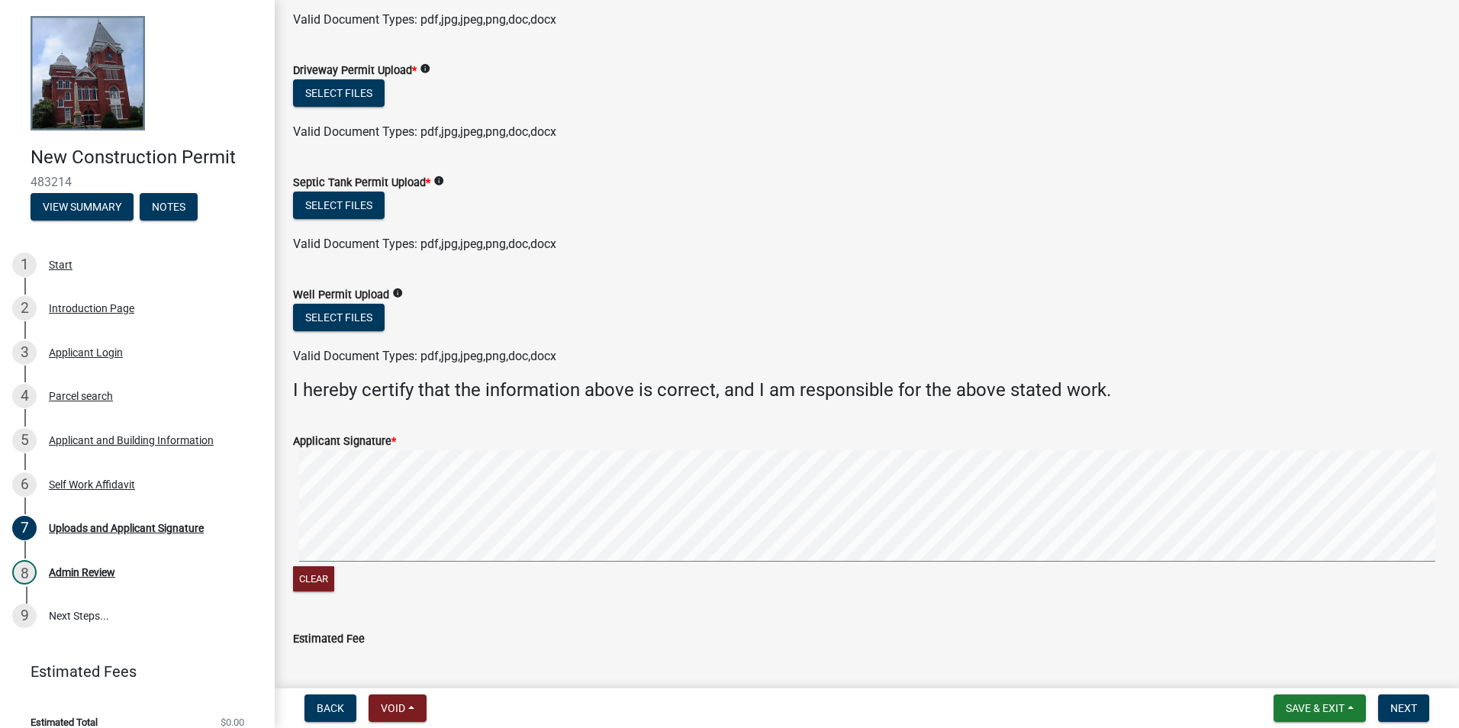
click at [337, 550] on form "Applicant Signature * Clear" at bounding box center [867, 505] width 1148 height 182
drag, startPoint x: 370, startPoint y: 448, endPoint x: 474, endPoint y: 582, distance: 169.2
click at [597, 620] on div "Estimated Fee" at bounding box center [867, 643] width 1148 height 70
click at [412, 564] on signature-pad at bounding box center [867, 508] width 1148 height 116
click at [1314, 704] on span "Save & Exit" at bounding box center [1315, 708] width 59 height 12
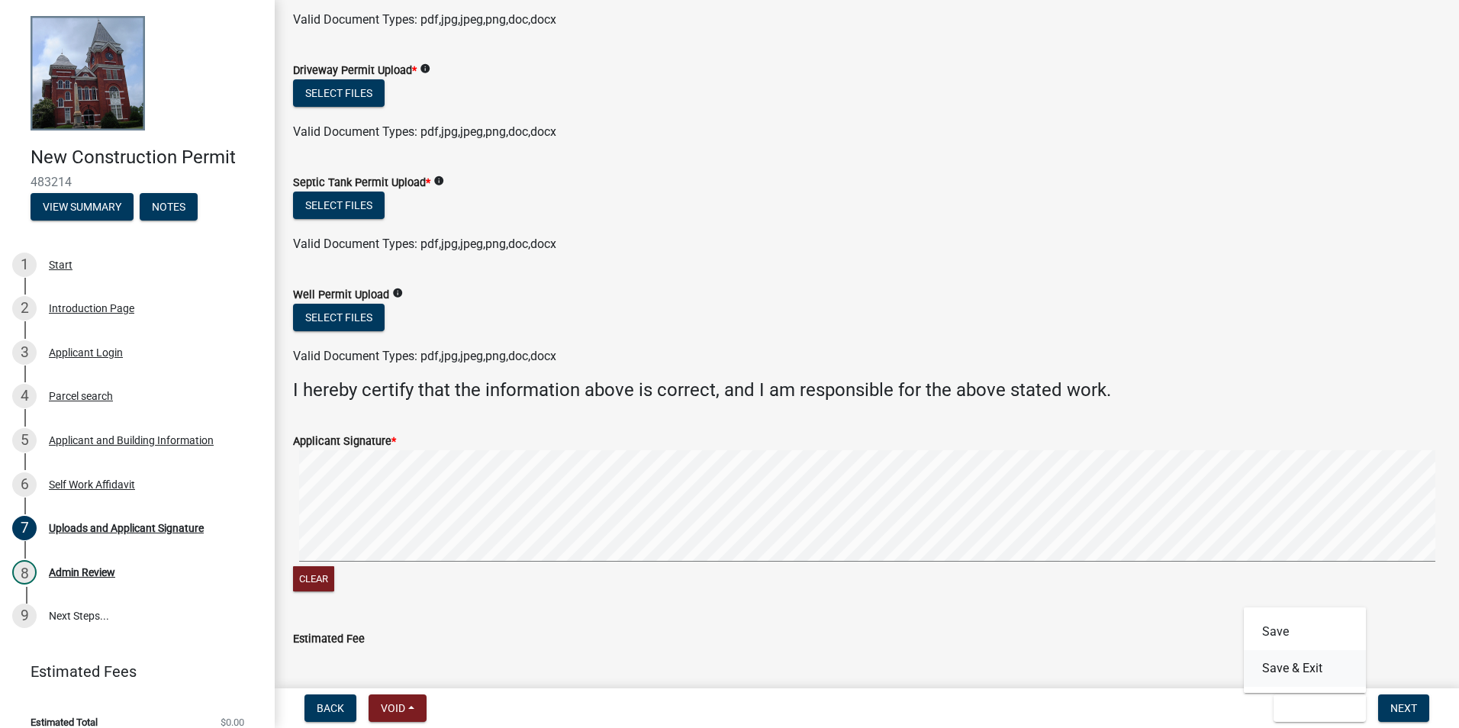
click at [1301, 664] on button "Save & Exit" at bounding box center [1305, 668] width 122 height 37
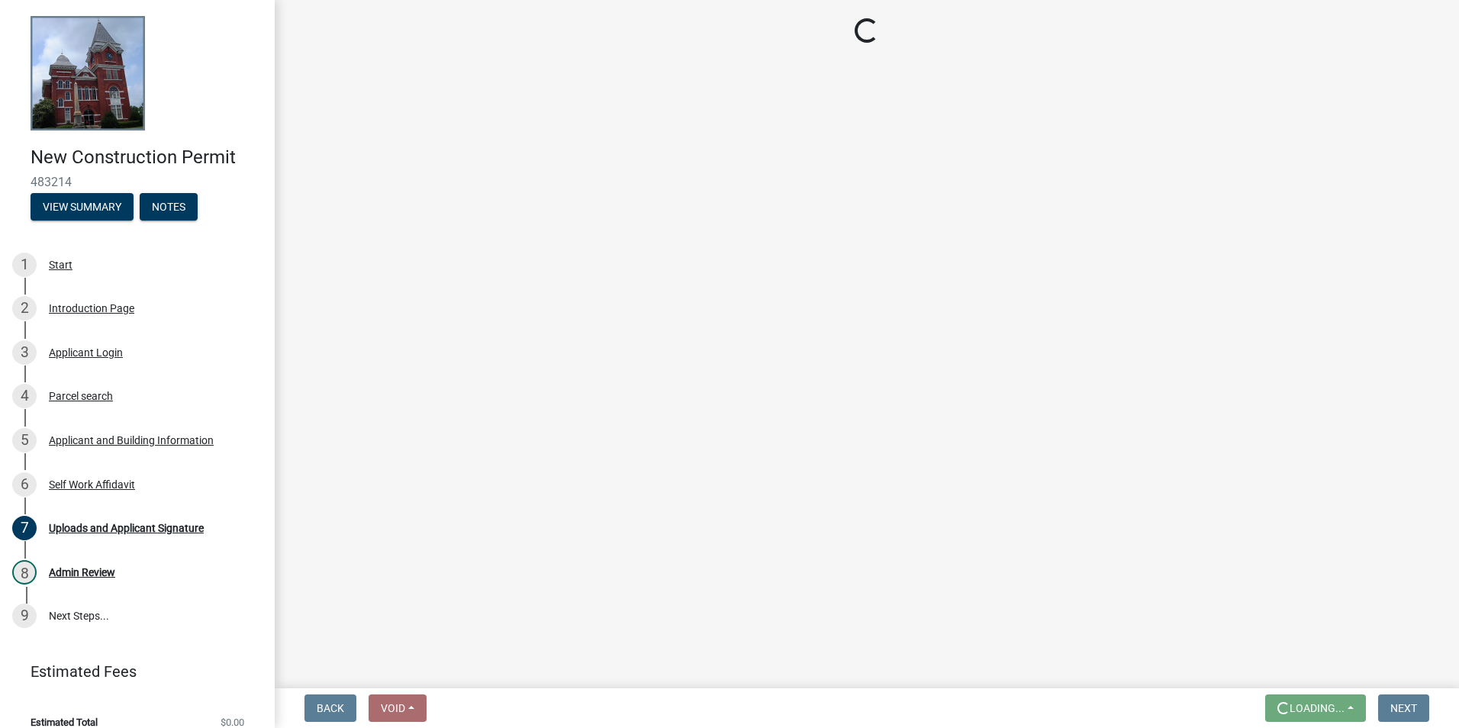
scroll to position [0, 0]
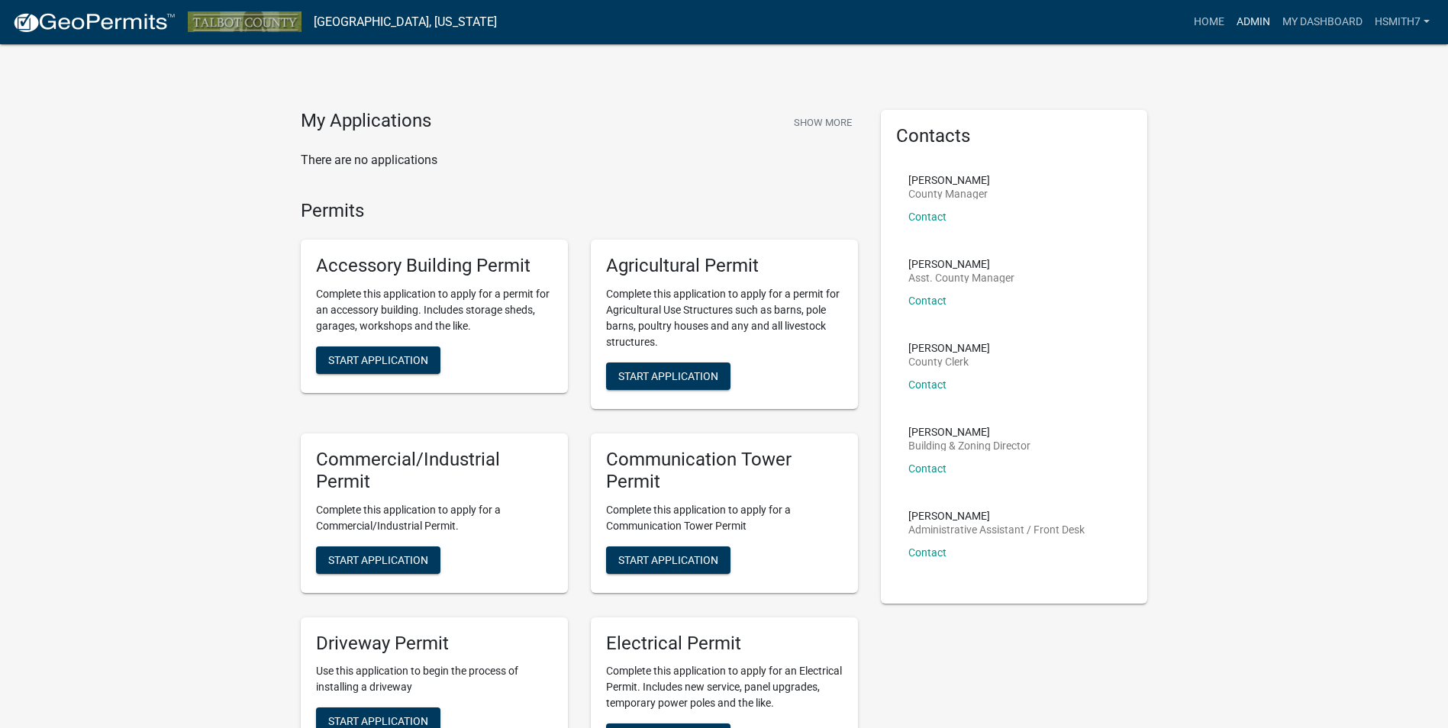
click at [1267, 24] on link "Admin" at bounding box center [1253, 22] width 46 height 29
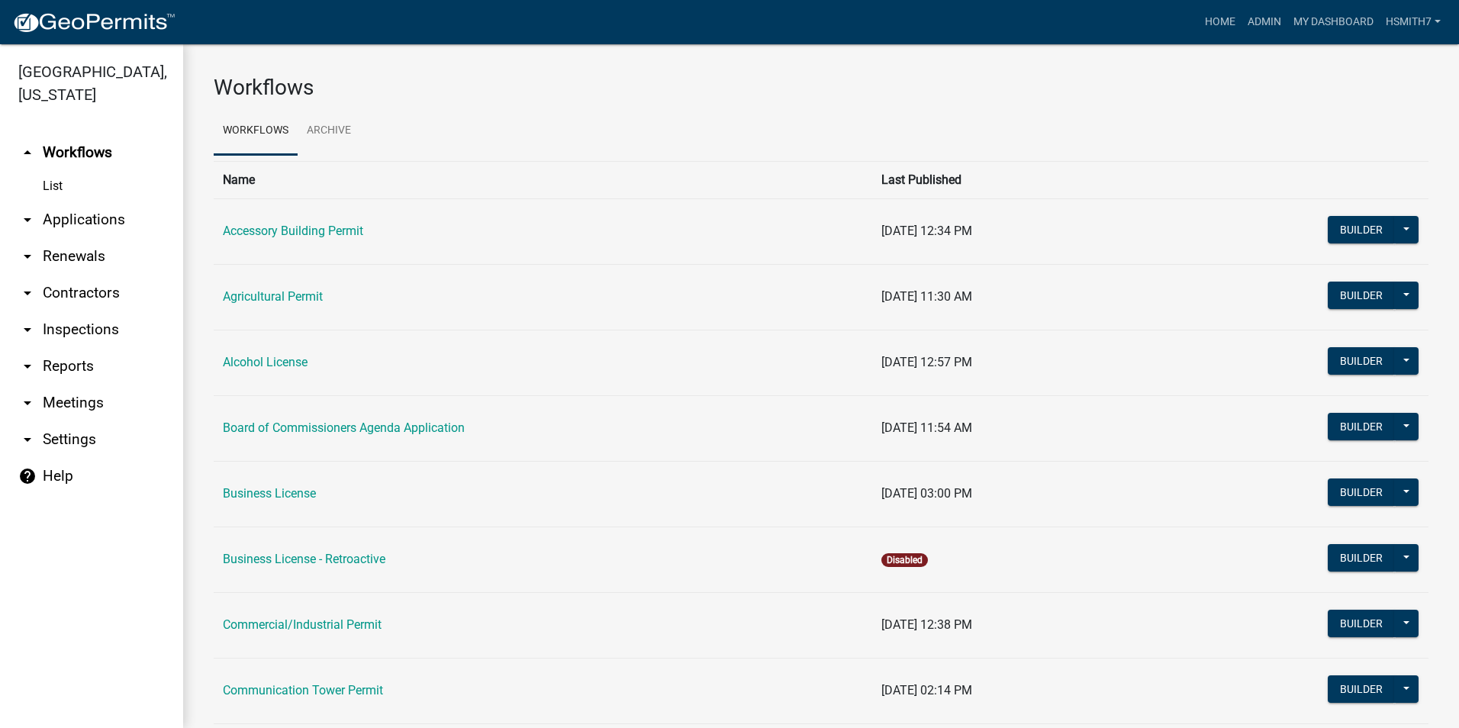
click at [84, 214] on link "arrow_drop_down Applications" at bounding box center [91, 219] width 183 height 37
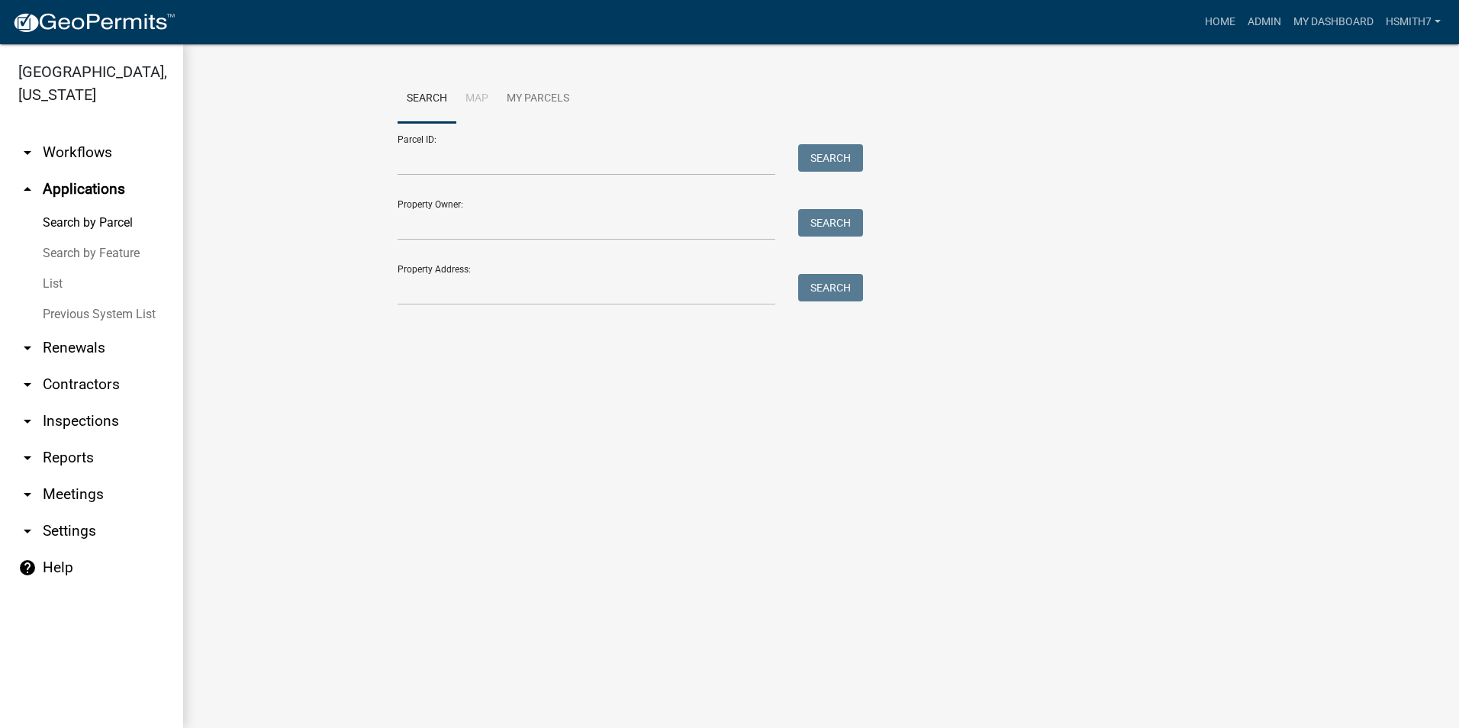
click at [65, 276] on link "List" at bounding box center [91, 284] width 183 height 31
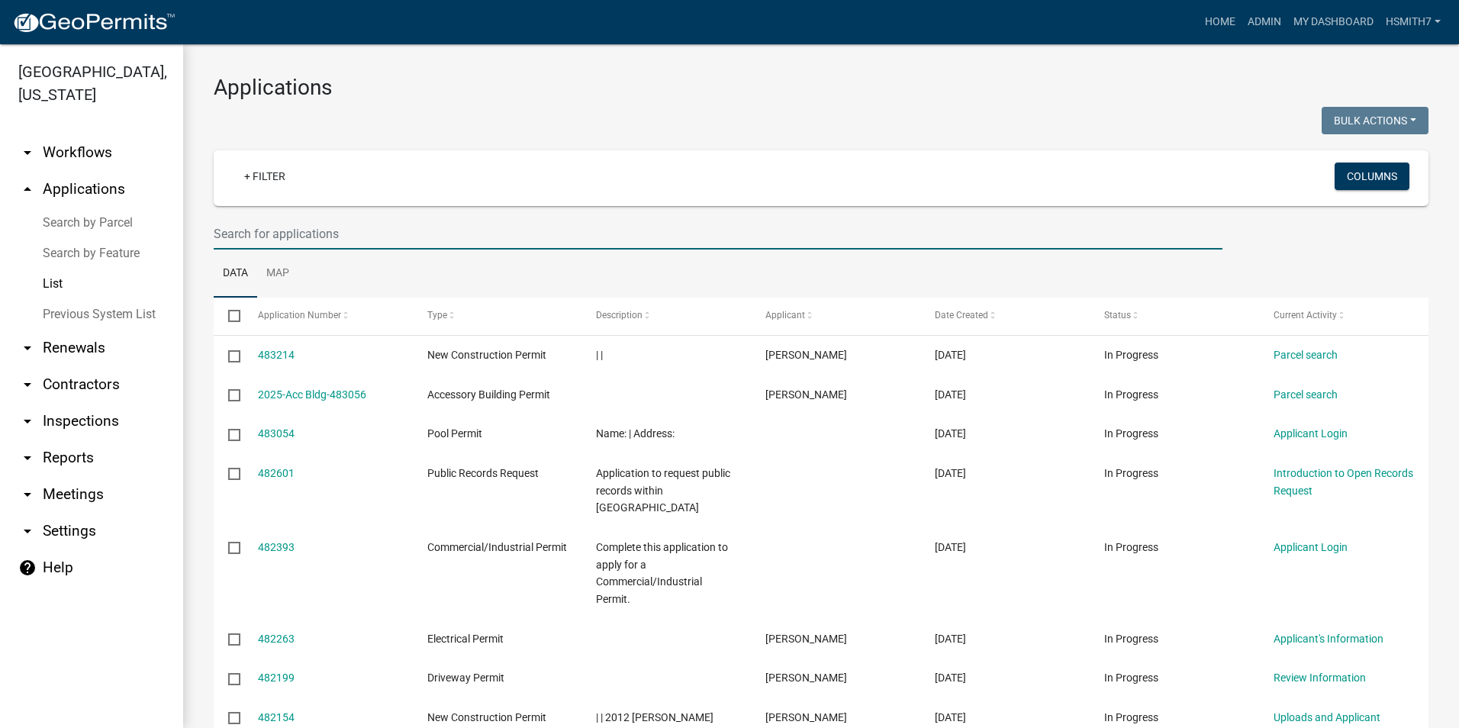
drag, startPoint x: 379, startPoint y: 237, endPoint x: 386, endPoint y: 237, distance: 7.7
click at [379, 237] on input "text" at bounding box center [718, 233] width 1009 height 31
type input "[PERSON_NAME]"
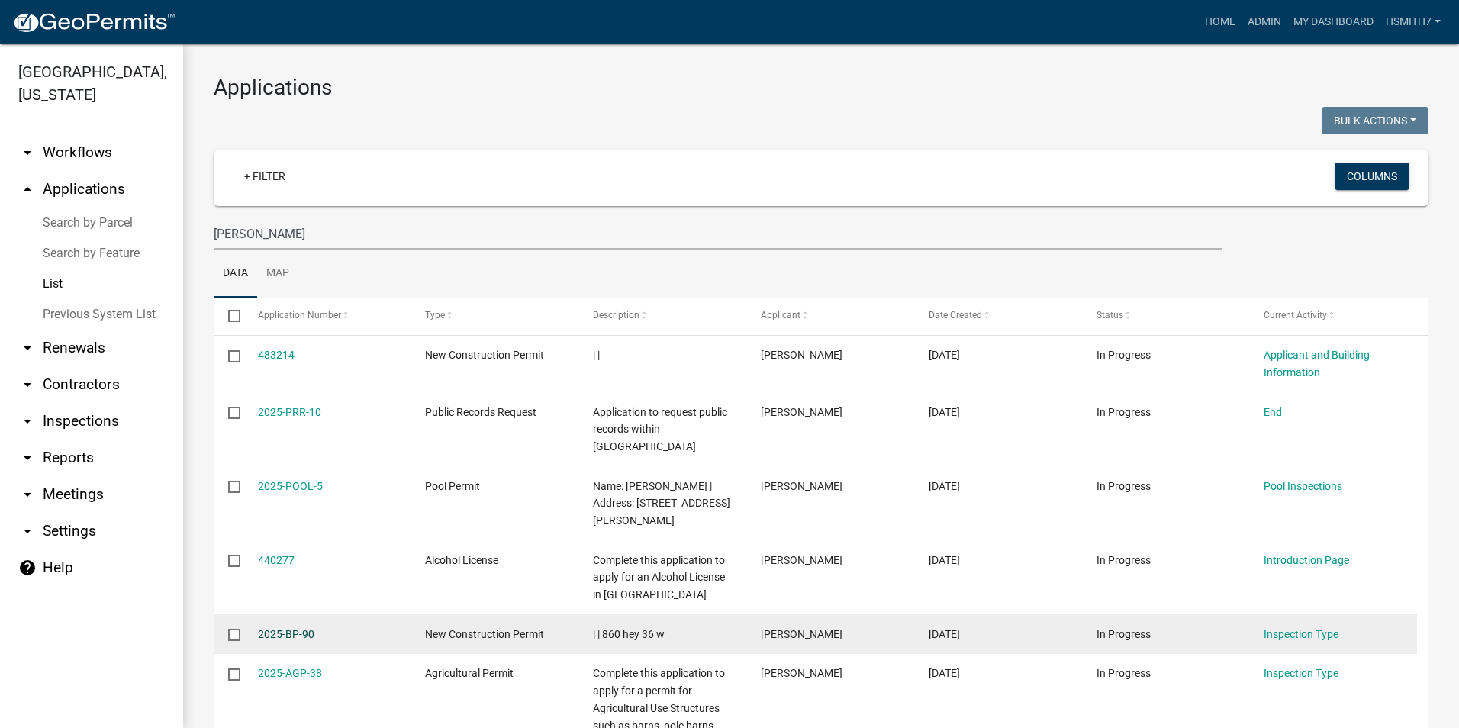
click at [273, 628] on link "2025-BP-90" at bounding box center [286, 634] width 56 height 12
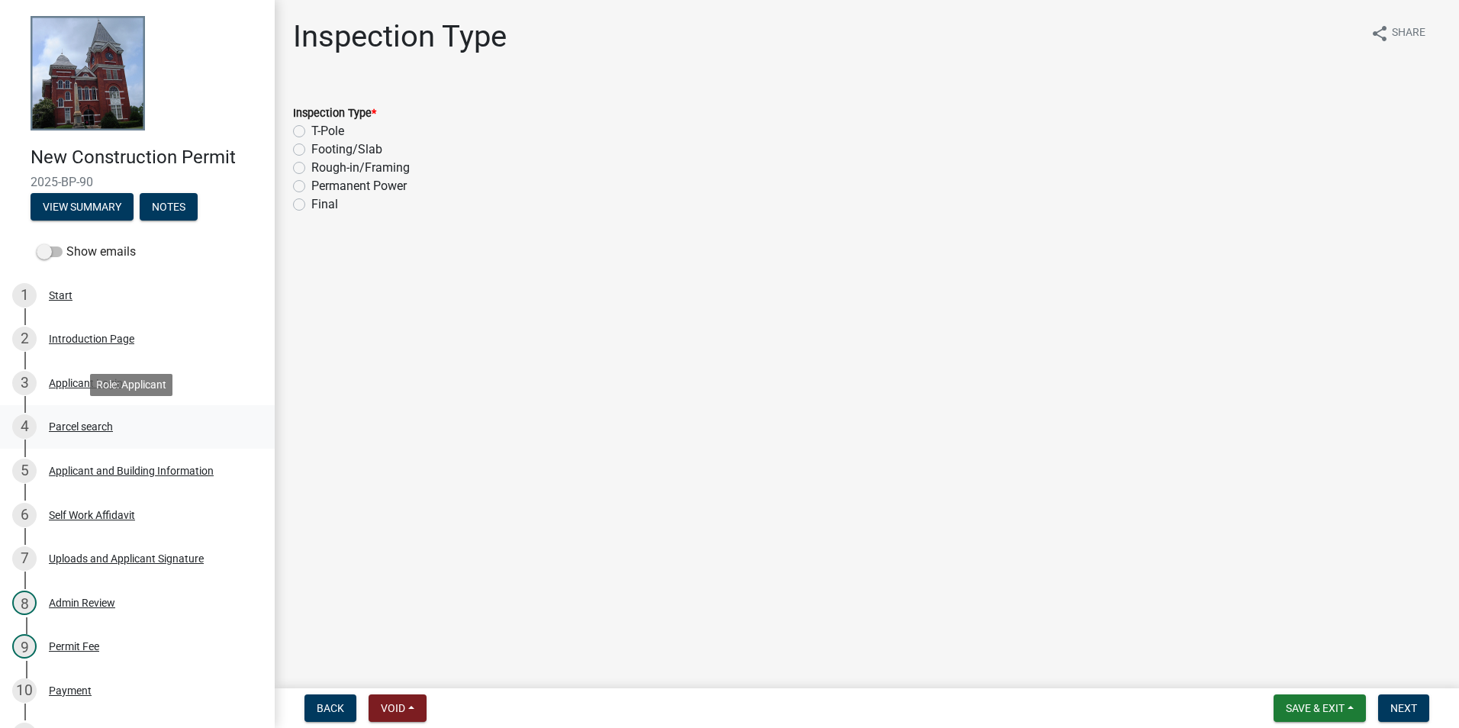
click at [134, 430] on div "4 Parcel search" at bounding box center [131, 426] width 238 height 24
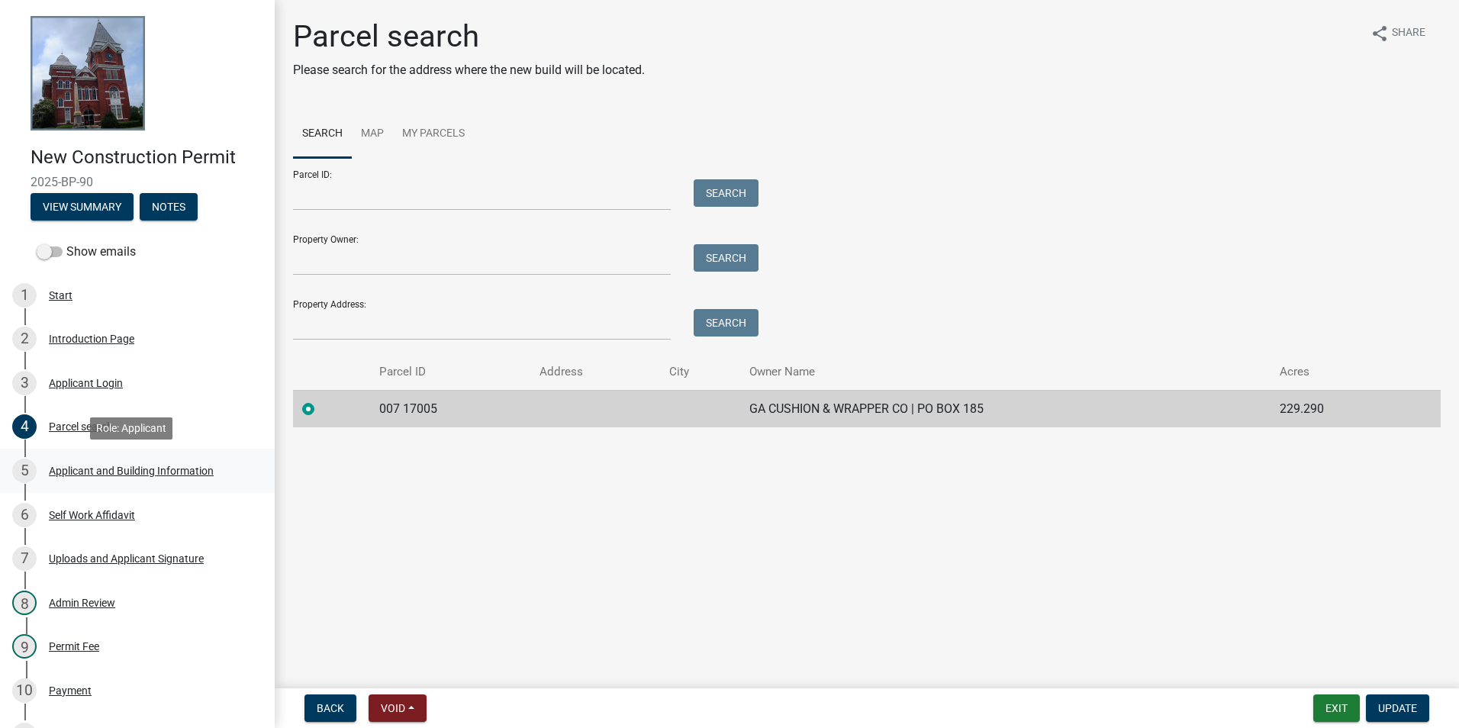
click at [134, 466] on div "Applicant and Building Information" at bounding box center [131, 471] width 165 height 11
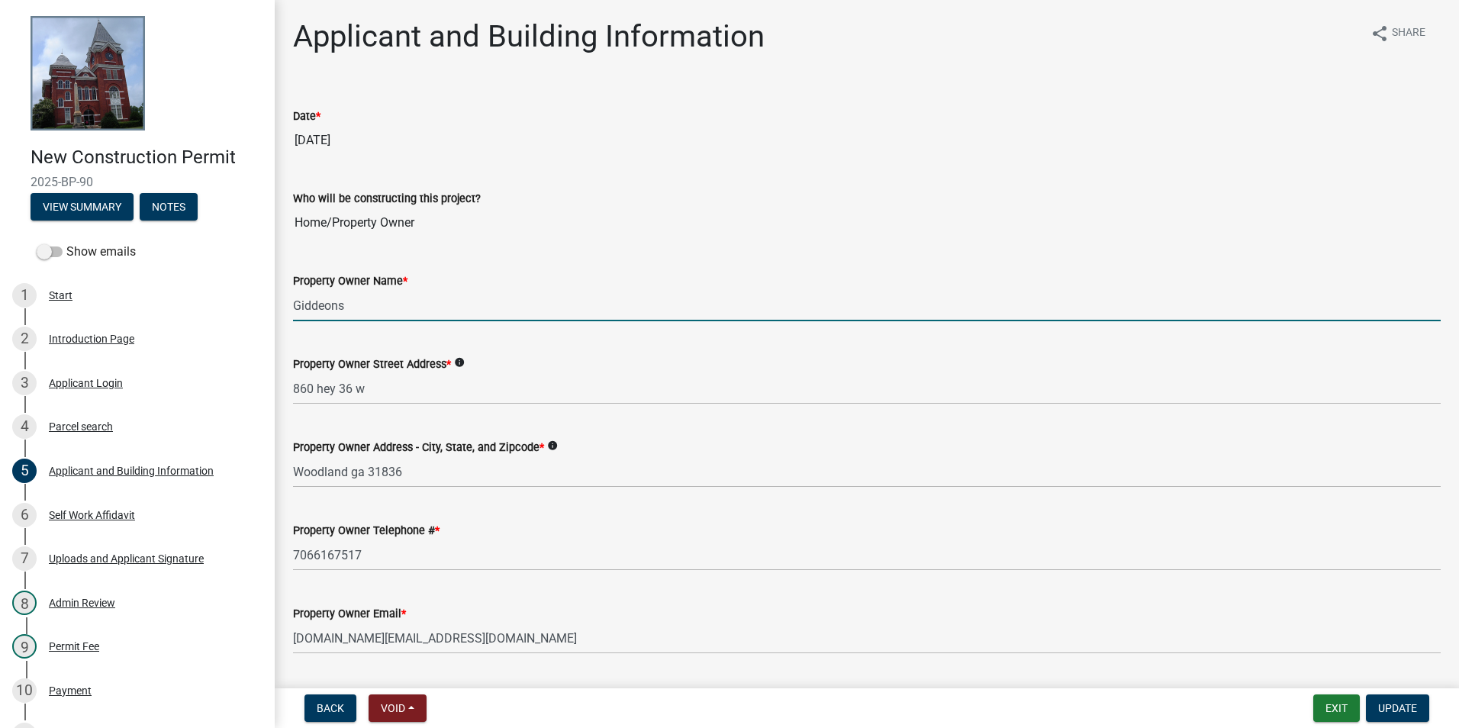
click at [394, 310] on input "Giddeons" at bounding box center [867, 305] width 1148 height 31
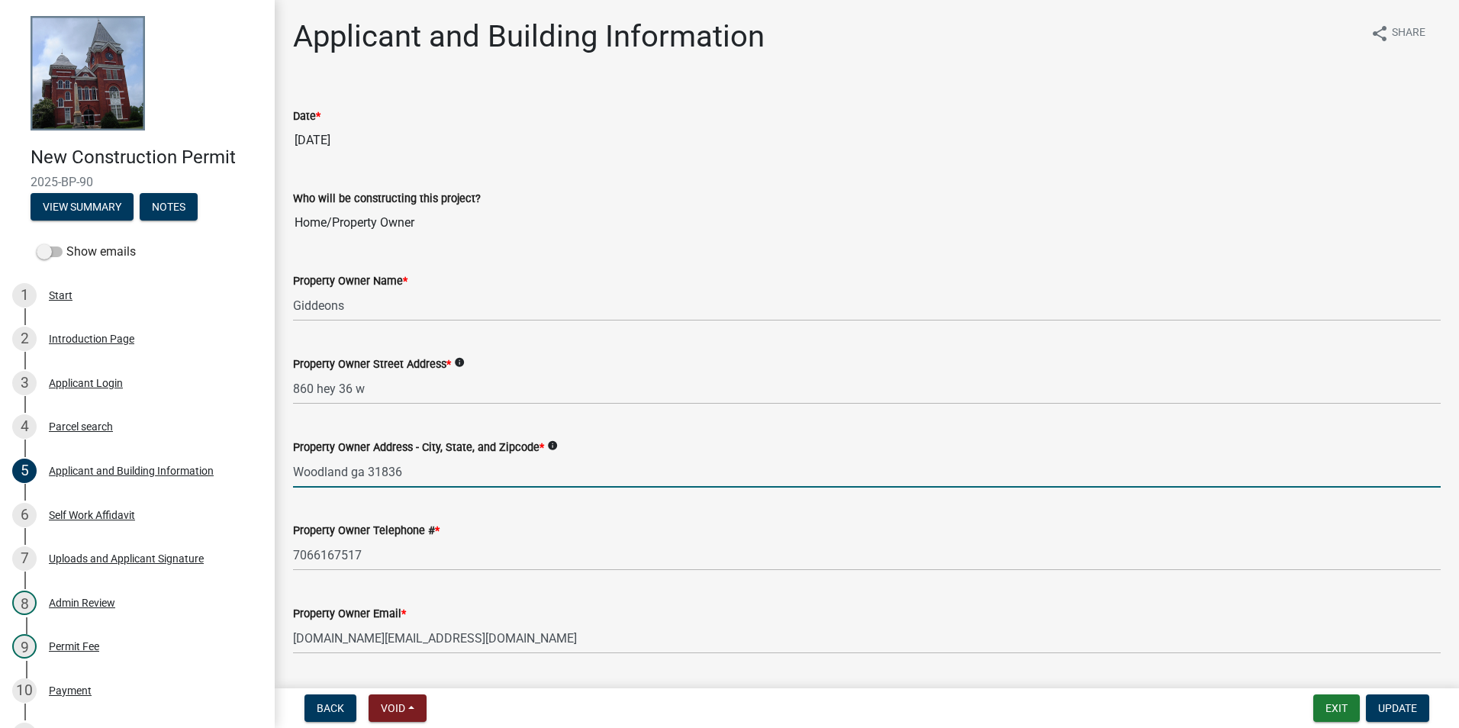
drag, startPoint x: 432, startPoint y: 459, endPoint x: 276, endPoint y: 493, distance: 159.3
click at [276, 493] on div "Applicant and Building Information share Share Date * [DATE] Who will be constr…" at bounding box center [867, 736] width 1185 height 1437
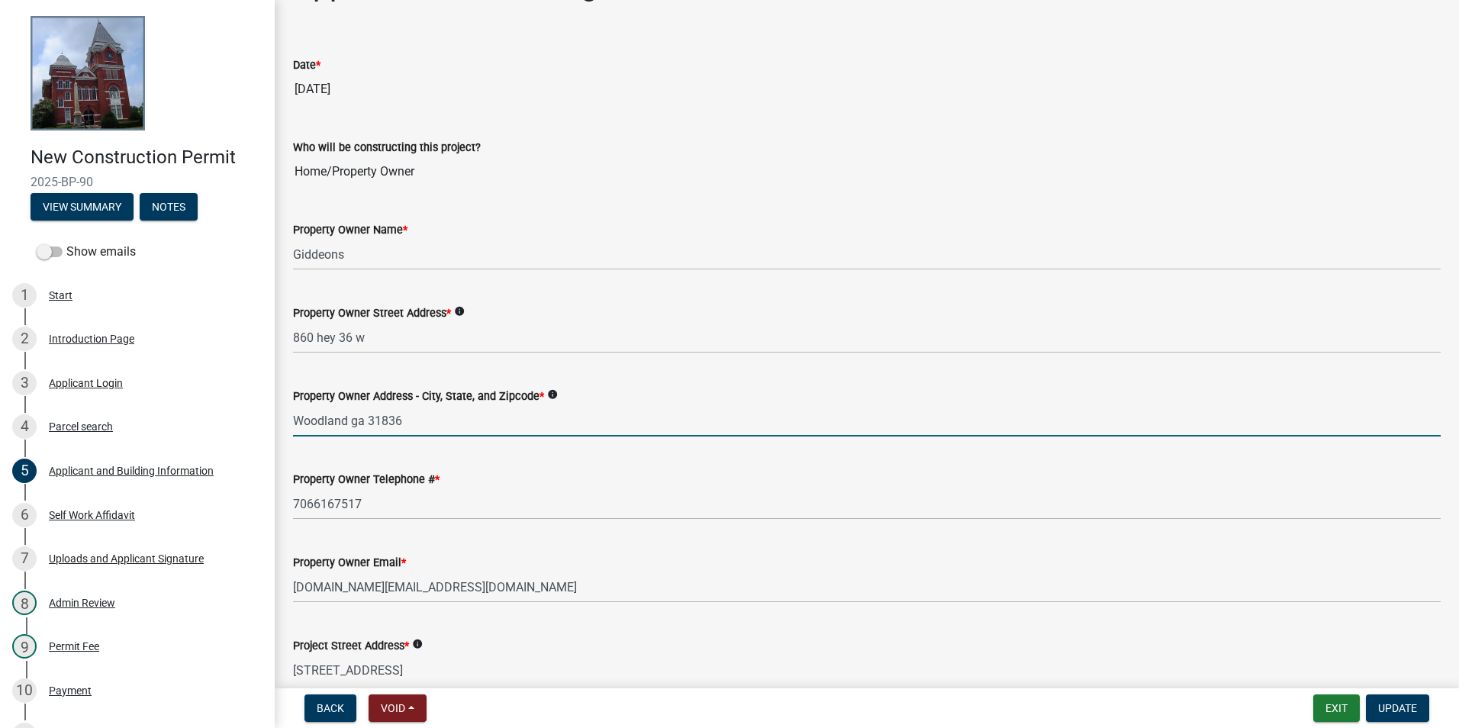
scroll to position [76, 0]
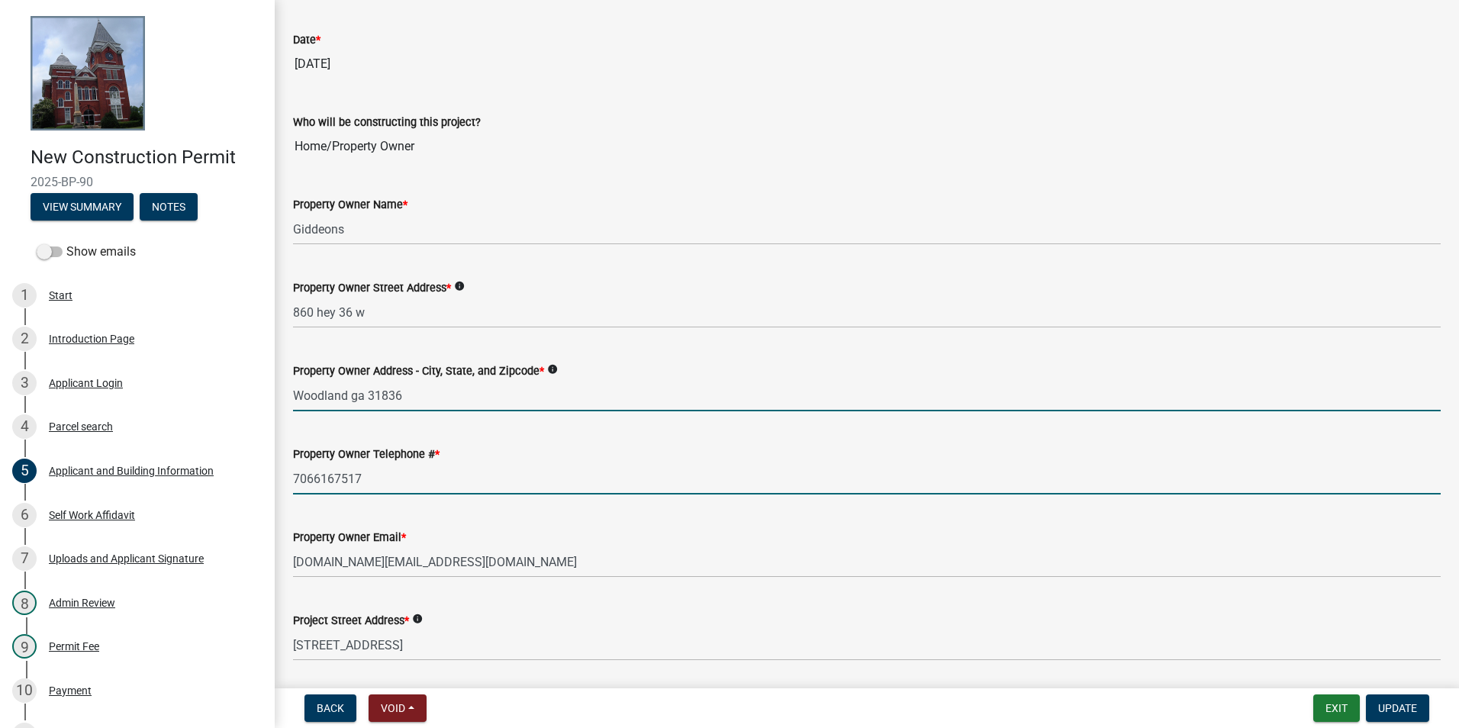
click at [434, 481] on input "7066167517" at bounding box center [867, 478] width 1148 height 31
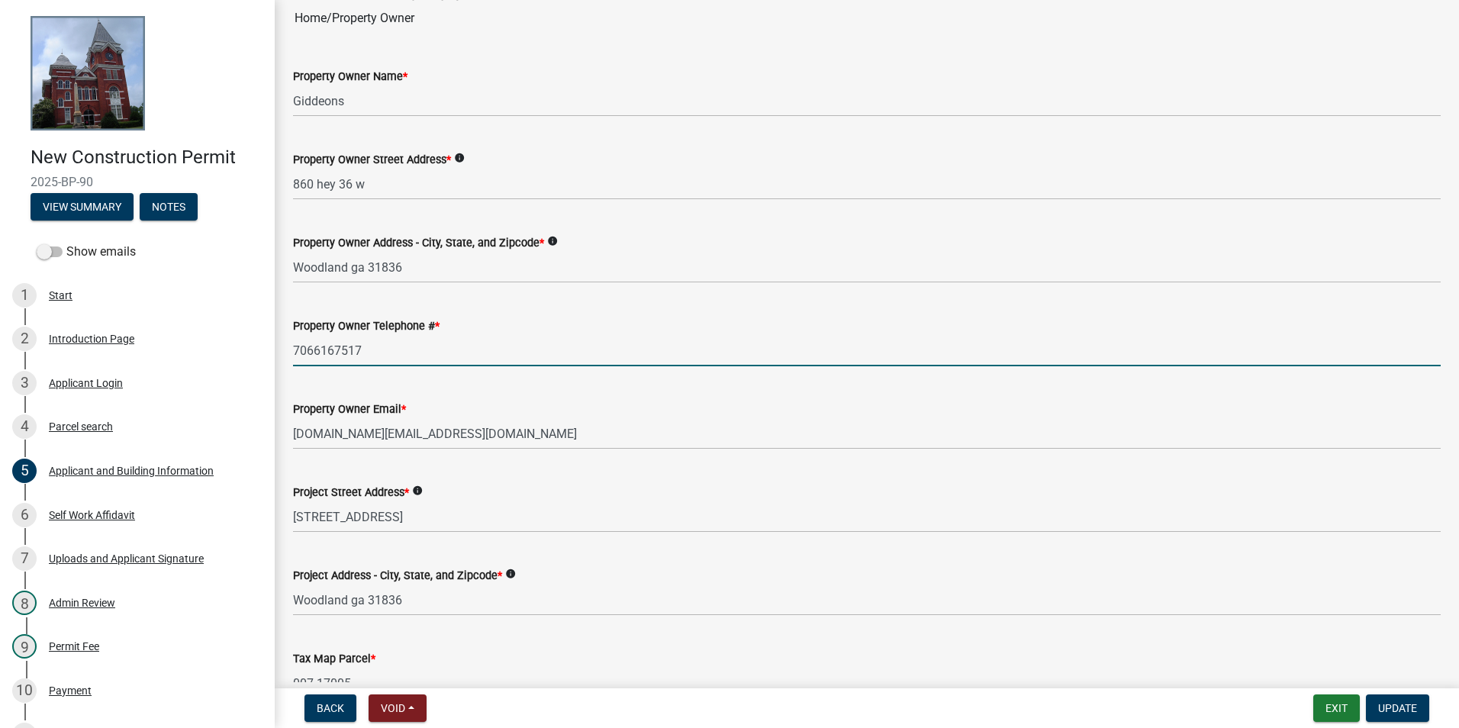
scroll to position [229, 0]
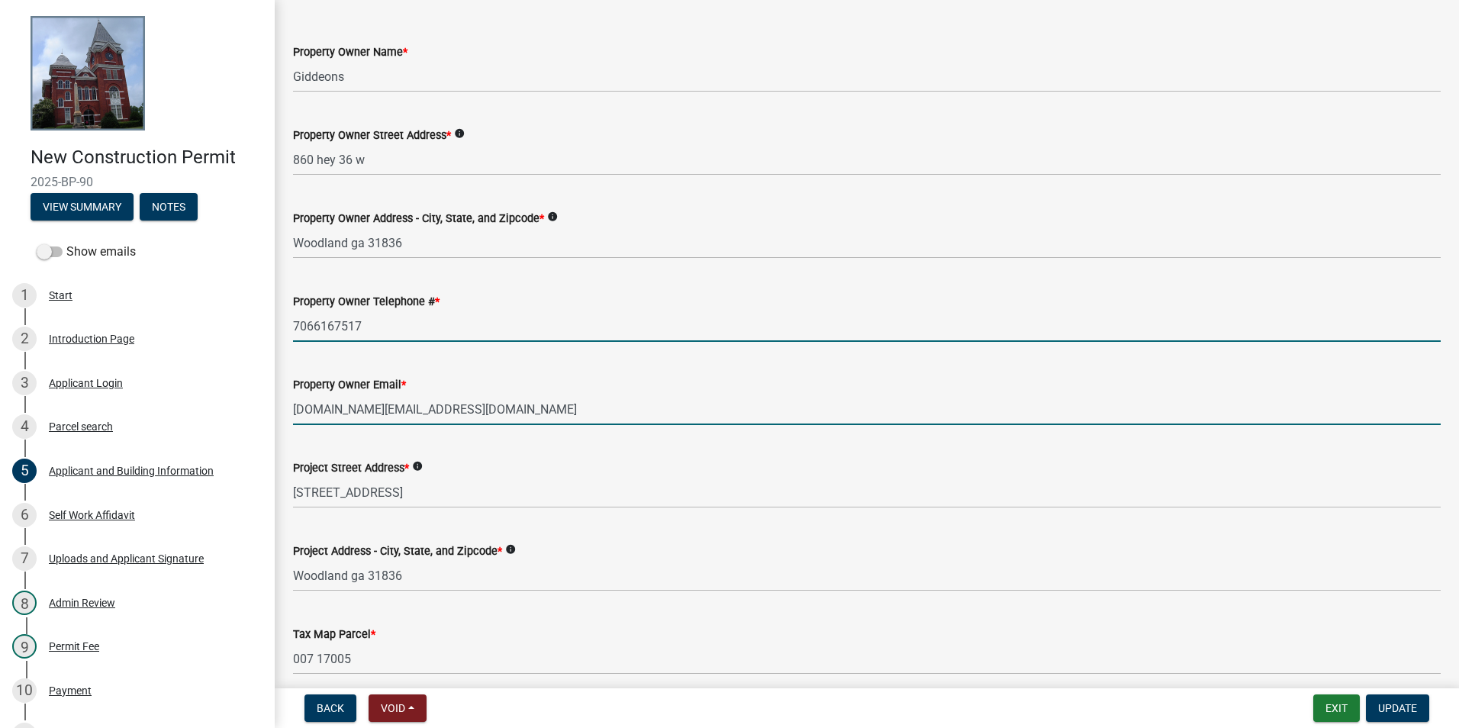
click at [535, 395] on input "[DOMAIN_NAME][EMAIL_ADDRESS][DOMAIN_NAME]" at bounding box center [867, 409] width 1148 height 31
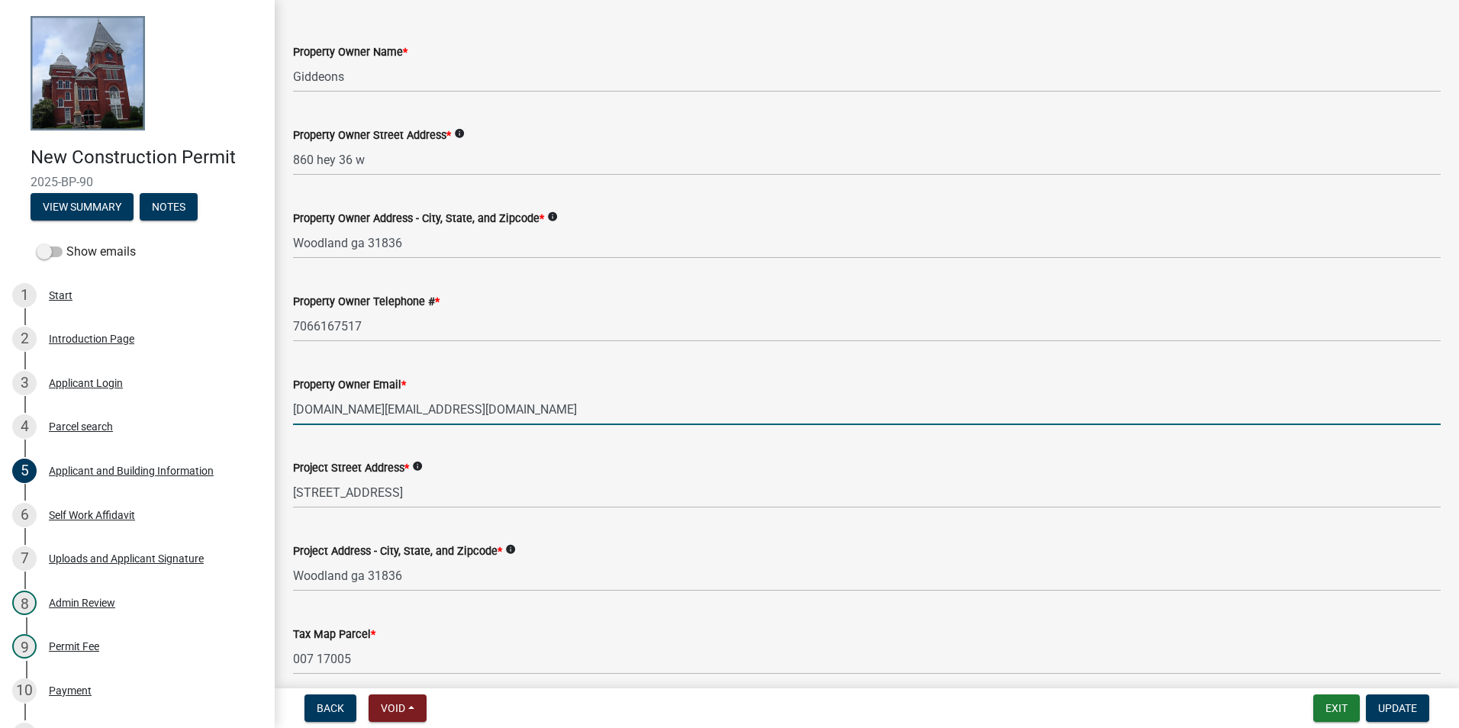
click at [535, 395] on input "[DOMAIN_NAME][EMAIL_ADDRESS][DOMAIN_NAME]" at bounding box center [867, 409] width 1148 height 31
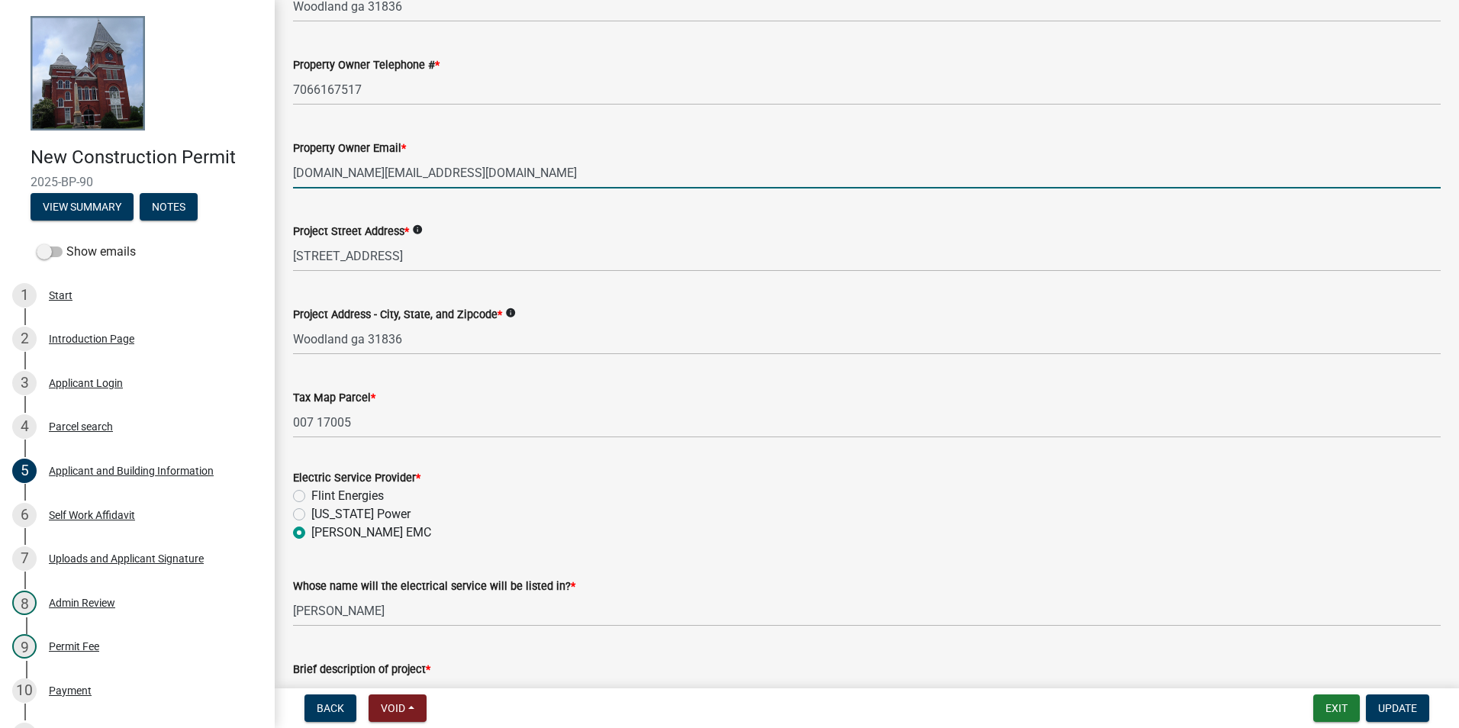
scroll to position [534, 0]
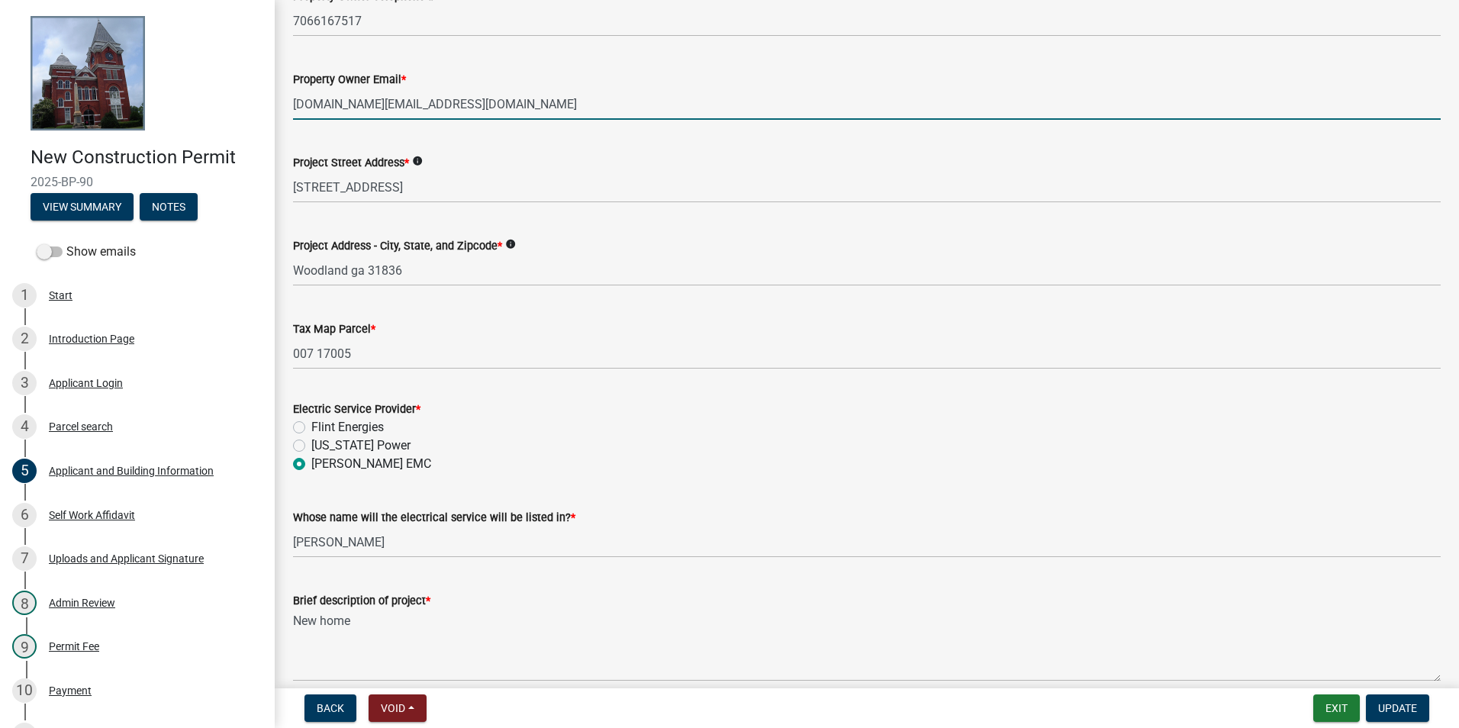
click at [422, 288] on wm-data-entity-input "Project Address - City, State, and Zipcode * info [GEOGRAPHIC_DATA]" at bounding box center [867, 256] width 1148 height 83
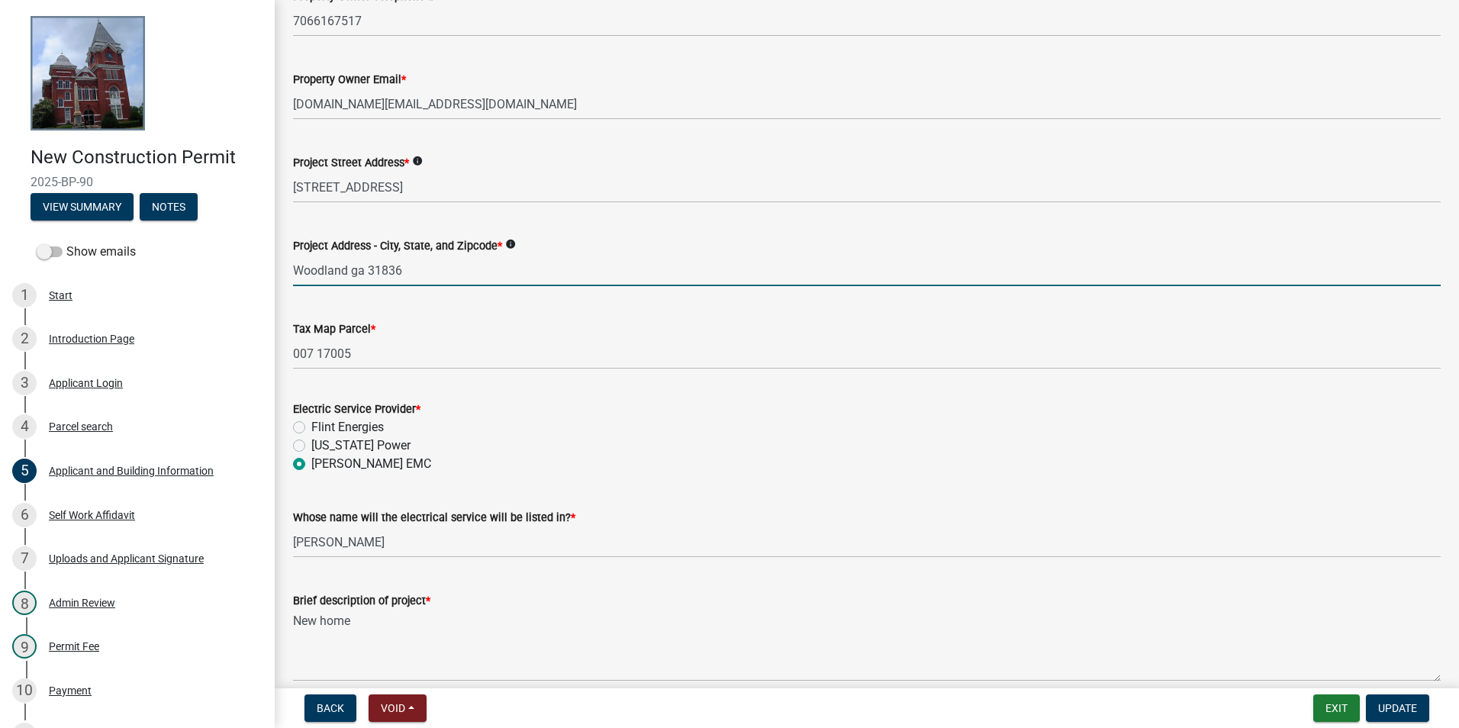
click at [420, 272] on input "Woodland ga 31836" at bounding box center [867, 270] width 1148 height 31
